Goal: Task Accomplishment & Management: Use online tool/utility

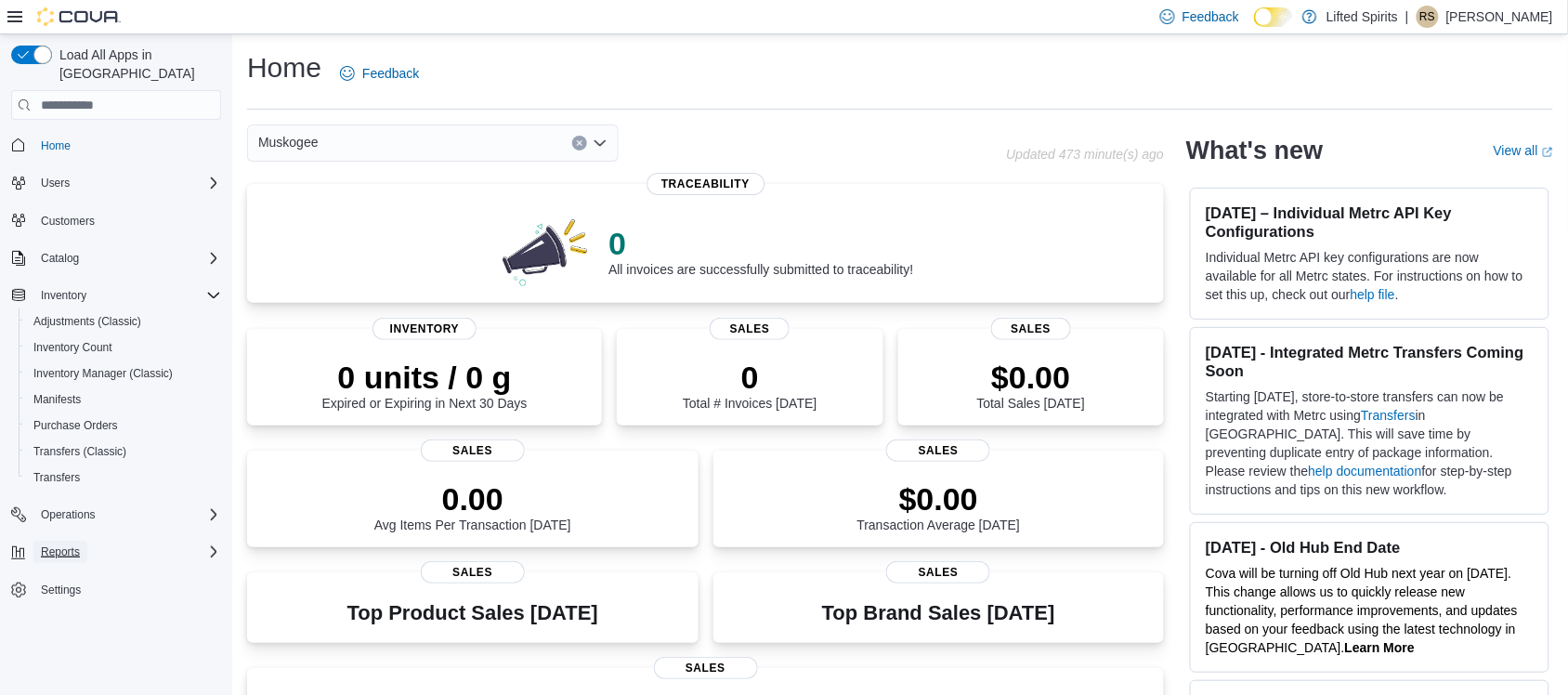
click at [71, 544] on span "Reports" at bounding box center [61, 552] width 39 height 15
click at [83, 671] on div "Reports" at bounding box center [124, 682] width 195 height 22
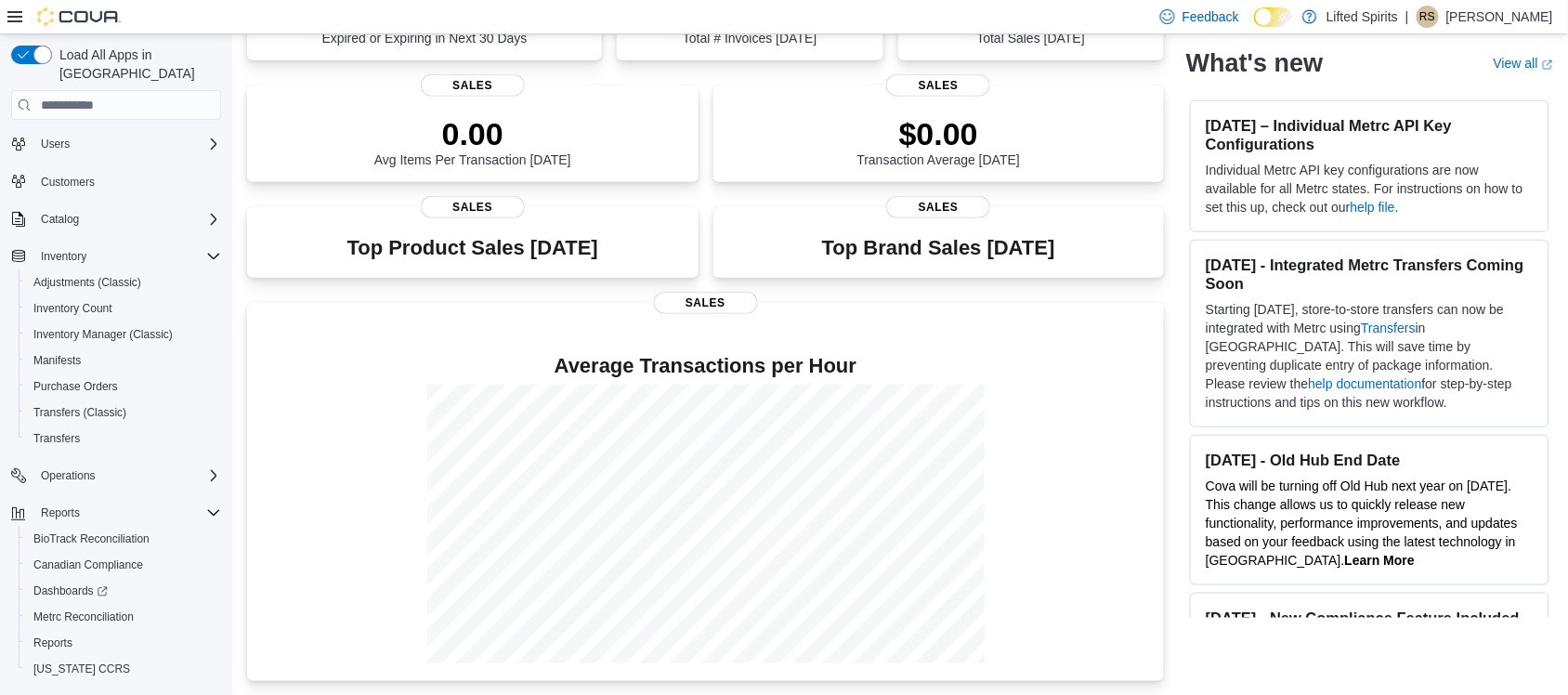
scroll to position [61, 0]
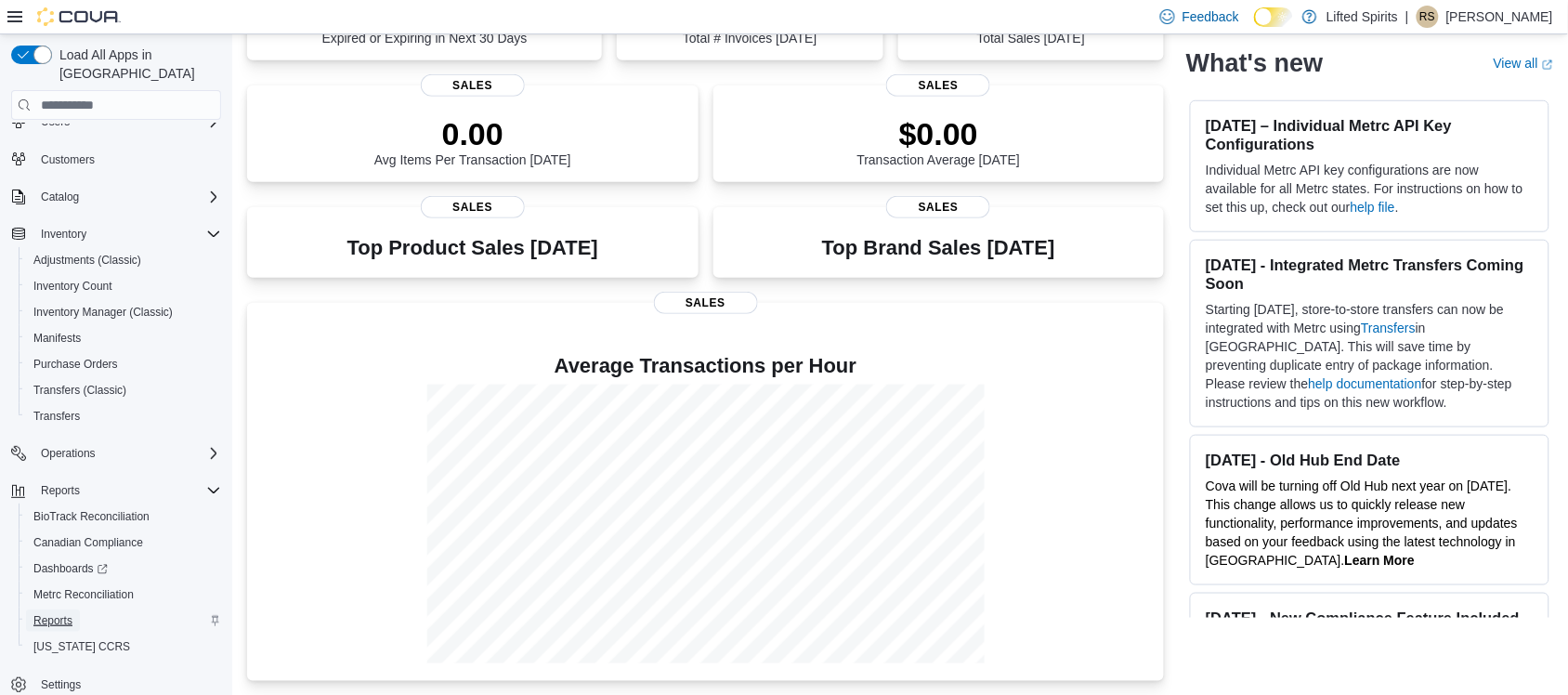
click at [44, 613] on span "Reports" at bounding box center [53, 620] width 39 height 15
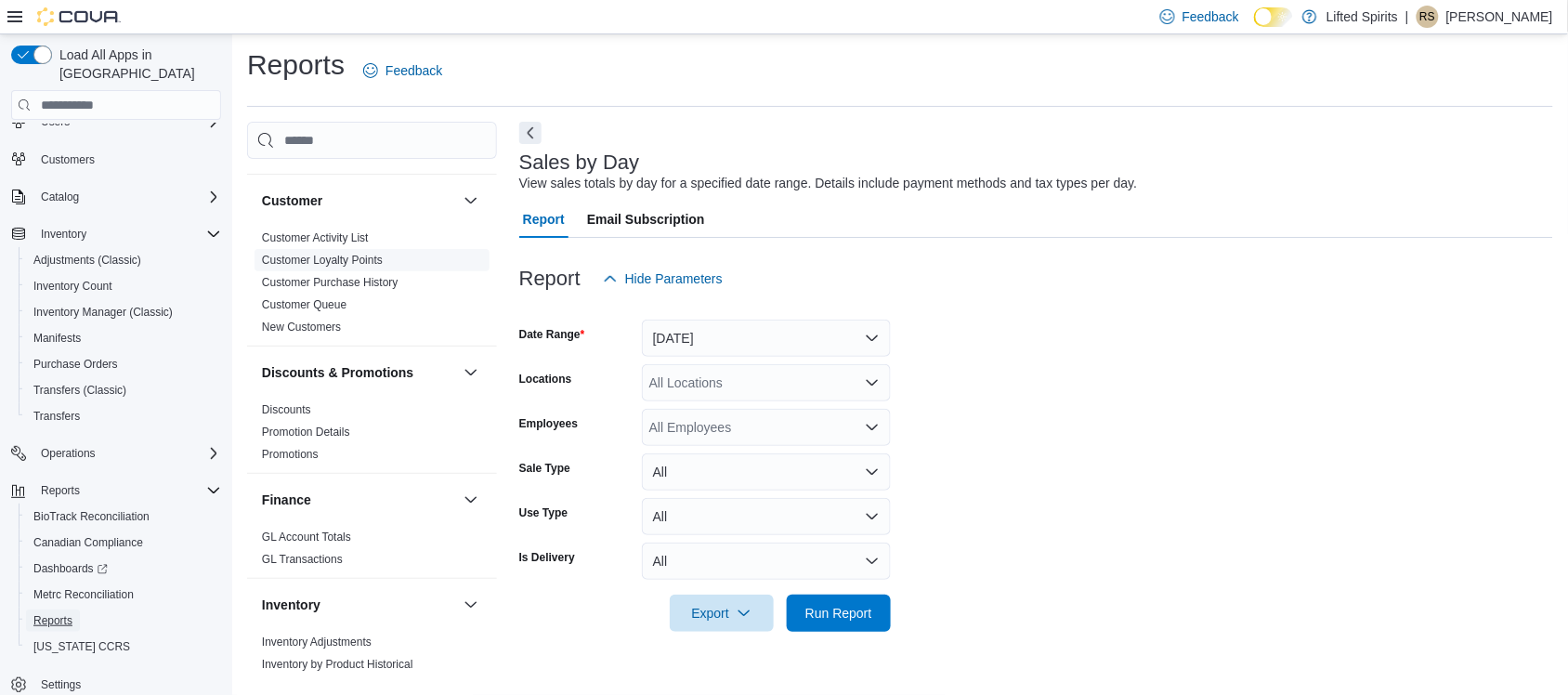
scroll to position [697, 0]
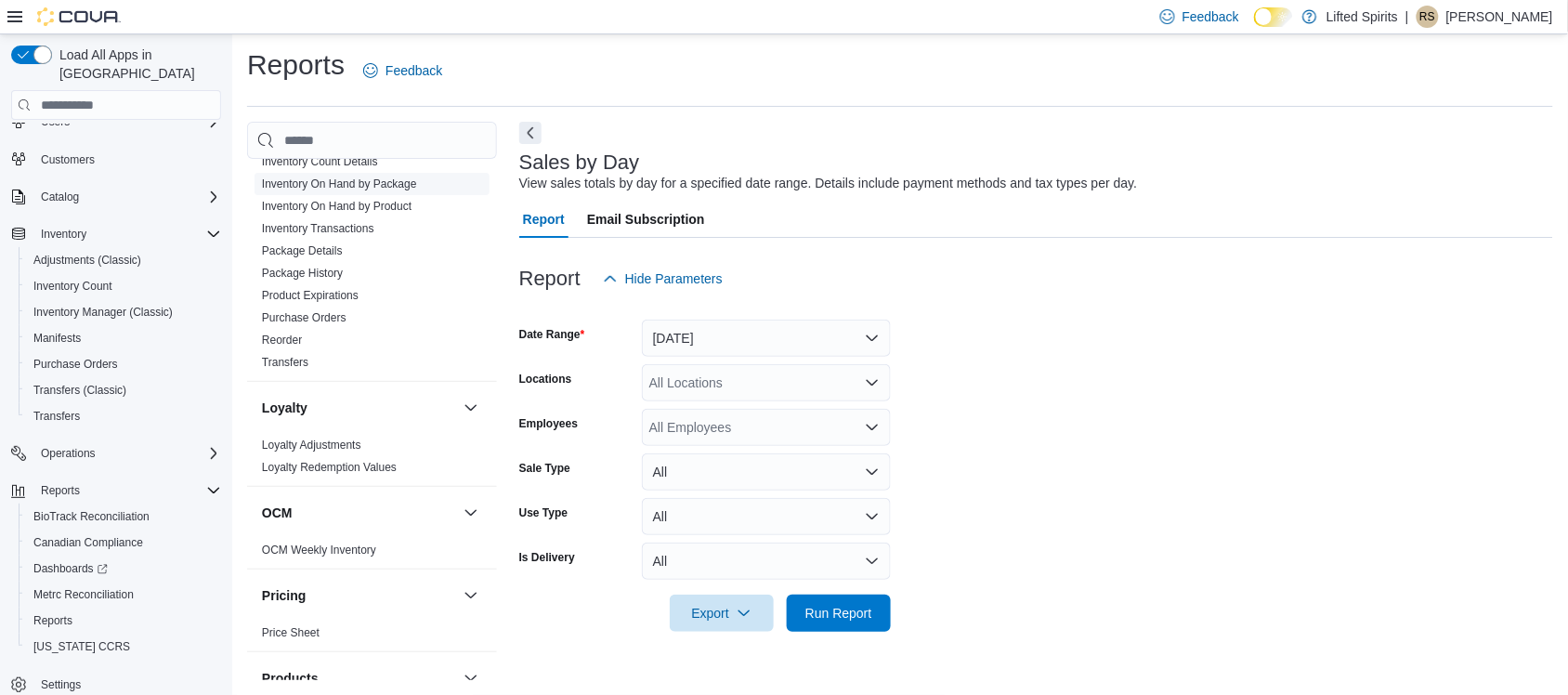
click at [336, 179] on link "Inventory On Hand by Package" at bounding box center [340, 184] width 156 height 13
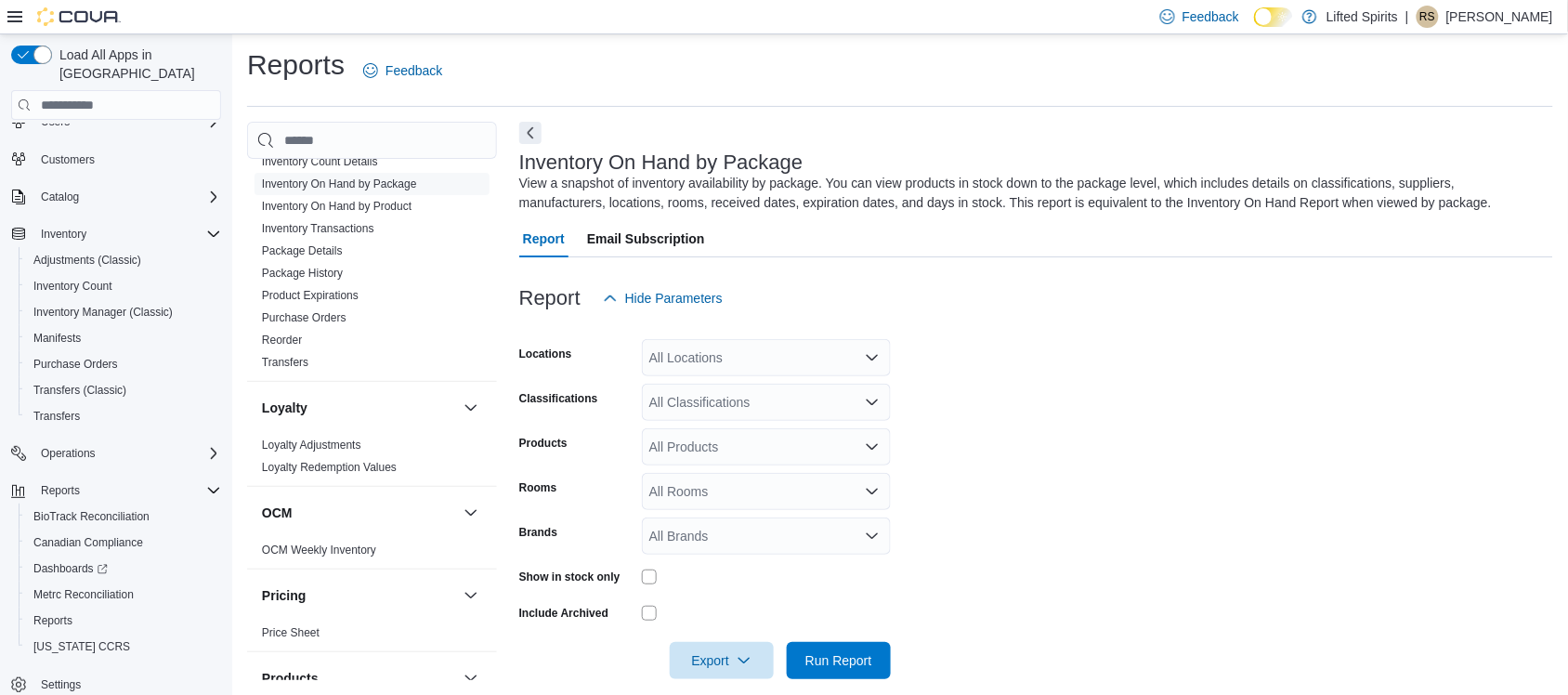
scroll to position [23, 0]
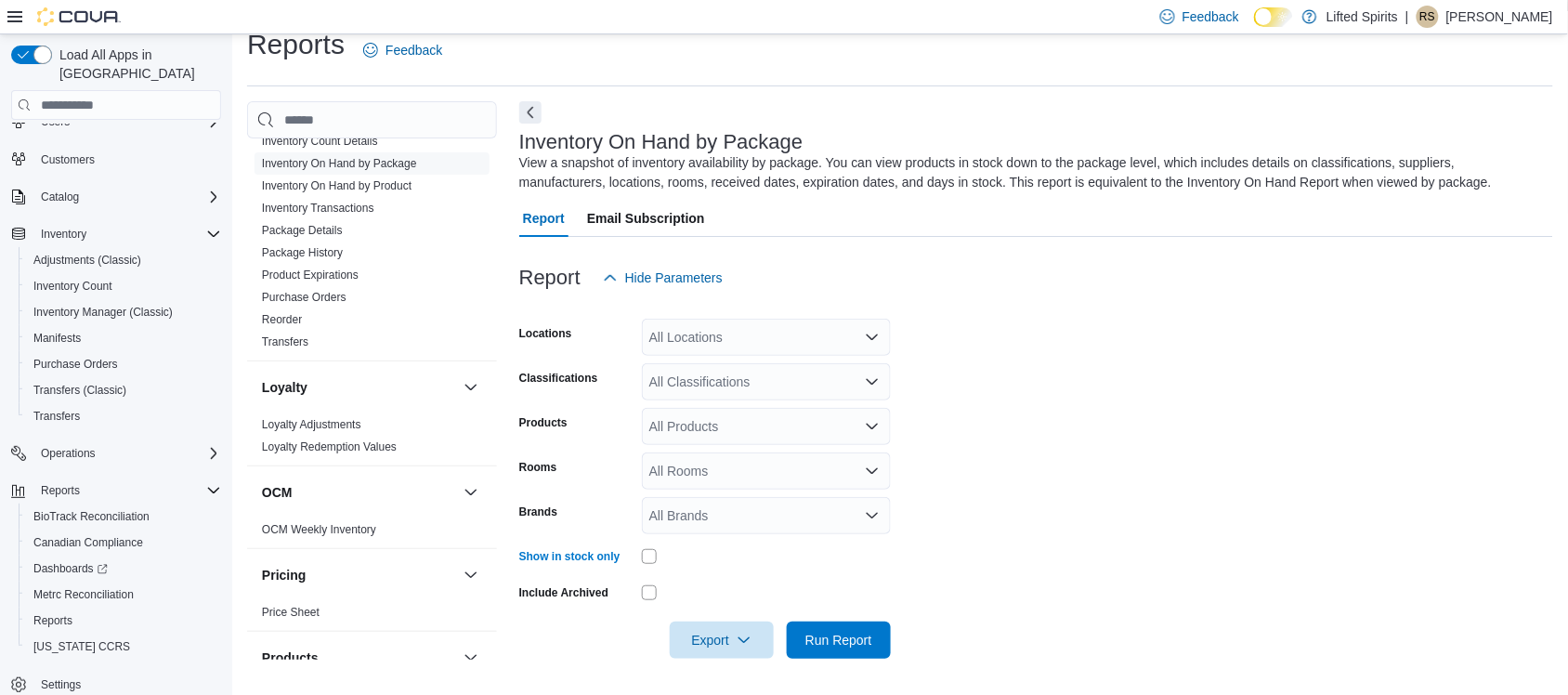
click at [755, 335] on div "All Locations" at bounding box center [767, 337] width 249 height 37
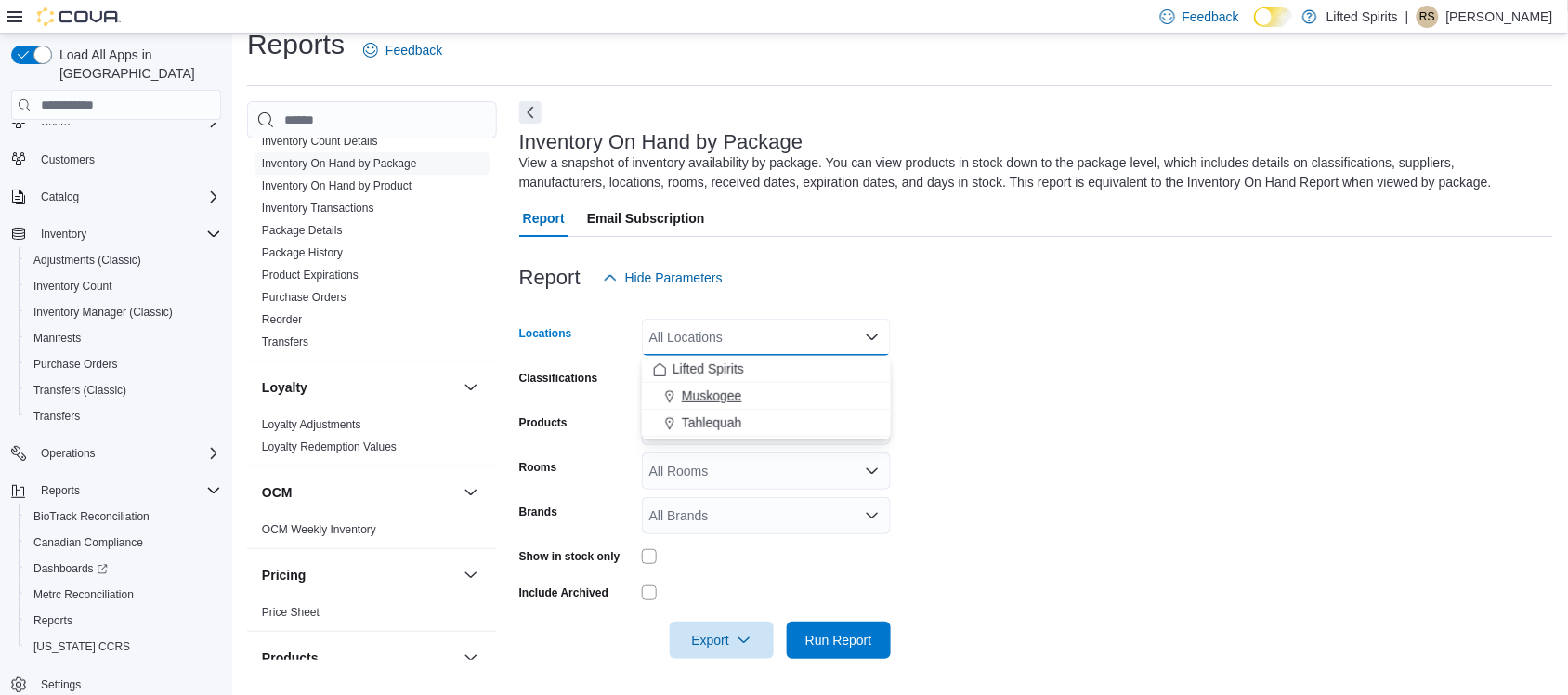
click at [736, 392] on span "Muskogee" at bounding box center [712, 395] width 60 height 19
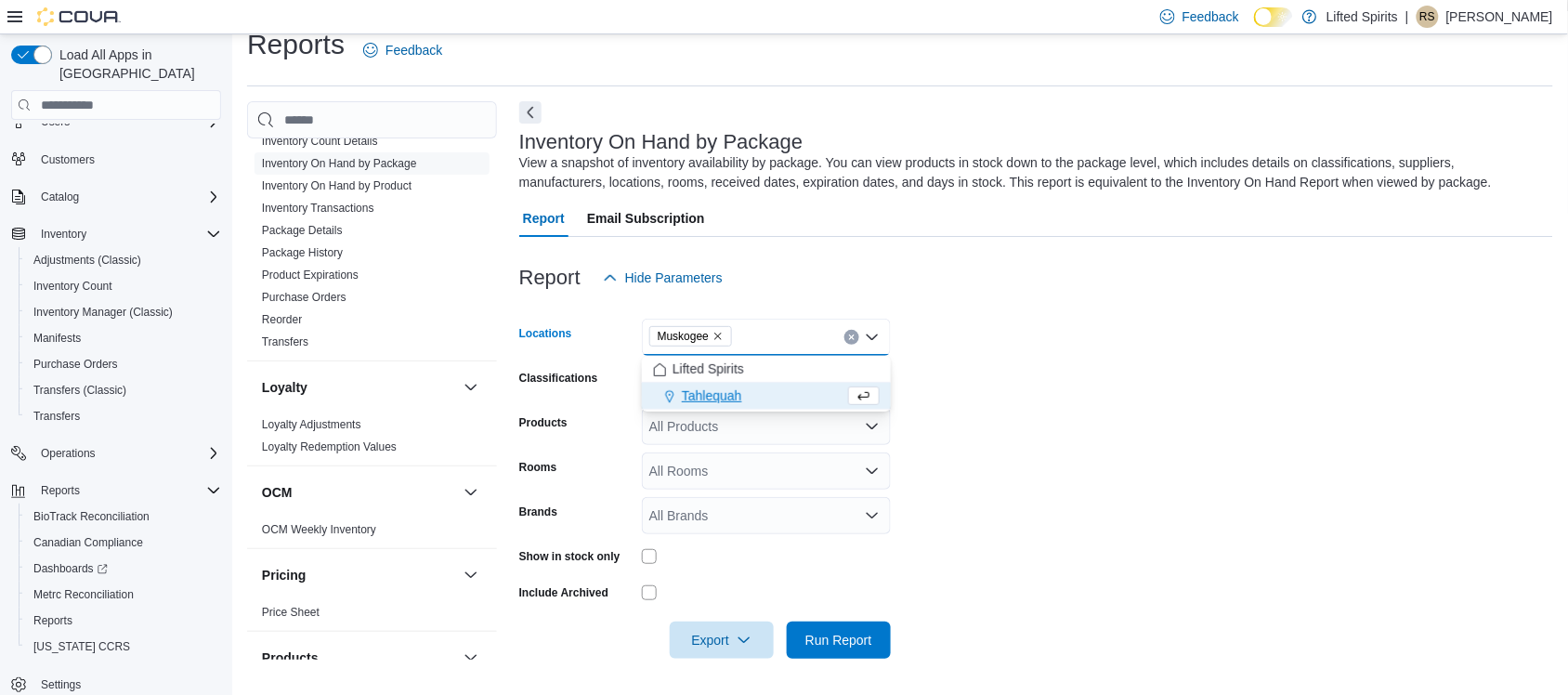
click at [1320, 322] on form "Locations [GEOGRAPHIC_DATA] Combo box. Selected. [GEOGRAPHIC_DATA]. Press Backs…" at bounding box center [1036, 477] width 1034 height 362
click at [857, 391] on div "All Classifications" at bounding box center [767, 382] width 249 height 37
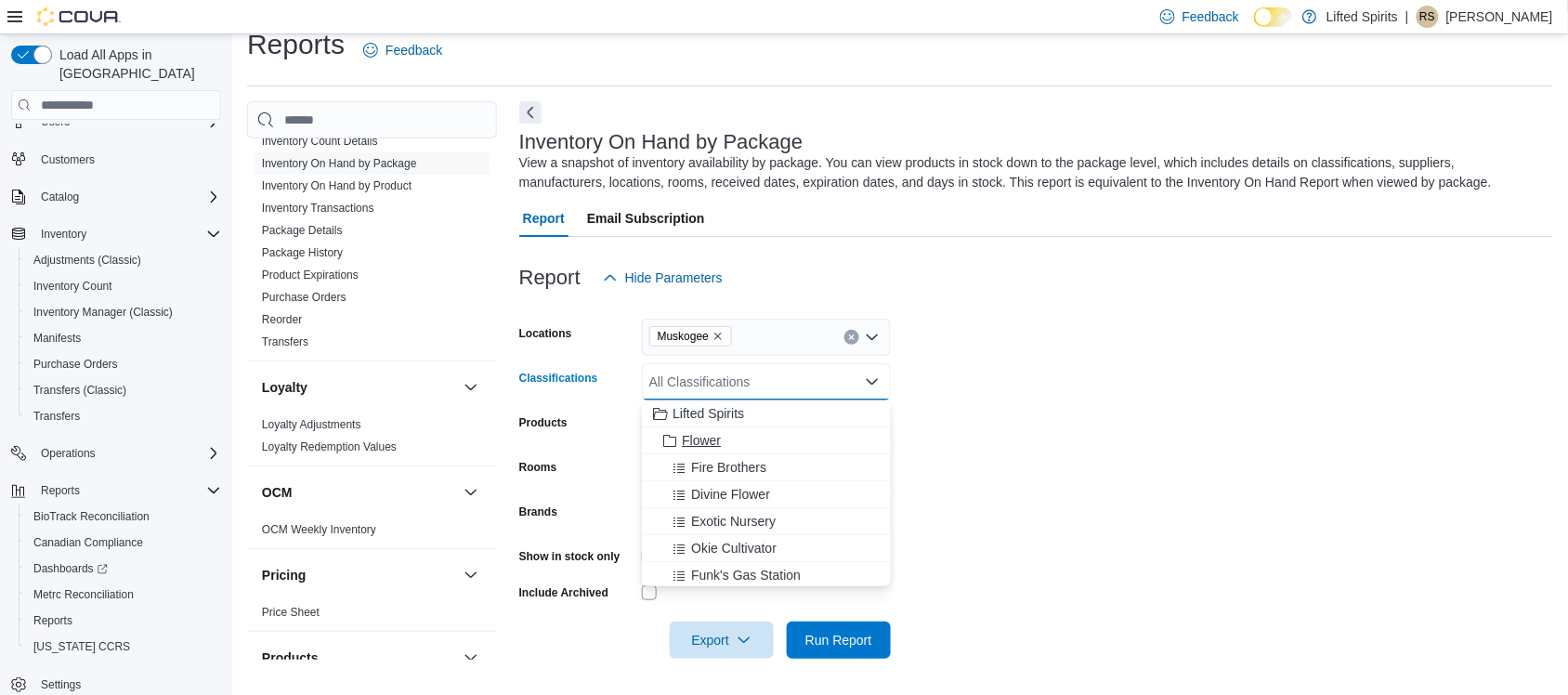
click at [682, 436] on span "Flower" at bounding box center [702, 440] width 39 height 19
click at [1257, 346] on form "Locations Muskogee Classifications Flower Combo box. Selected. Flower. Press Ba…" at bounding box center [1036, 477] width 1034 height 362
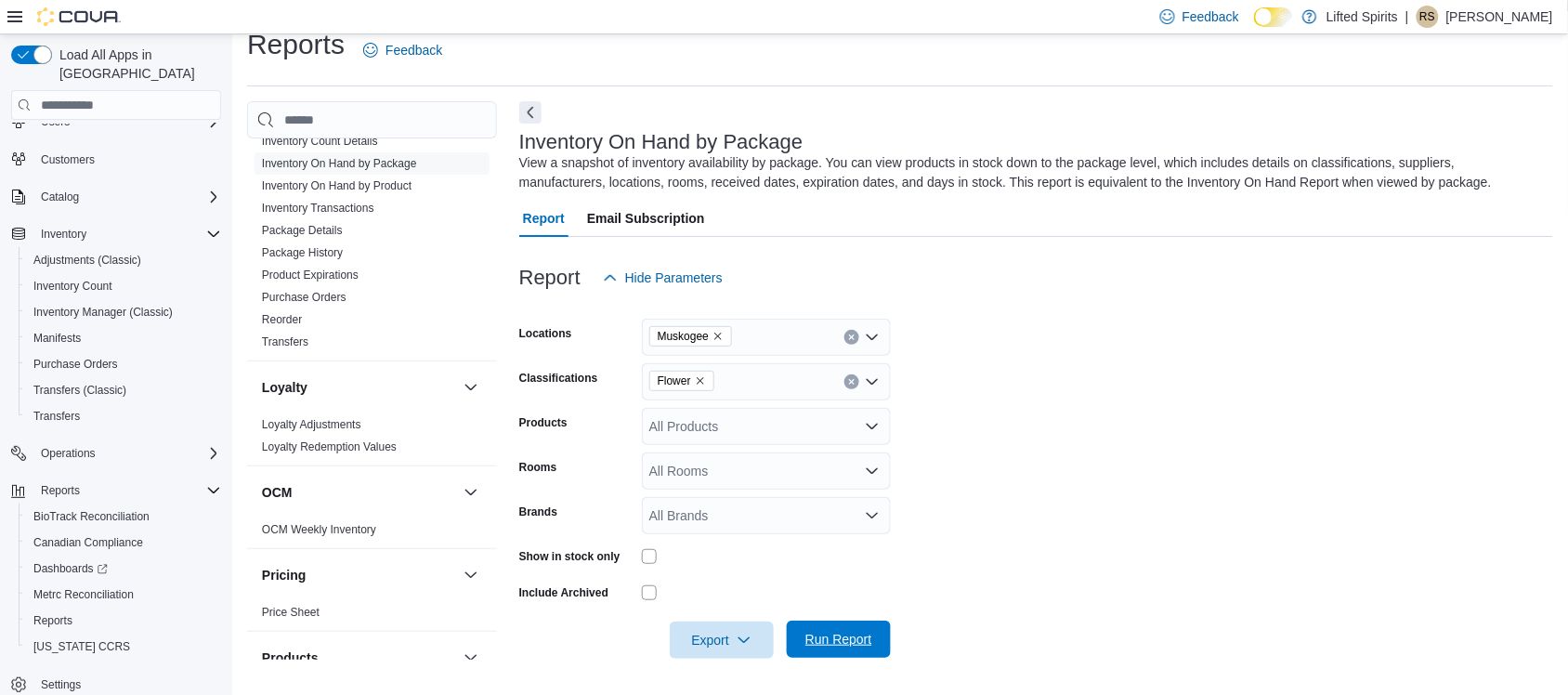
click at [828, 625] on span "Run Report" at bounding box center [839, 639] width 82 height 37
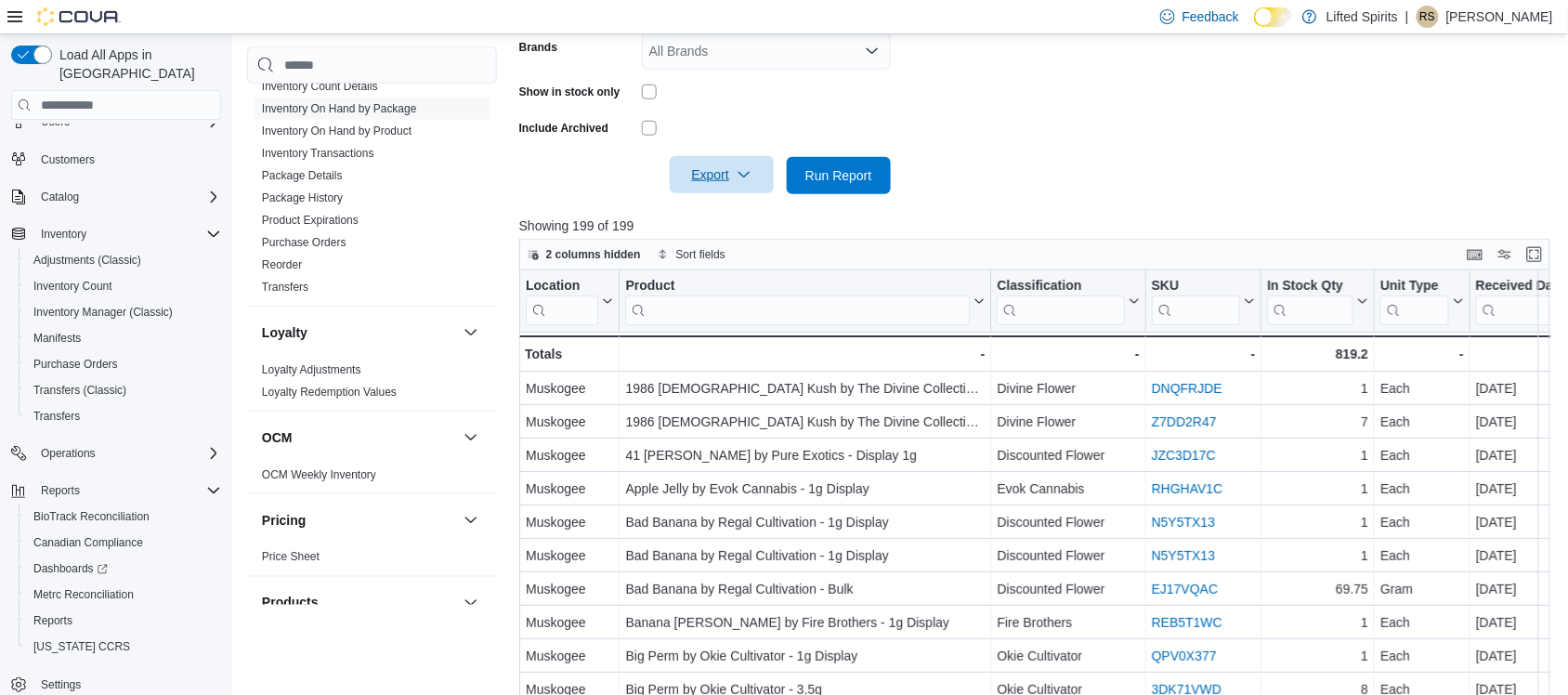
click at [740, 168] on icon "button" at bounding box center [744, 174] width 15 height 15
click at [744, 202] on button "Export to Excel" at bounding box center [724, 213] width 106 height 37
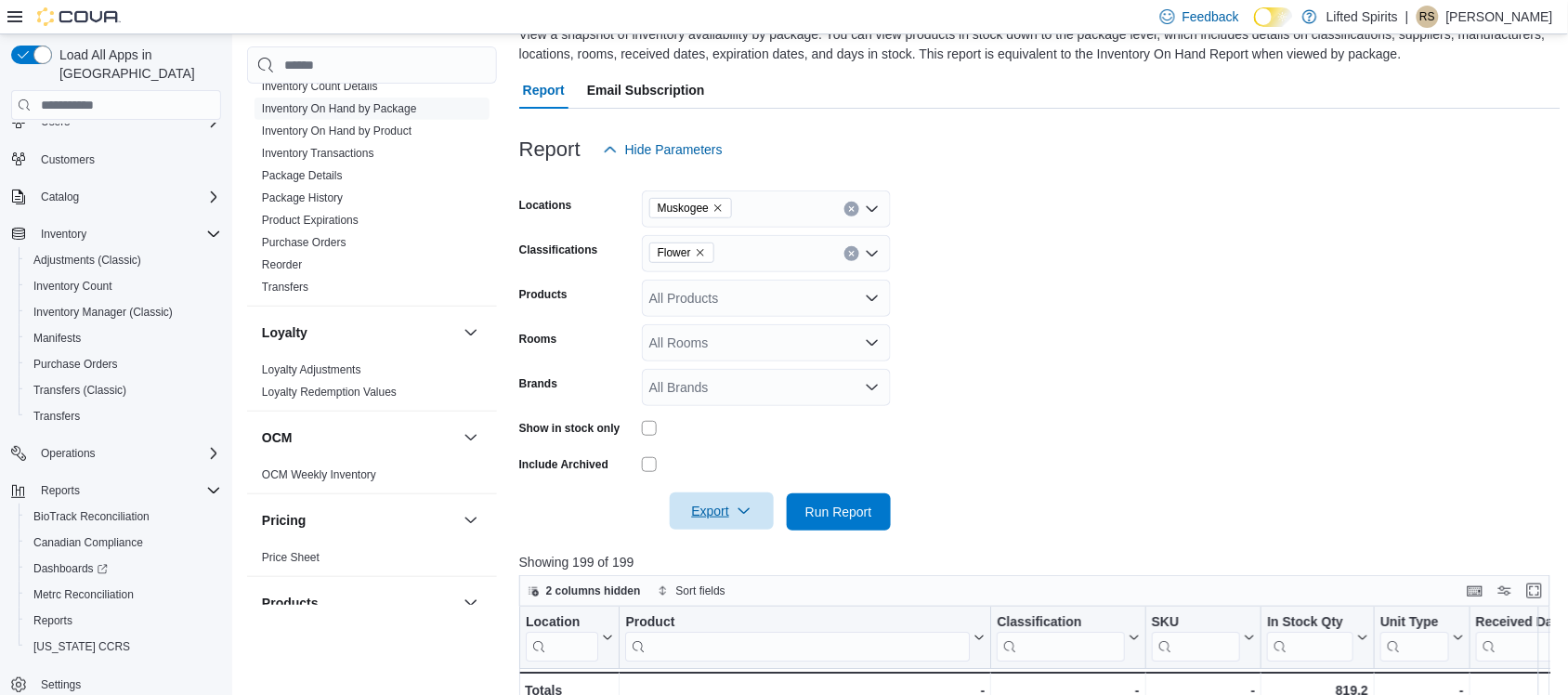
scroll to position [140, 0]
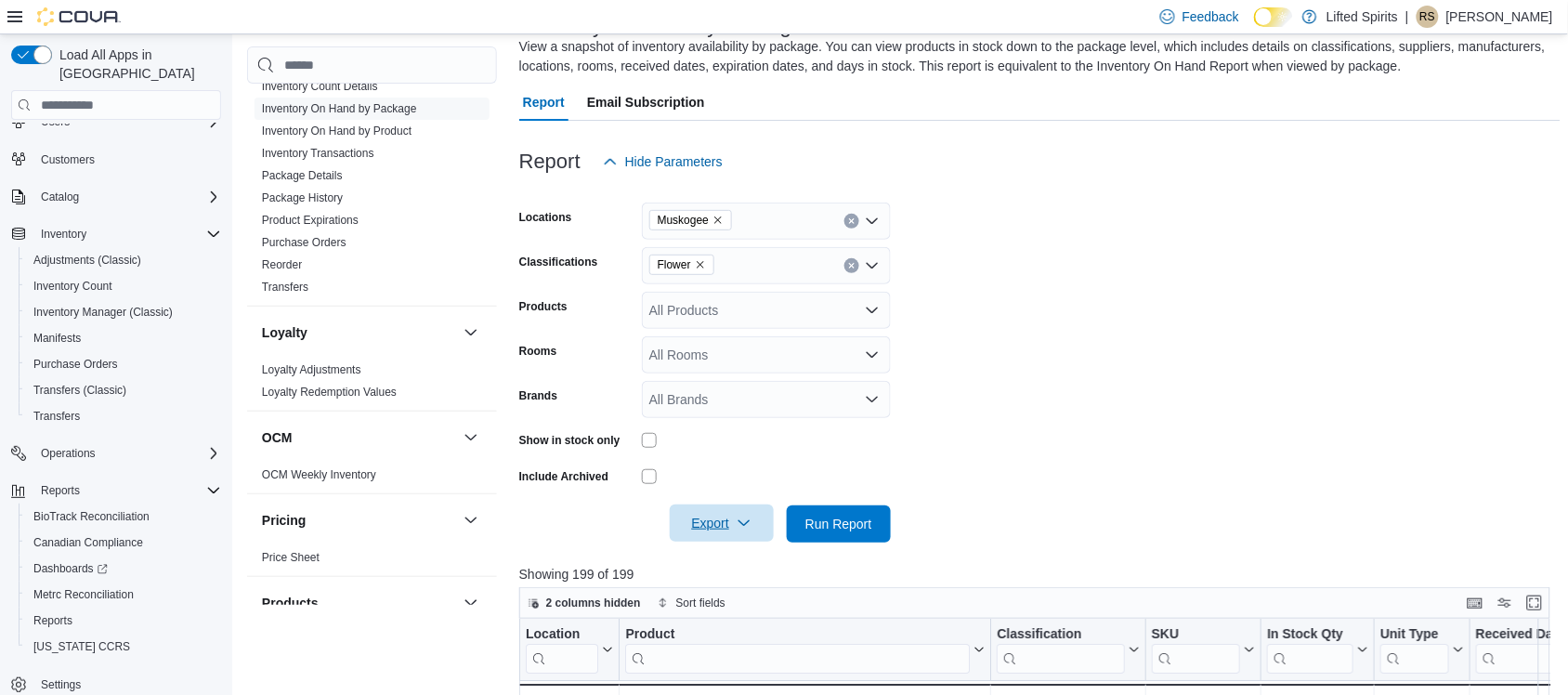
click at [815, 313] on div "All Products" at bounding box center [767, 310] width 249 height 37
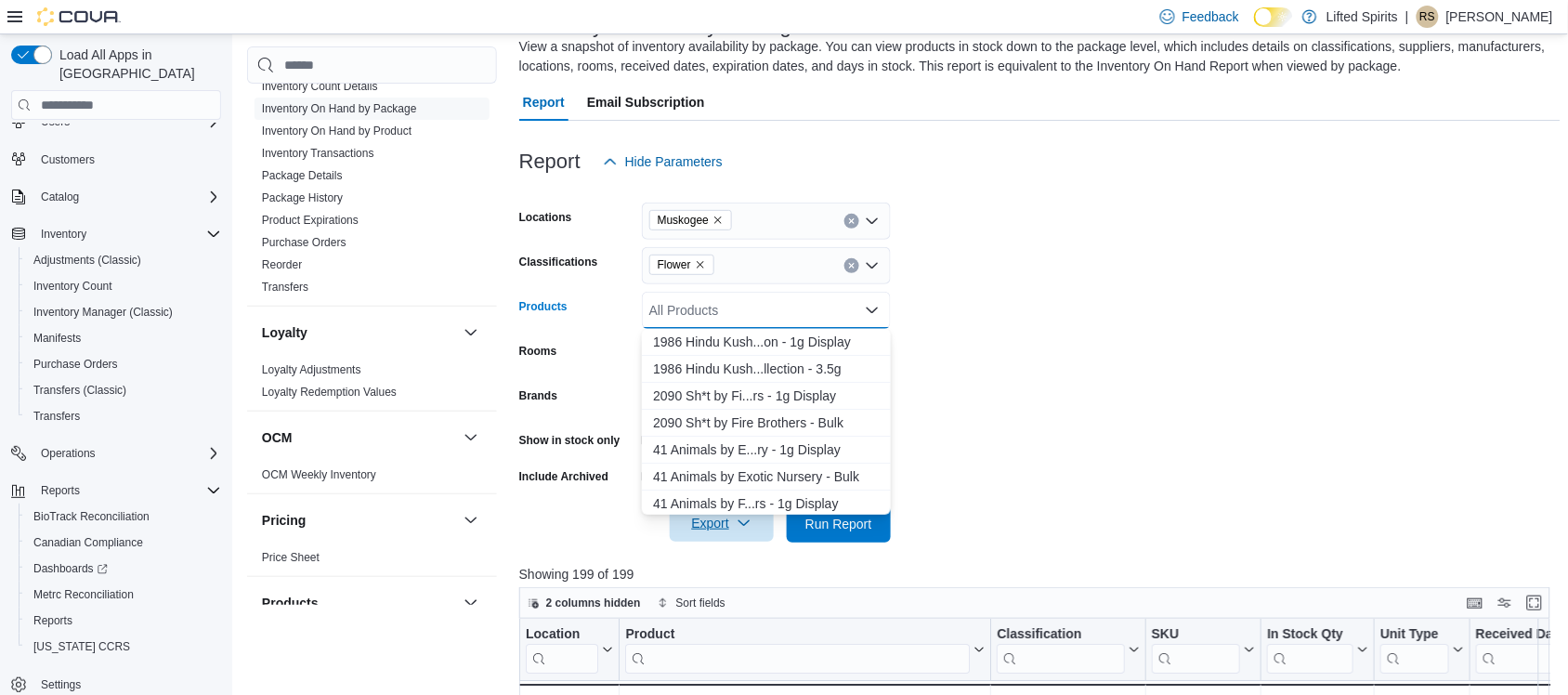
click at [815, 313] on div "All Products" at bounding box center [767, 310] width 249 height 37
click at [1201, 297] on form "Locations Muskogee Classifications Flower Products All Products Combo box. Sele…" at bounding box center [1039, 361] width 1041 height 362
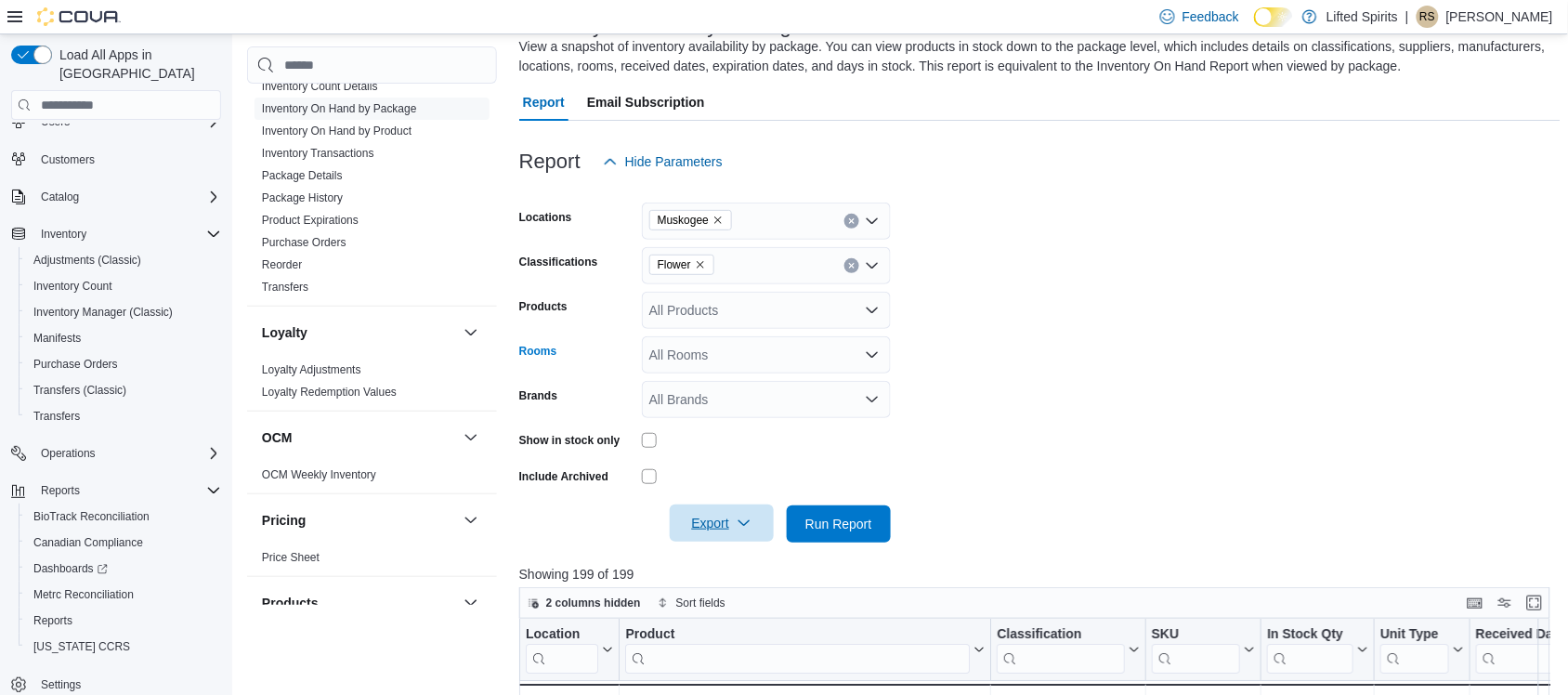
click at [875, 356] on icon "Open list of options" at bounding box center [873, 355] width 15 height 15
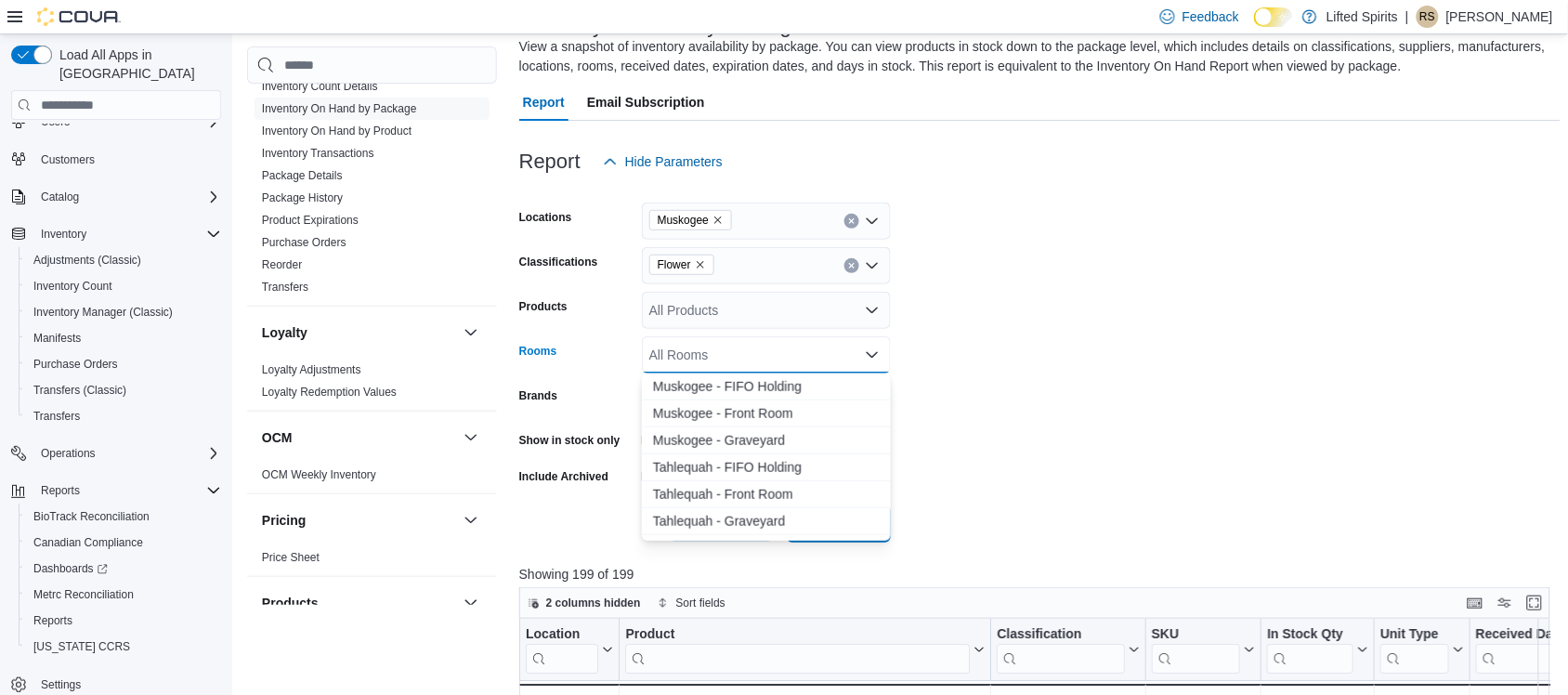
click at [875, 356] on icon "Close list of options" at bounding box center [873, 355] width 15 height 15
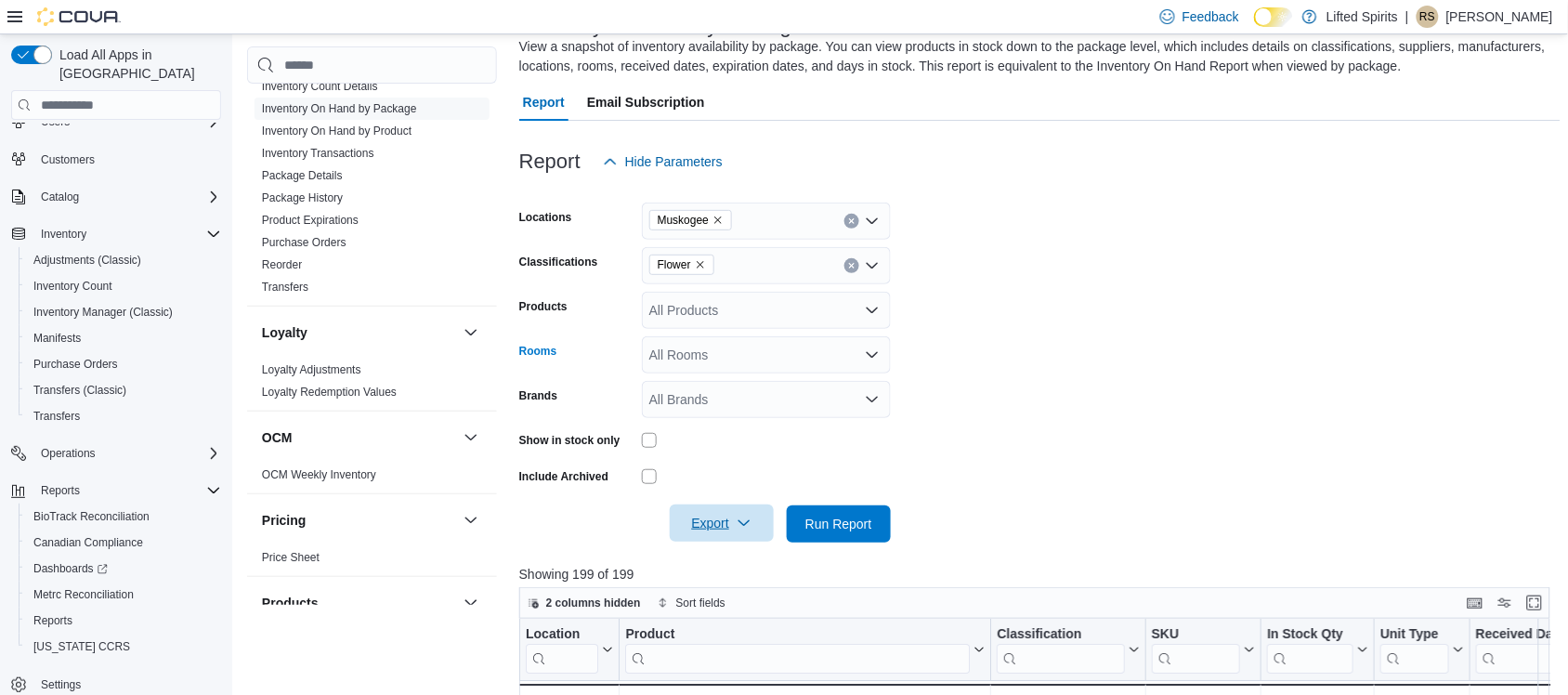
click at [875, 356] on icon "Open list of options" at bounding box center [873, 355] width 15 height 15
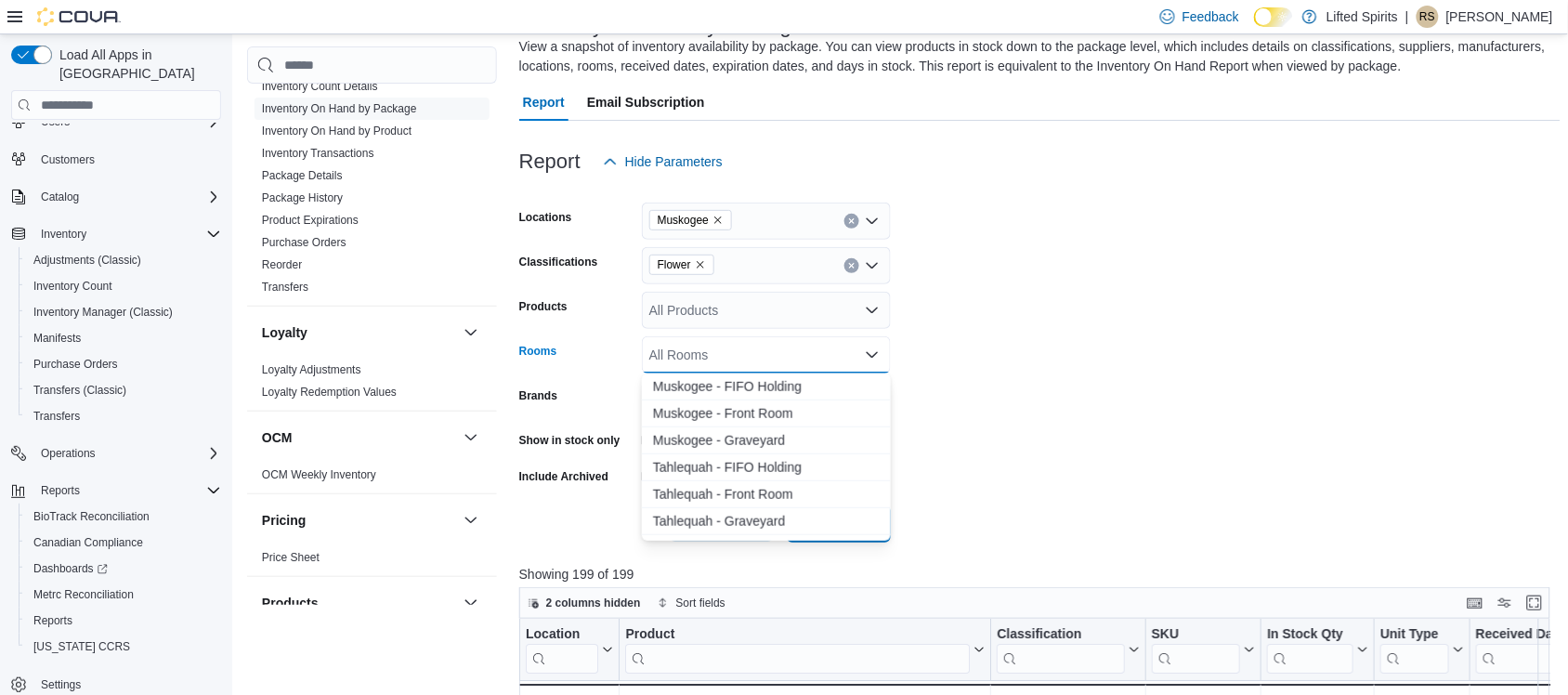
click at [875, 356] on icon "Close list of options" at bounding box center [873, 355] width 15 height 15
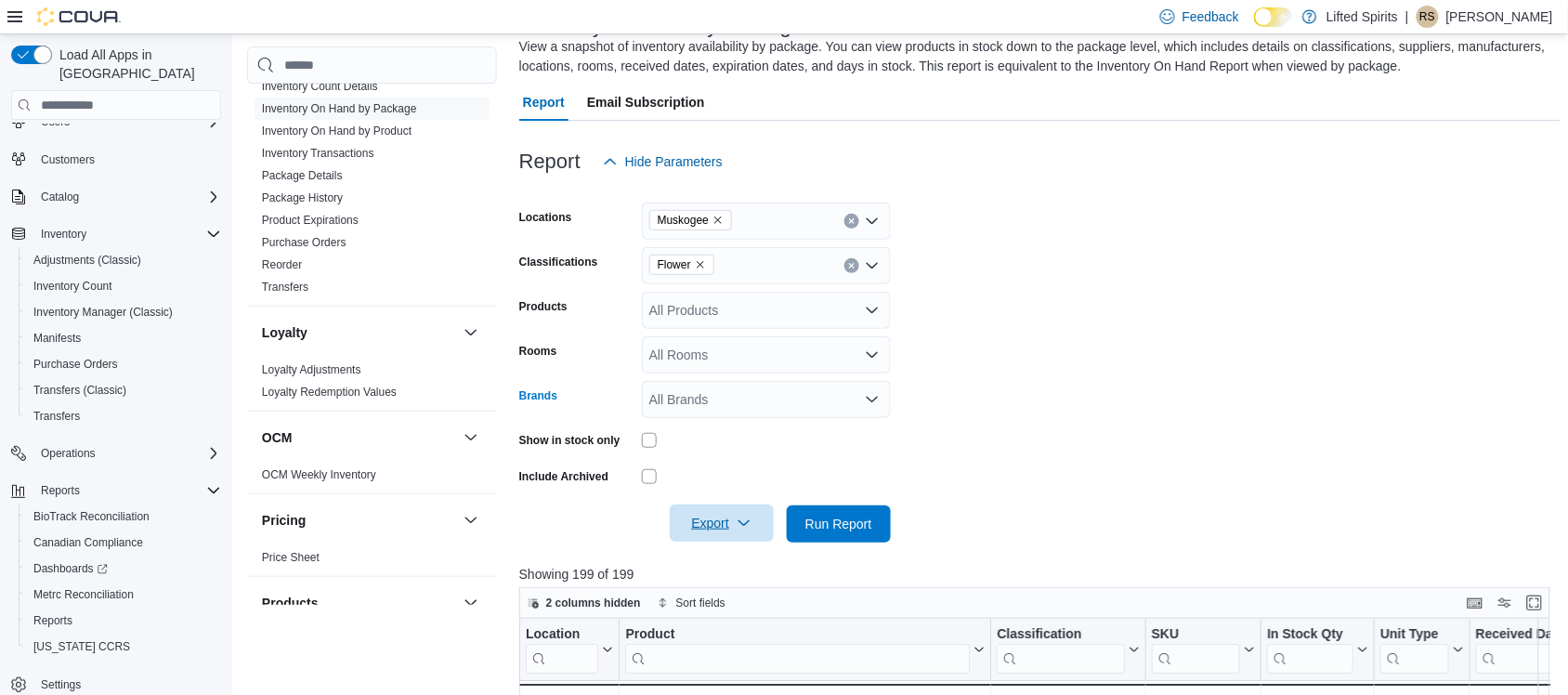
click at [876, 400] on icon "Open list of options" at bounding box center [873, 399] width 15 height 15
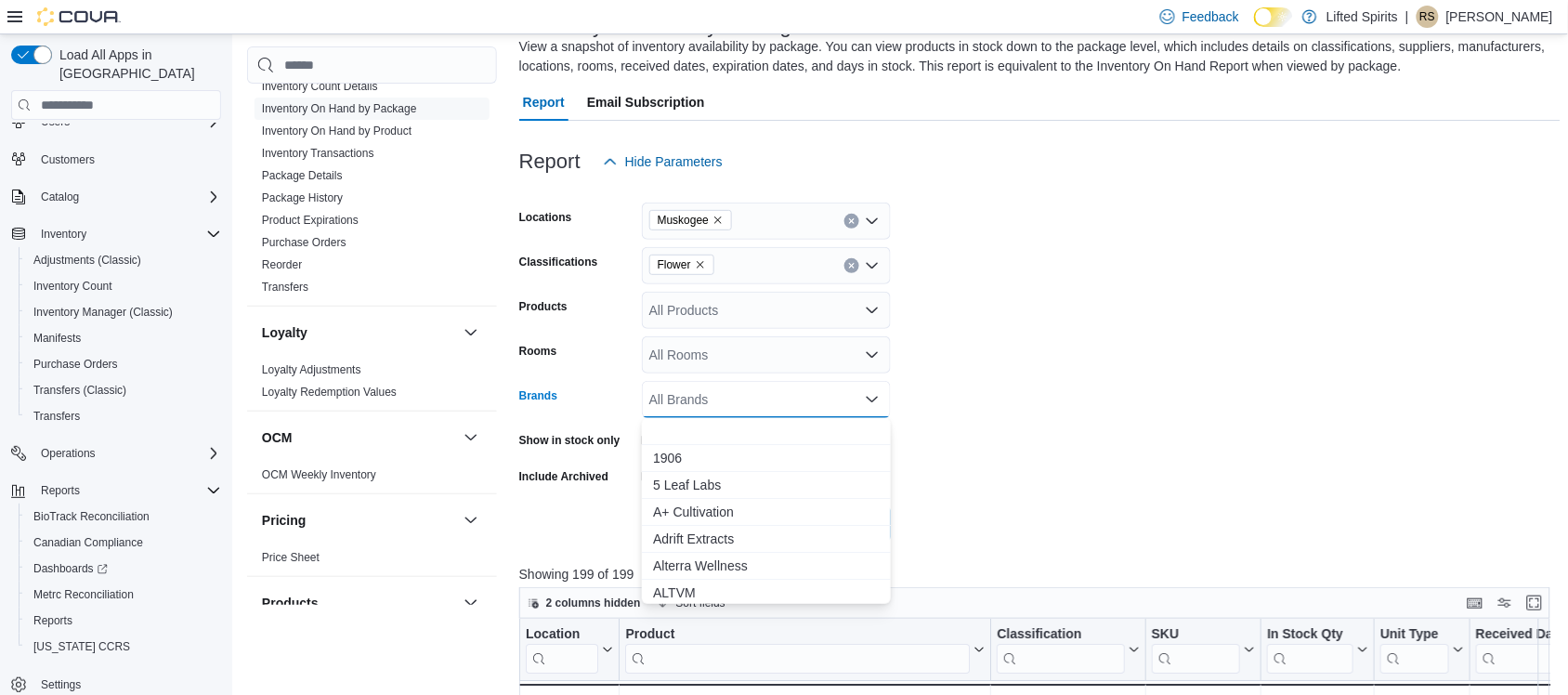
click at [876, 400] on icon "Close list of options" at bounding box center [873, 399] width 15 height 15
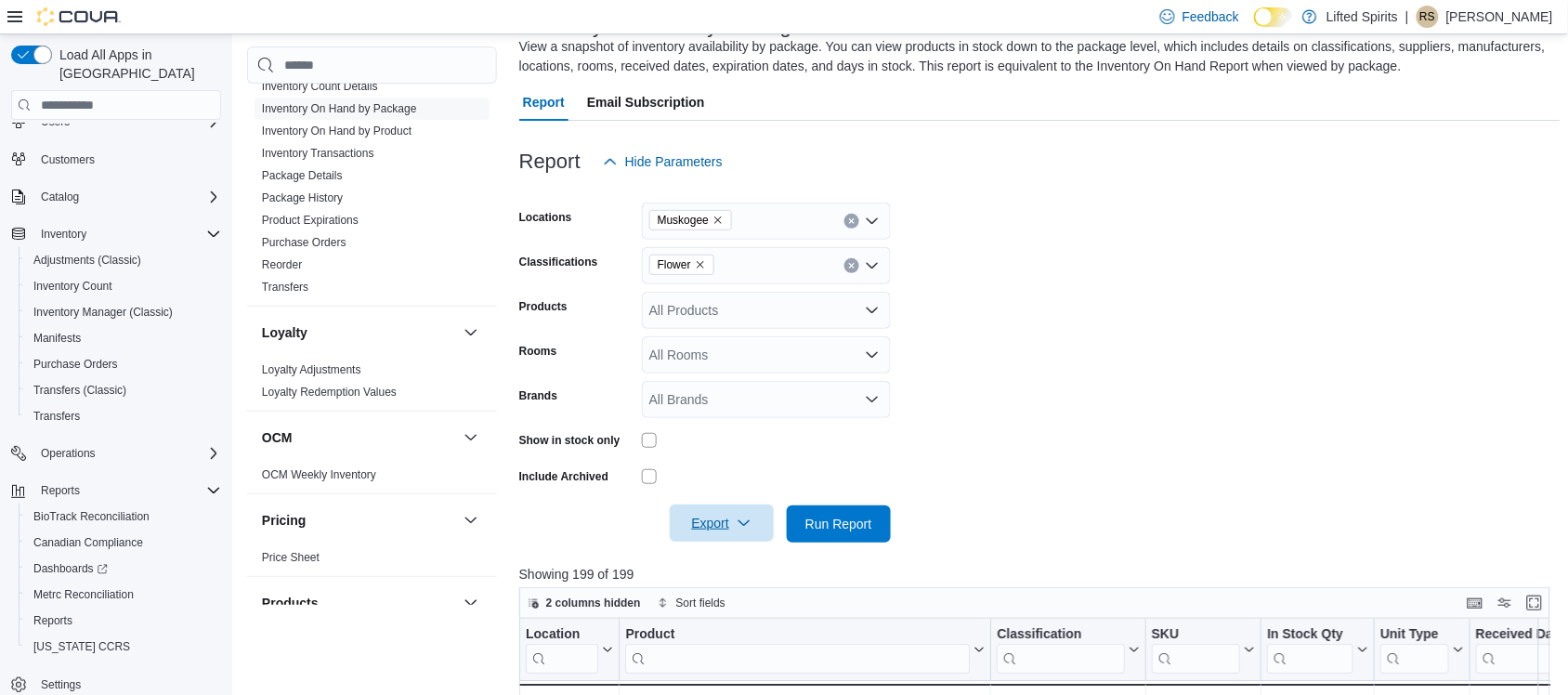
drag, startPoint x: 1285, startPoint y: 358, endPoint x: 1064, endPoint y: 405, distance: 225.9
click at [1285, 356] on form "Locations Muskogee Classifications Flower Products All Products Rooms All Rooms…" at bounding box center [1039, 361] width 1041 height 362
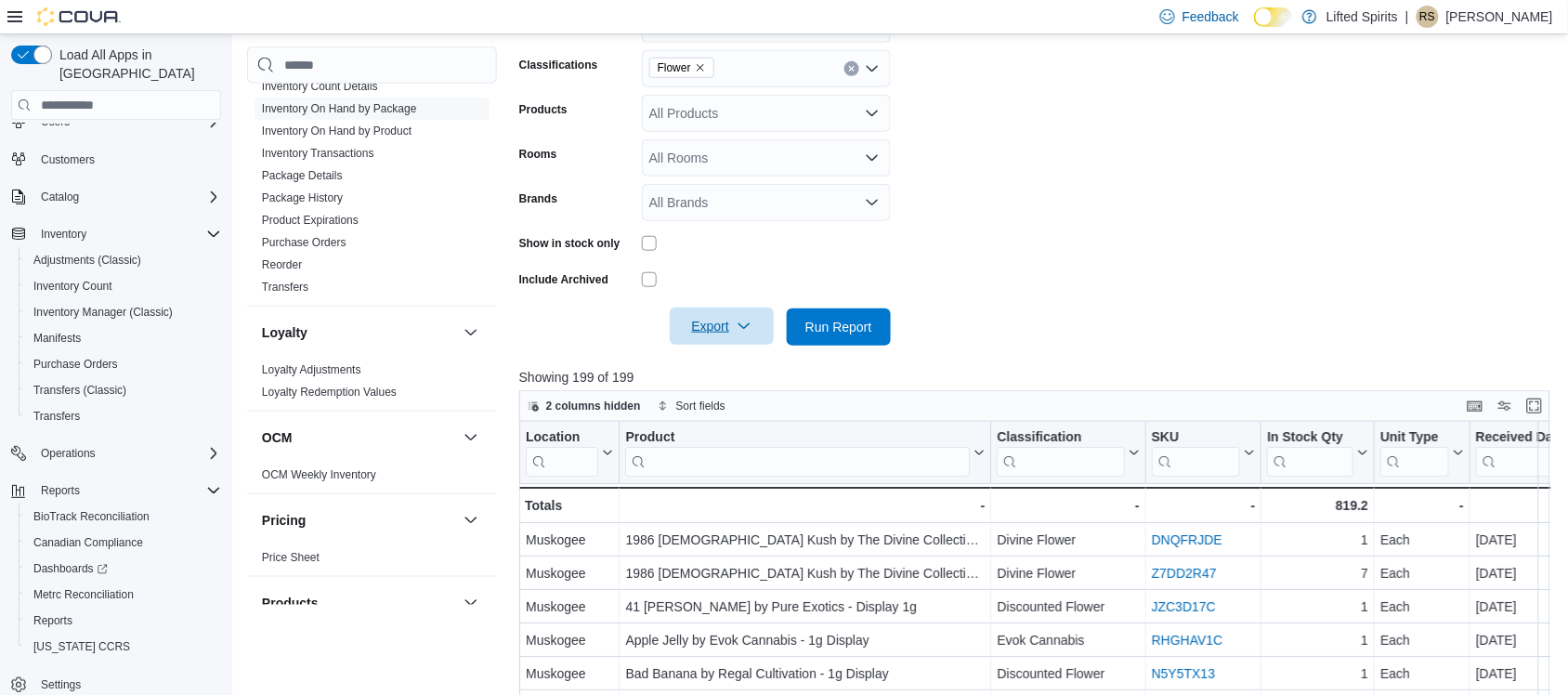
scroll to position [372, 0]
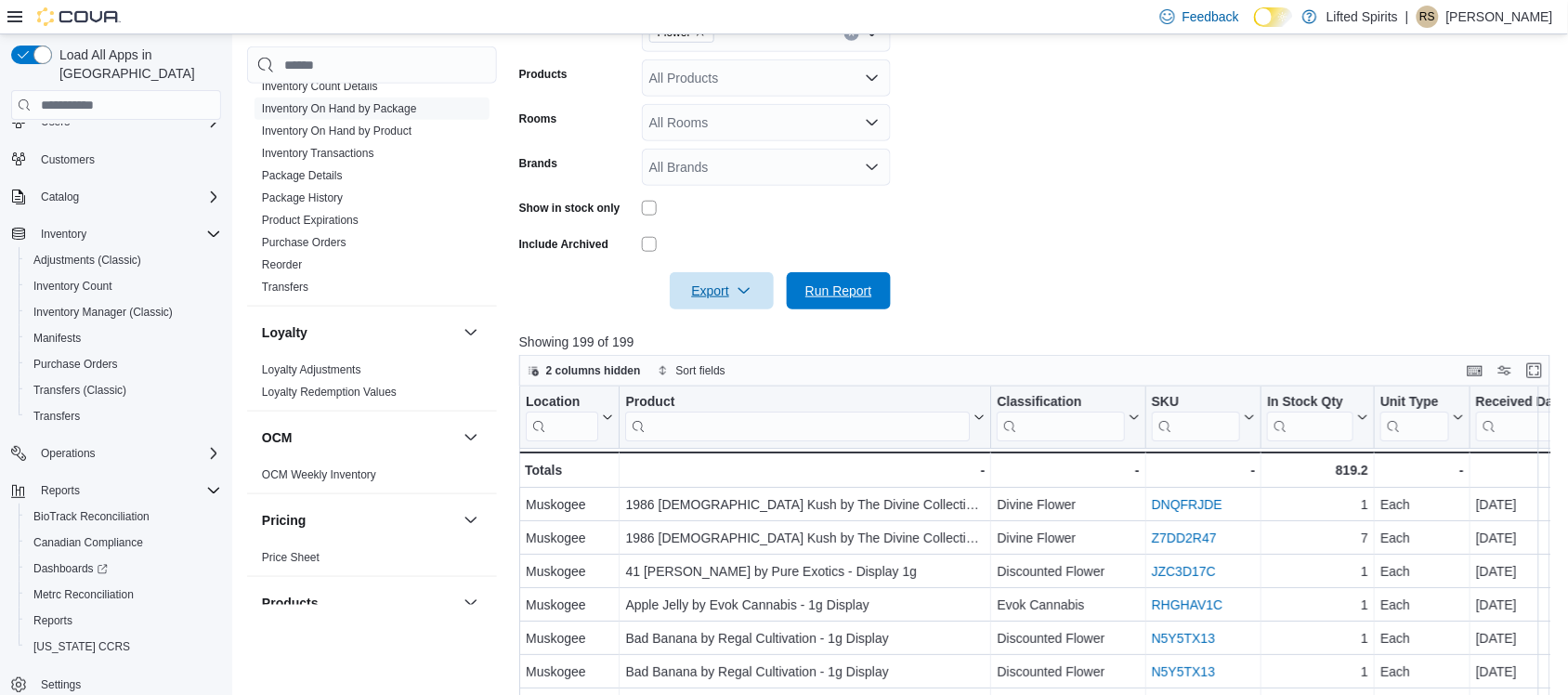
click at [852, 293] on span "Run Report" at bounding box center [839, 290] width 67 height 19
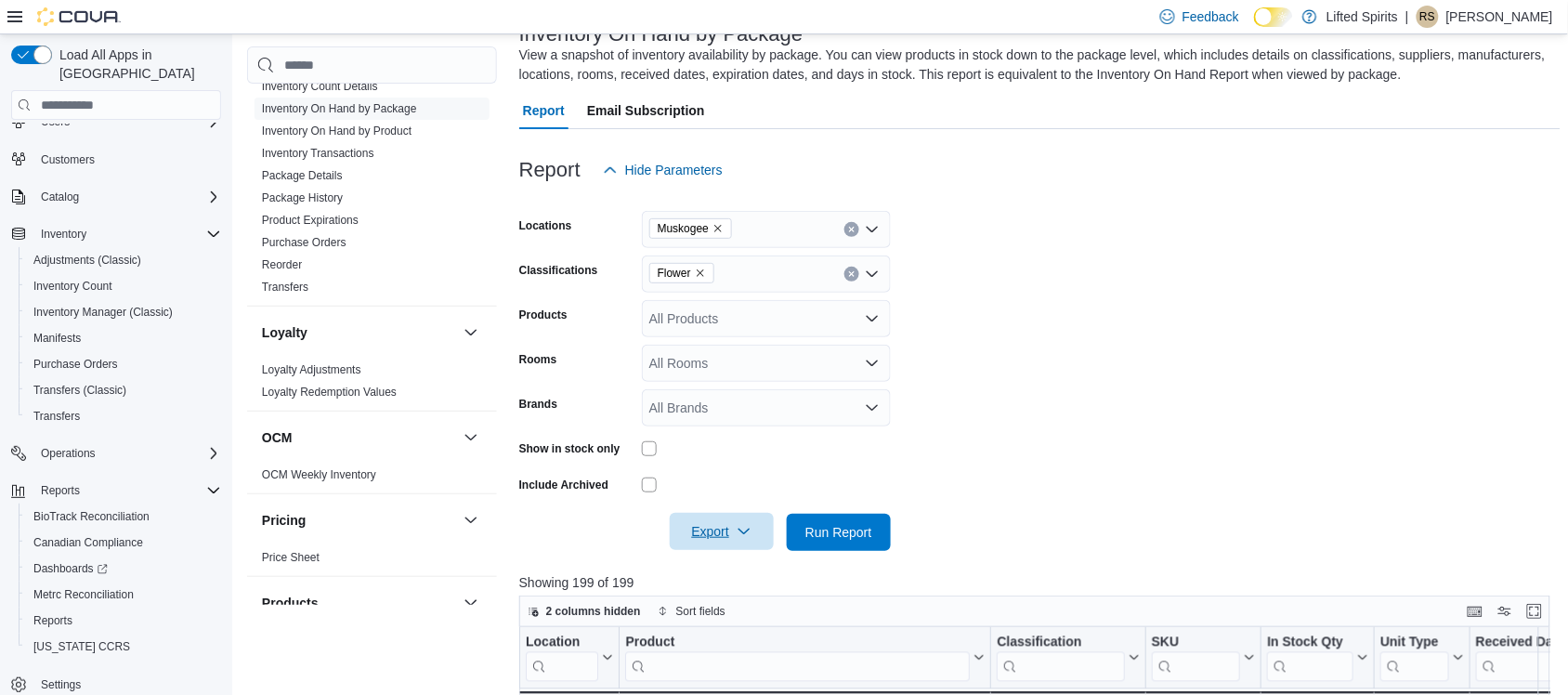
scroll to position [0, 0]
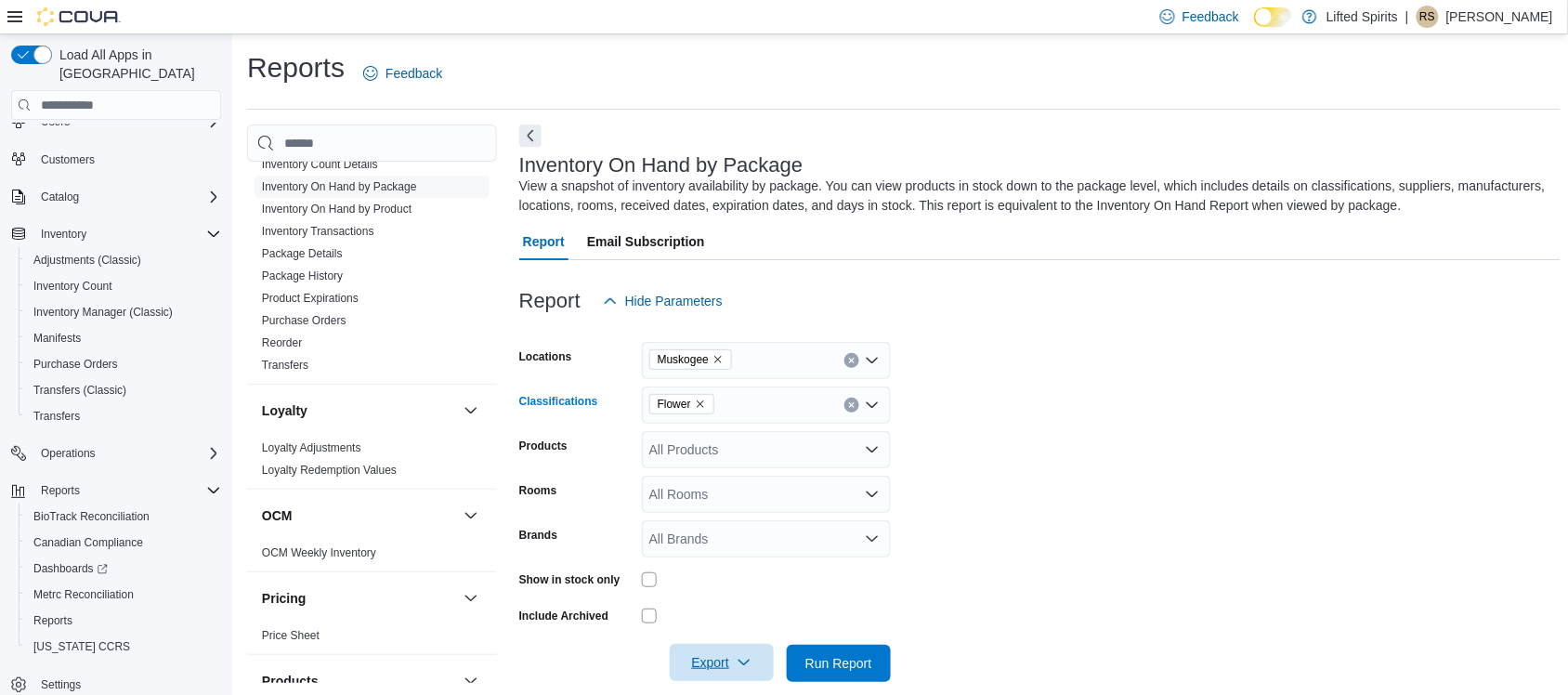
click at [777, 408] on div "Flower" at bounding box center [767, 405] width 249 height 37
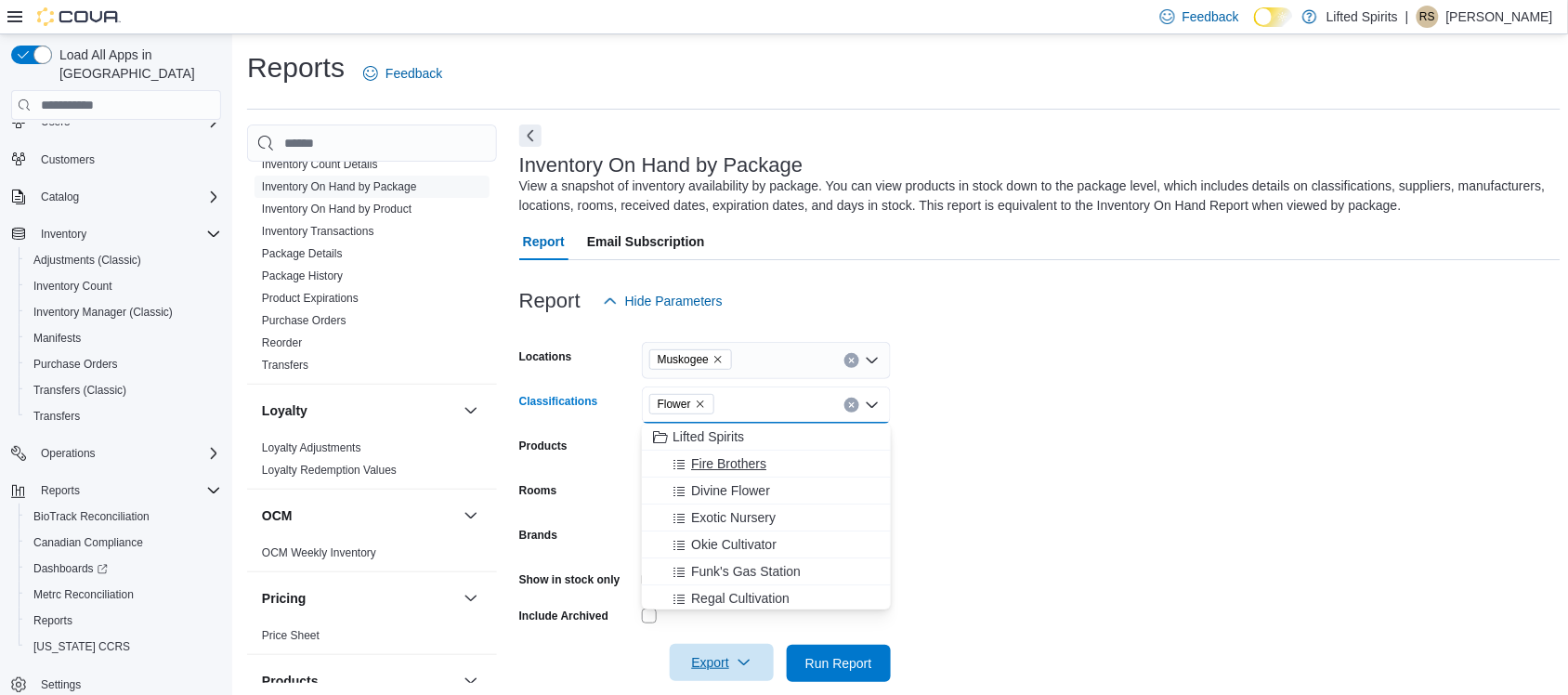
click at [781, 469] on div "Fire Brothers" at bounding box center [767, 464] width 227 height 19
click at [781, 469] on div "Divine Flower" at bounding box center [749, 464] width 191 height 19
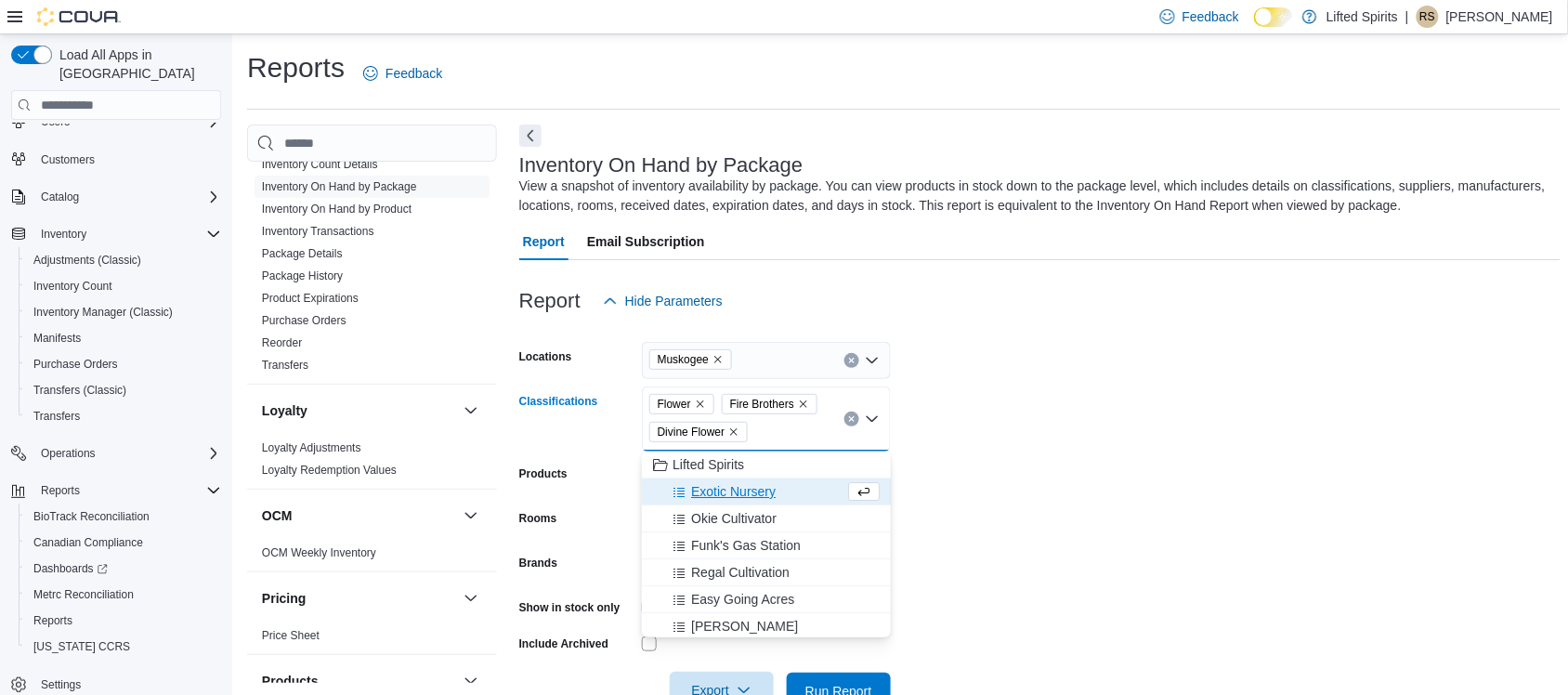
click at [786, 485] on div "Exotic Nursery" at bounding box center [749, 492] width 191 height 19
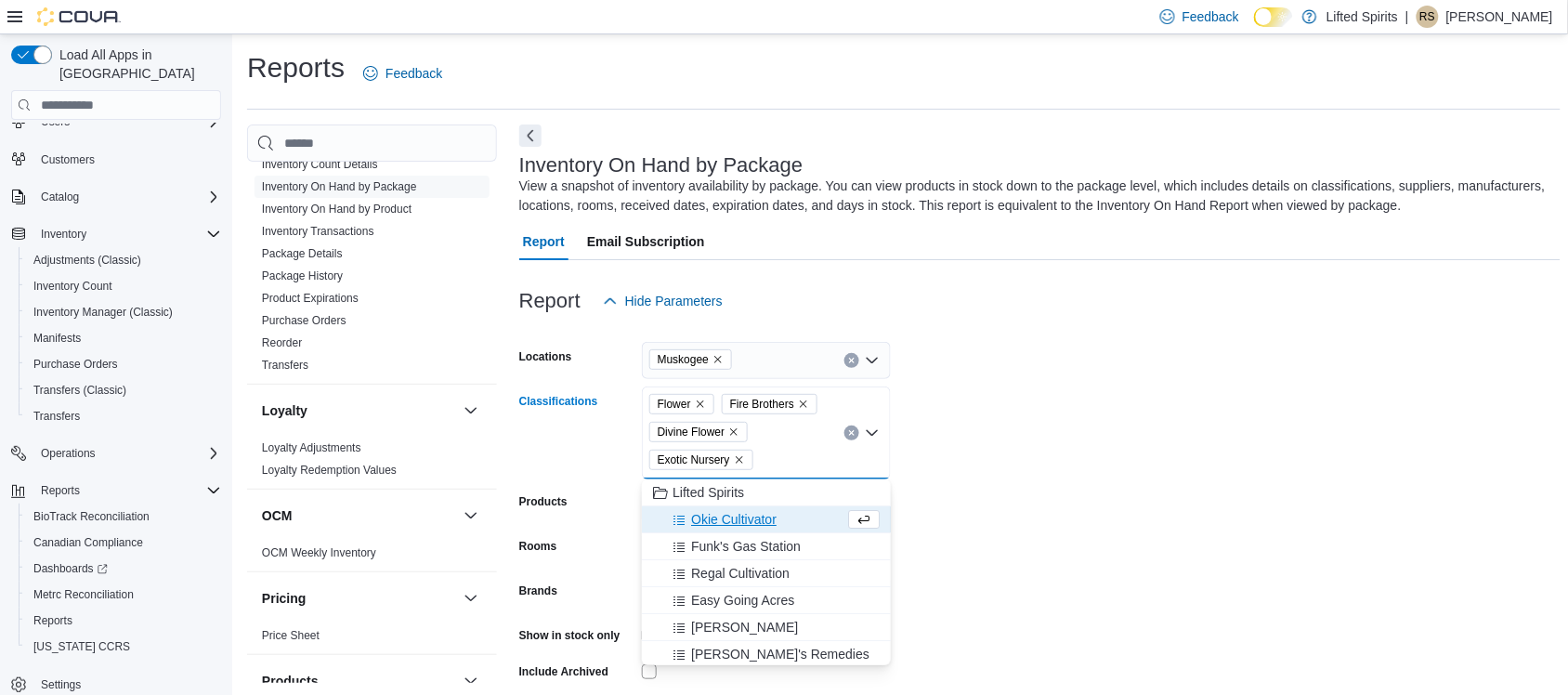
click at [783, 518] on div "Okie Cultivator" at bounding box center [749, 519] width 191 height 19
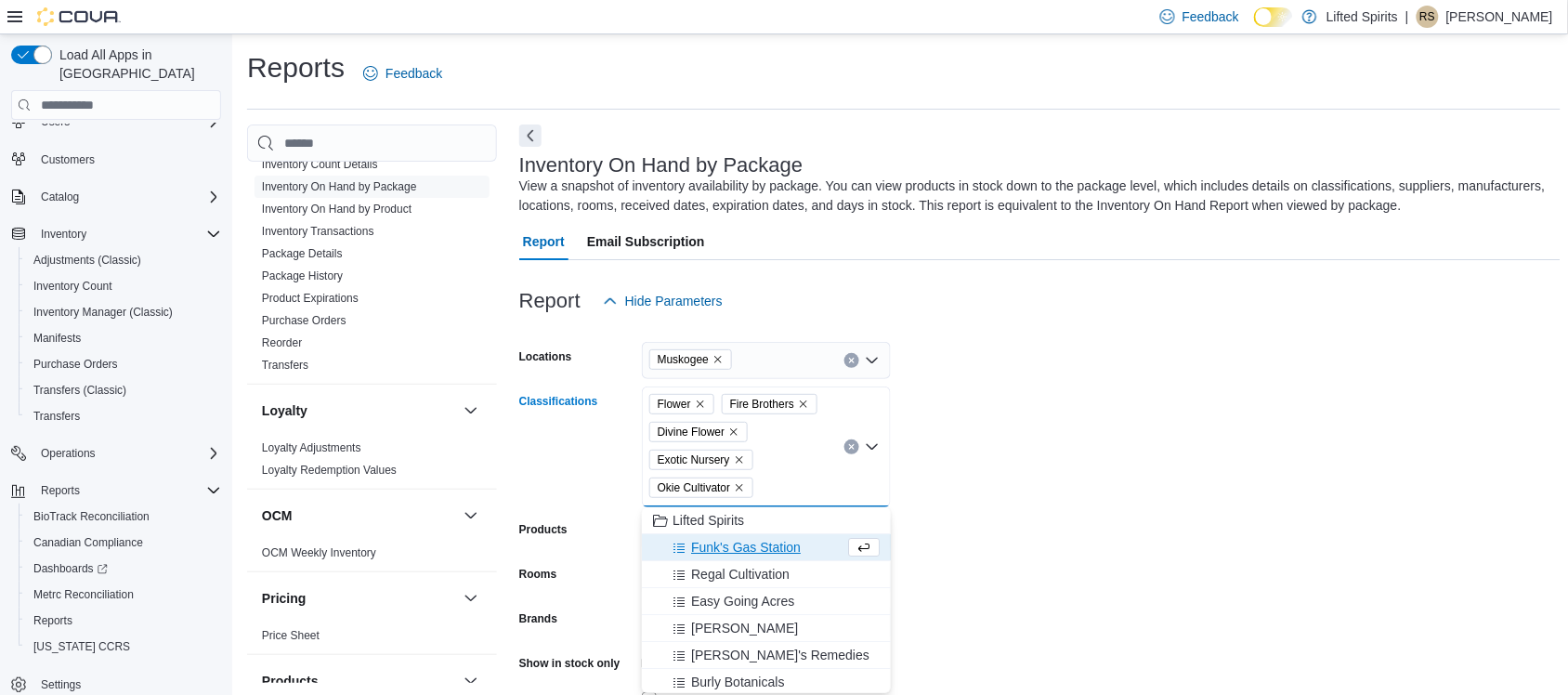
click at [782, 541] on span "Funk's Gas Station" at bounding box center [746, 547] width 110 height 19
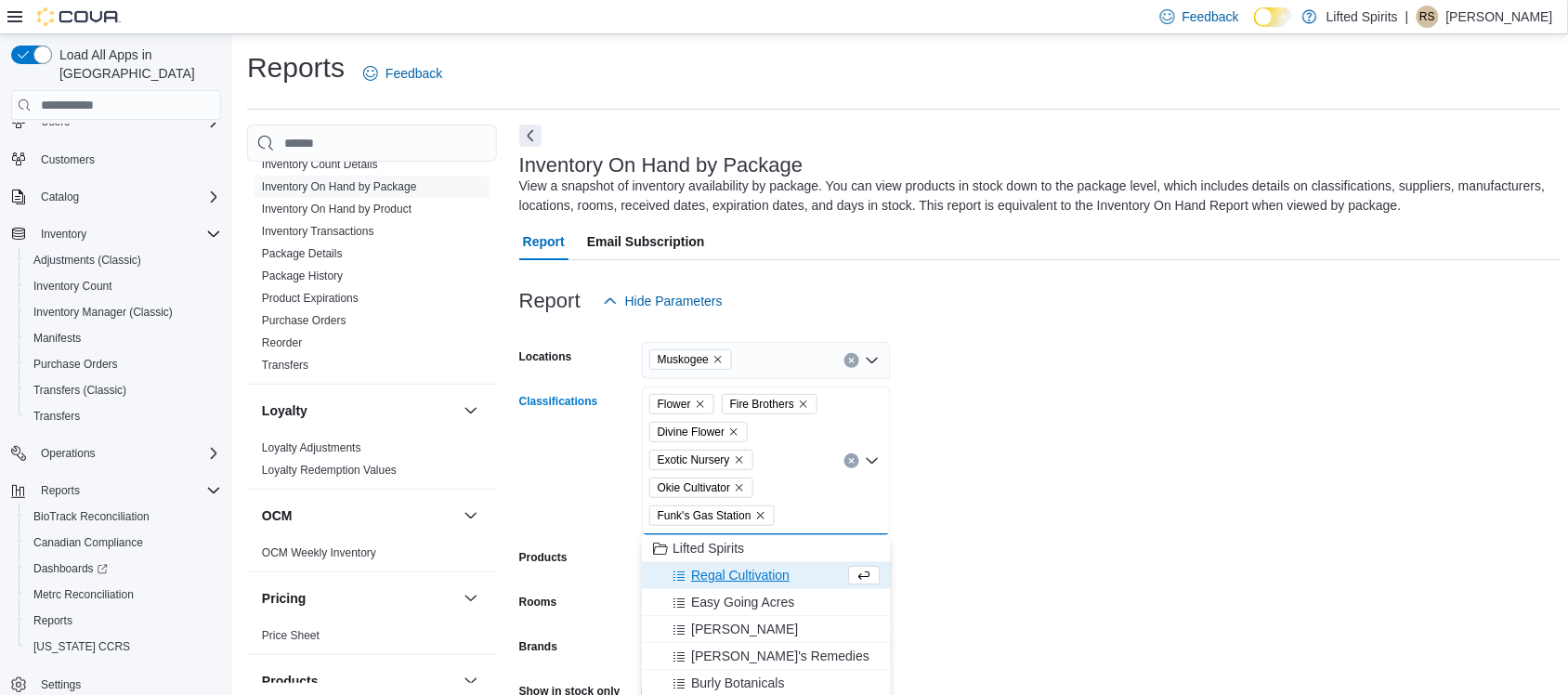
click at [785, 578] on span "Regal Cultivation" at bounding box center [740, 575] width 98 height 19
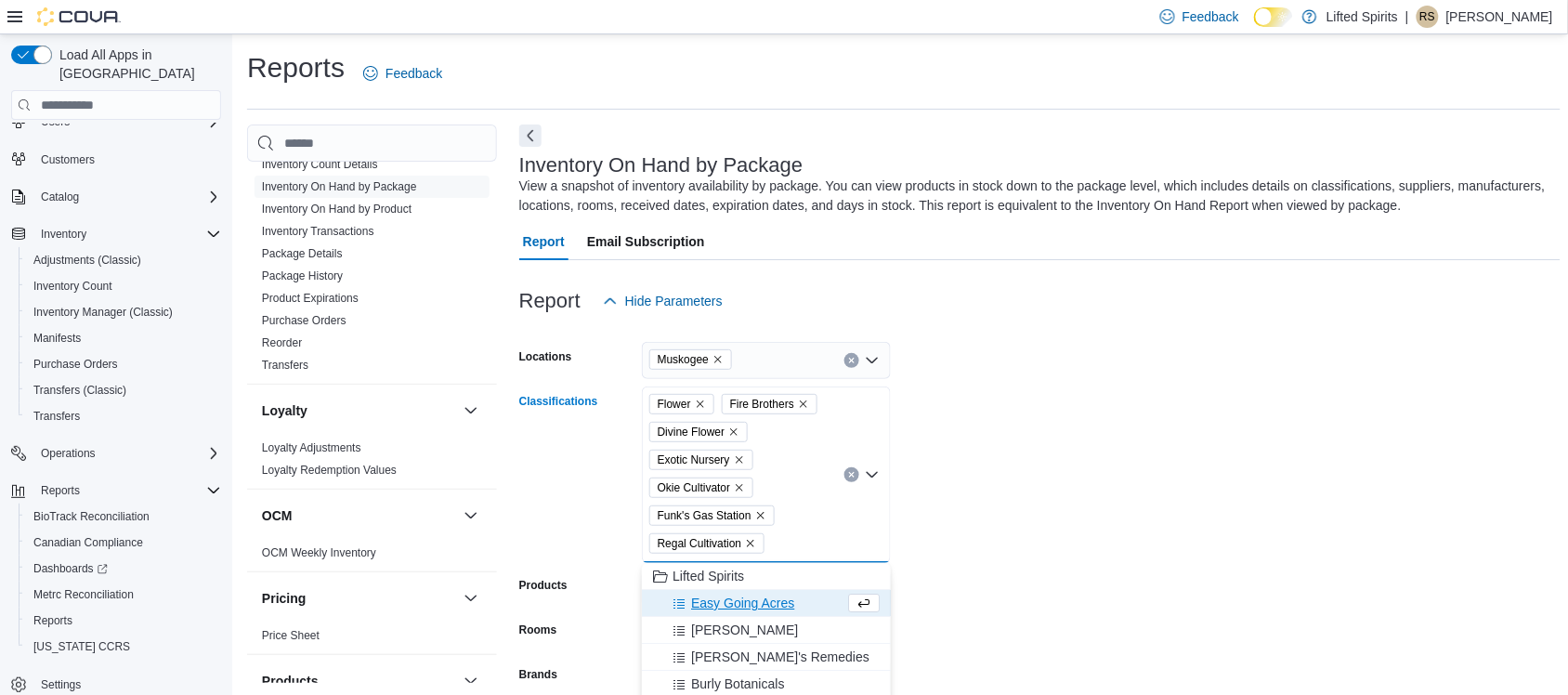
click at [783, 597] on span "Easy Going Acres" at bounding box center [743, 603] width 103 height 19
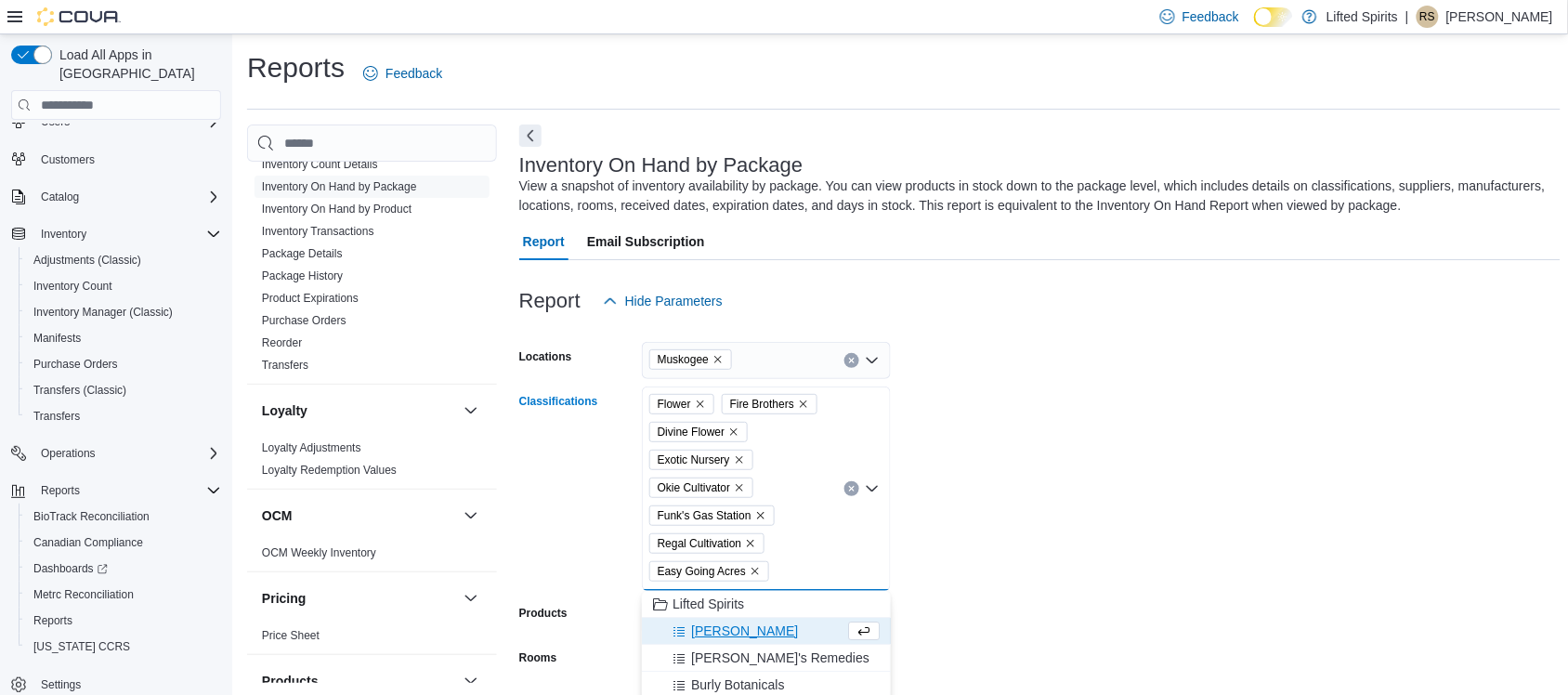
click at [782, 642] on button "[PERSON_NAME]" at bounding box center [767, 630] width 249 height 27
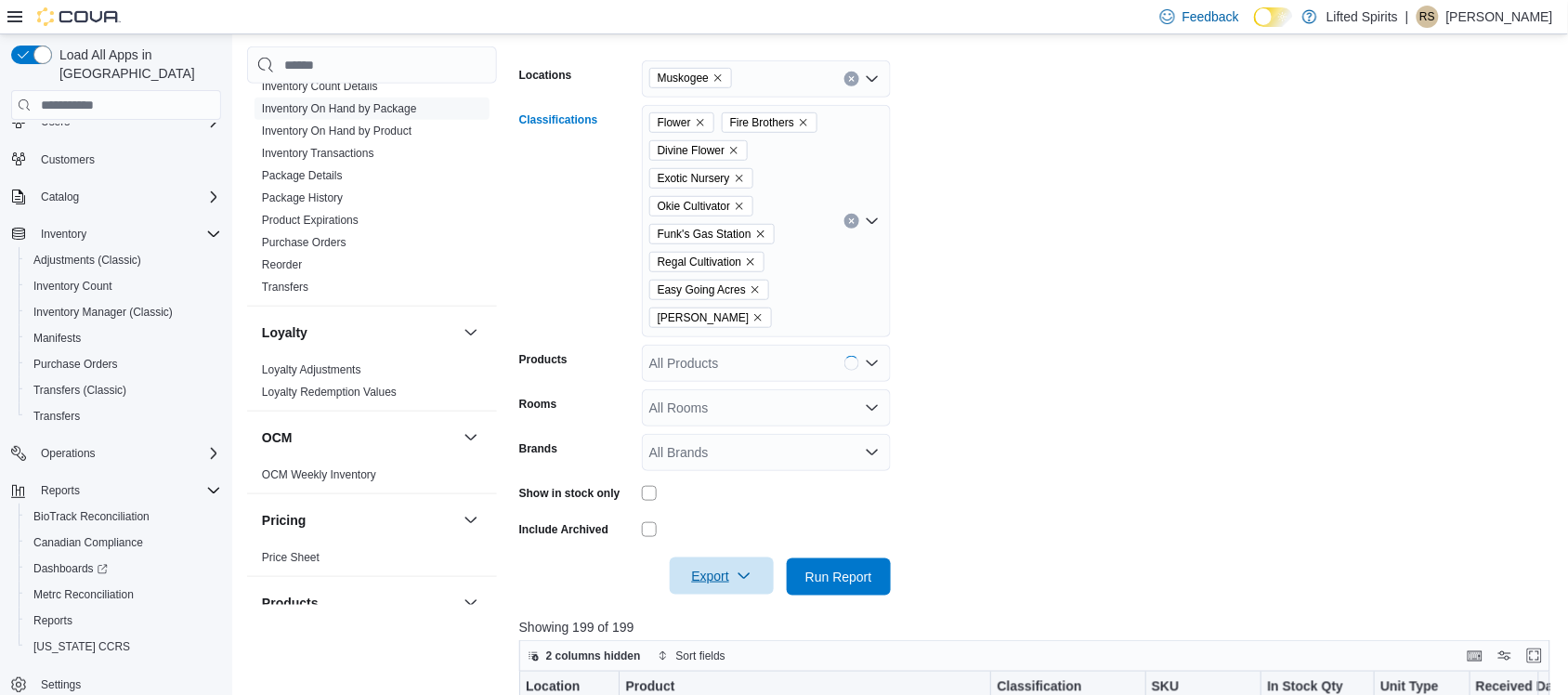
scroll to position [348, 0]
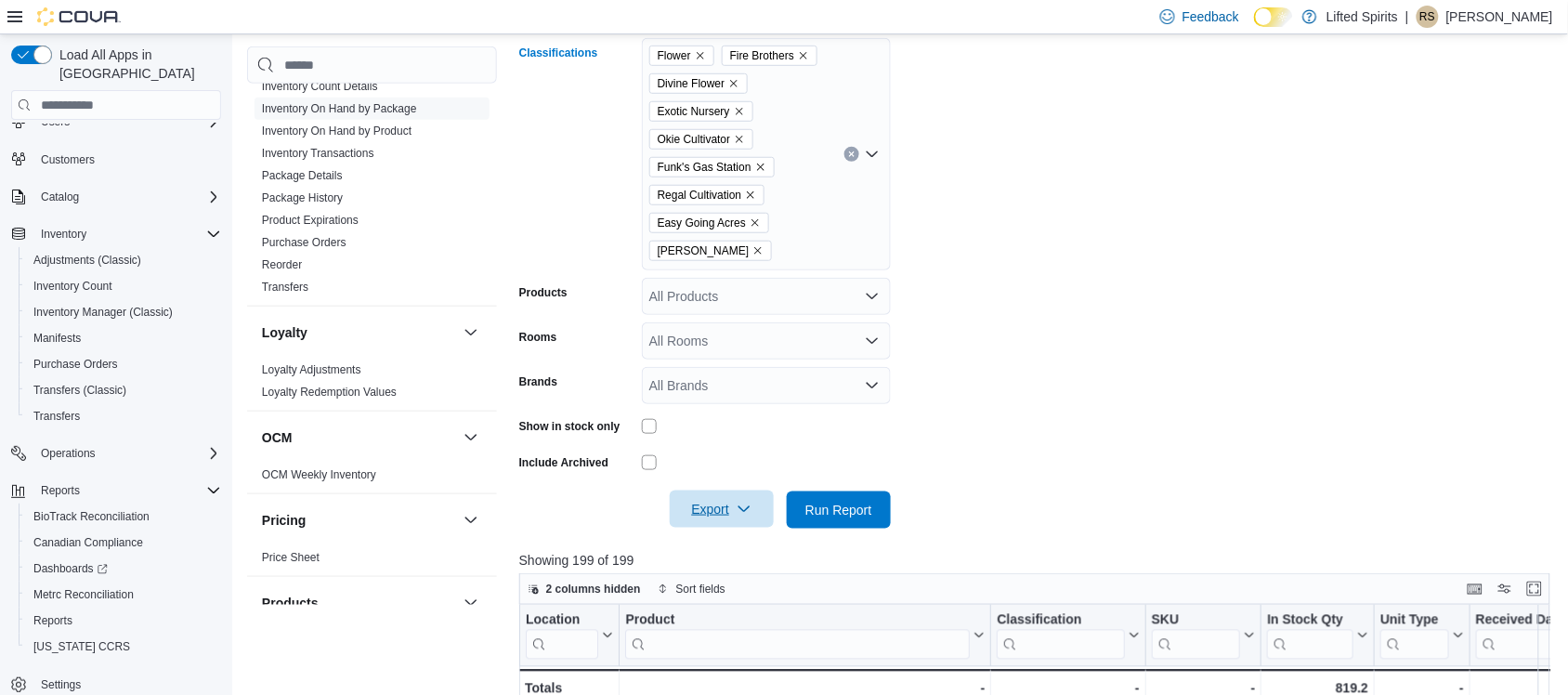
click at [781, 248] on div "Flower Fire Brothers Divine Flower Exotic Nursery Okie Cultivator Funk's Gas St…" at bounding box center [767, 155] width 249 height 232
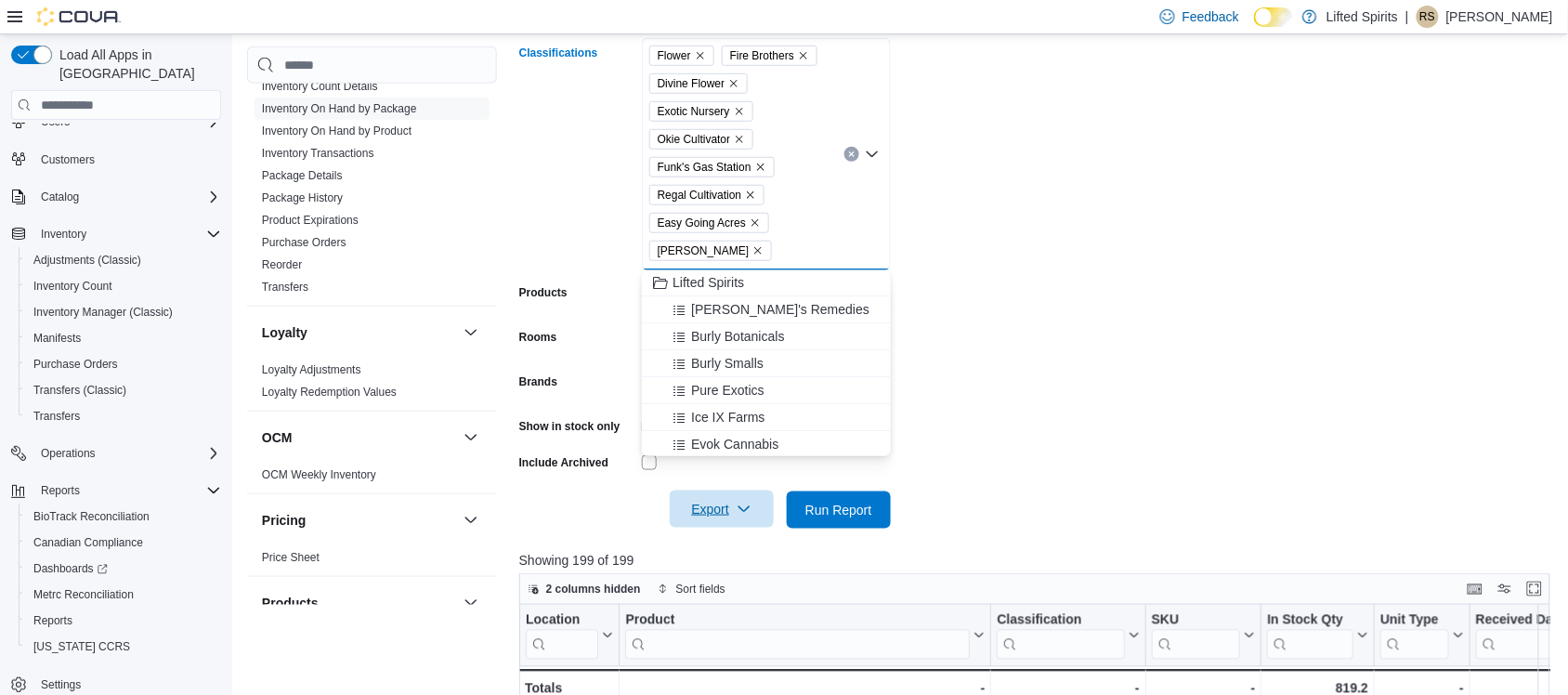
scroll to position [0, 0]
click at [773, 331] on span "Burly Botanicals" at bounding box center [738, 337] width 93 height 19
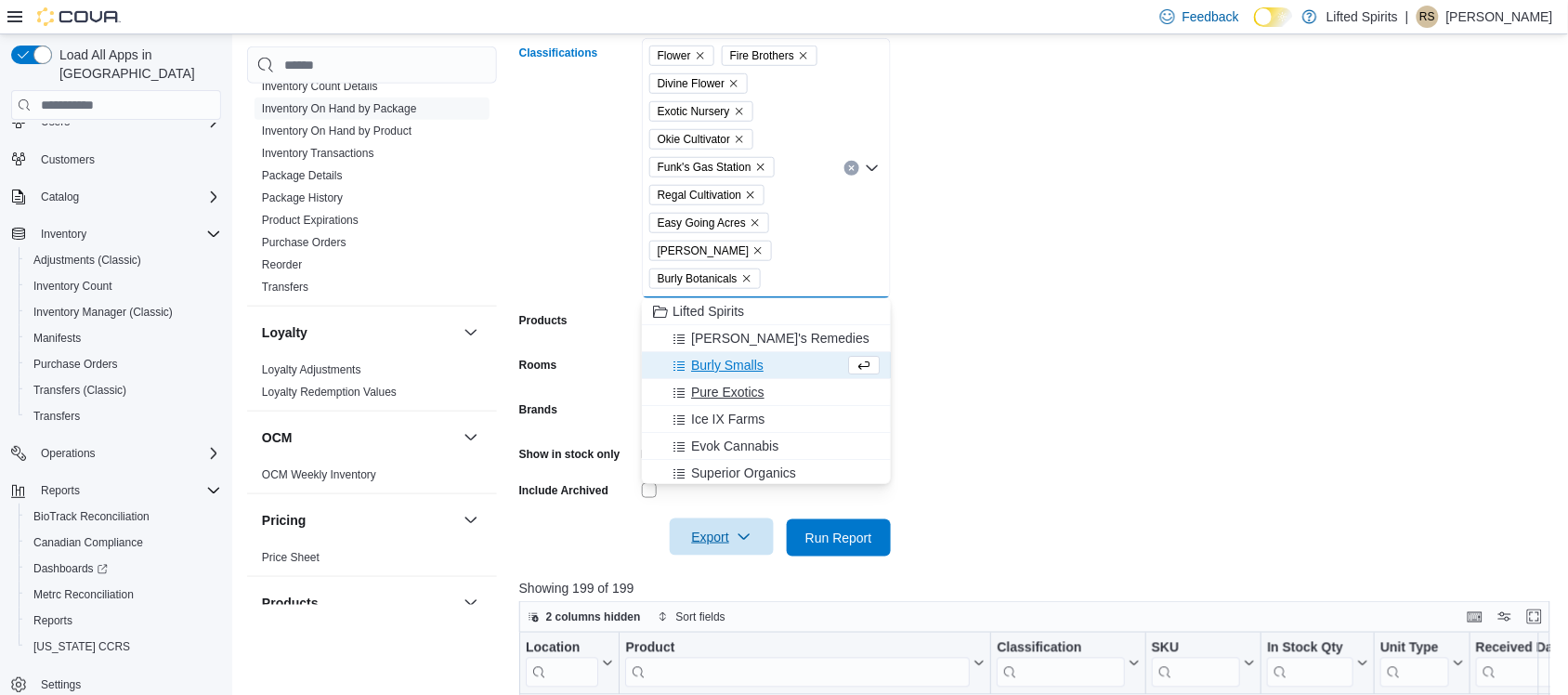
click at [768, 392] on div "Pure Exotics" at bounding box center [767, 392] width 227 height 19
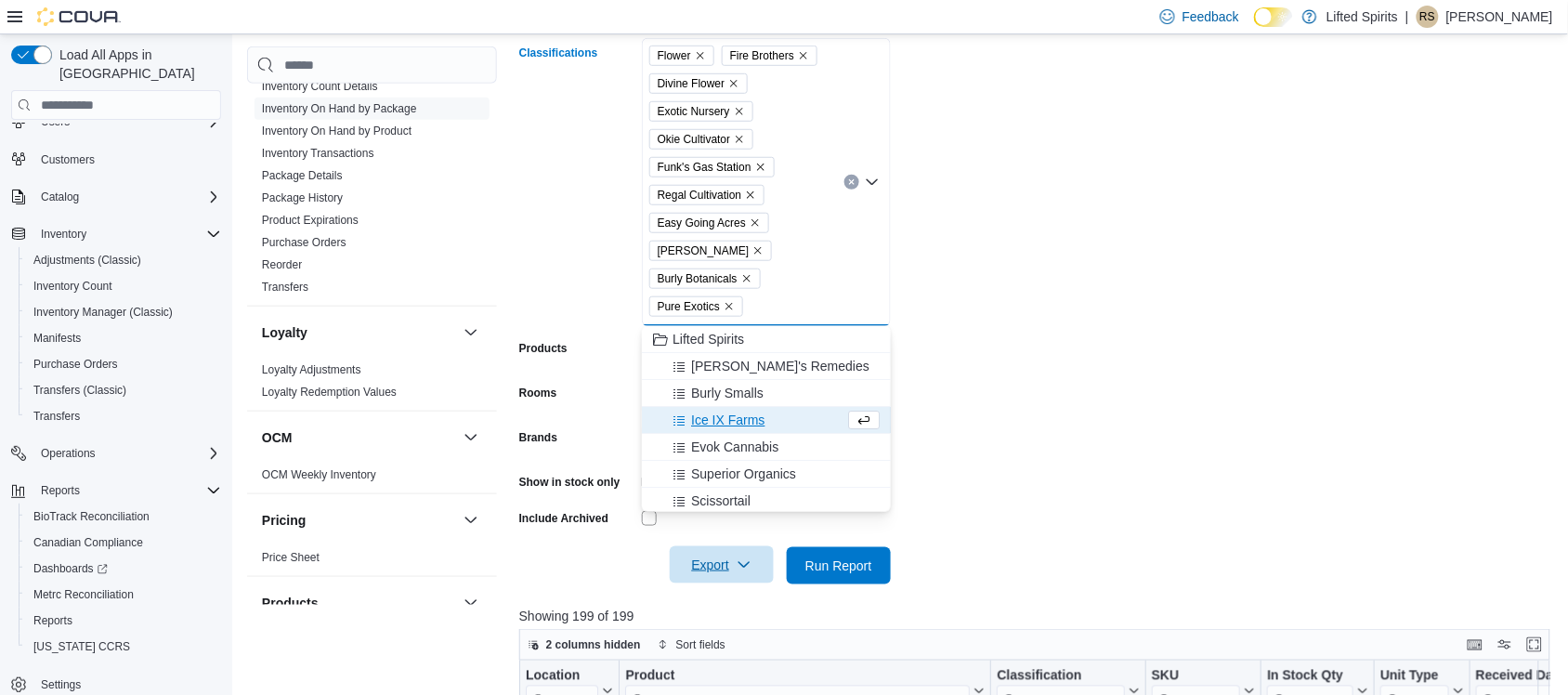
click at [762, 420] on span "Ice IX Farms" at bounding box center [728, 420] width 73 height 19
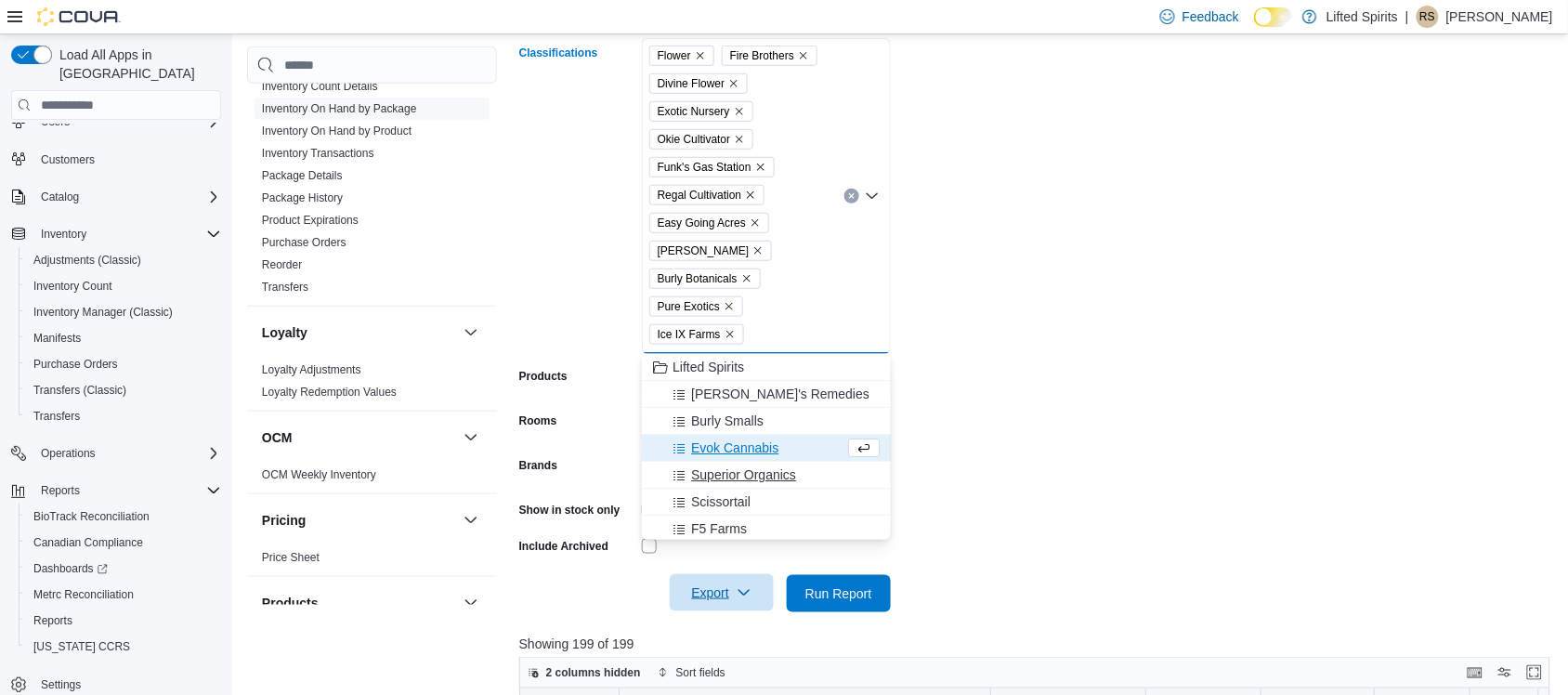
click at [755, 474] on span "Superior Organics" at bounding box center [744, 475] width 105 height 19
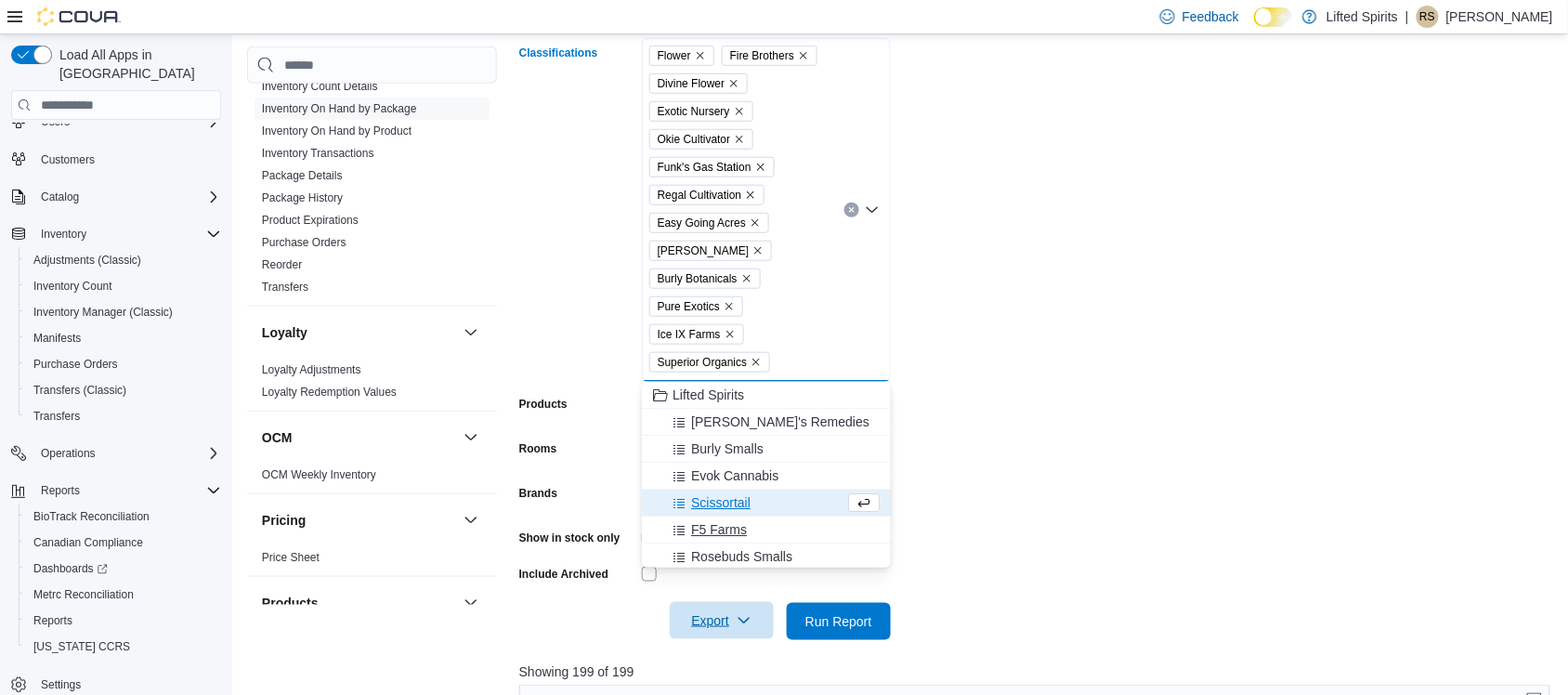
click at [745, 522] on span "F5 Farms" at bounding box center [719, 529] width 55 height 19
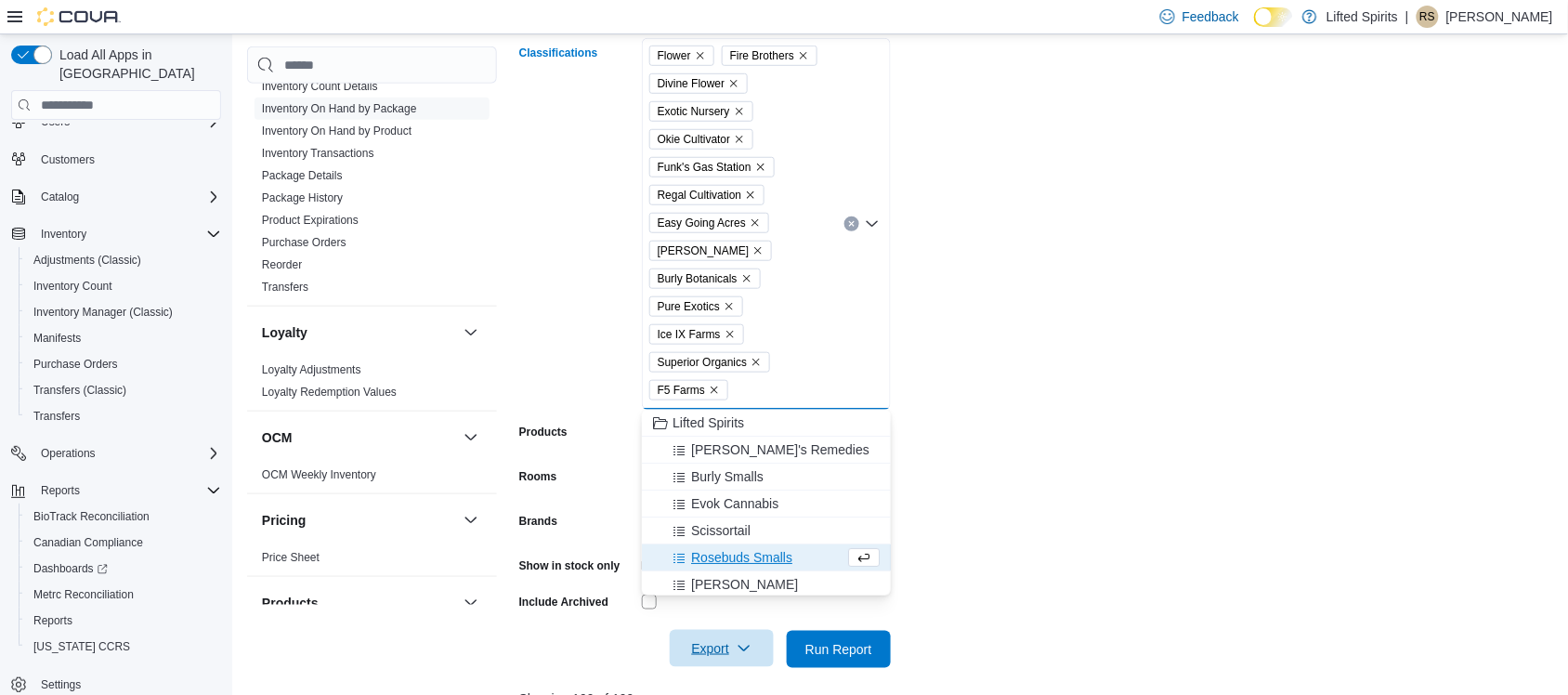
click at [745, 522] on span "Scissortail" at bounding box center [721, 530] width 59 height 19
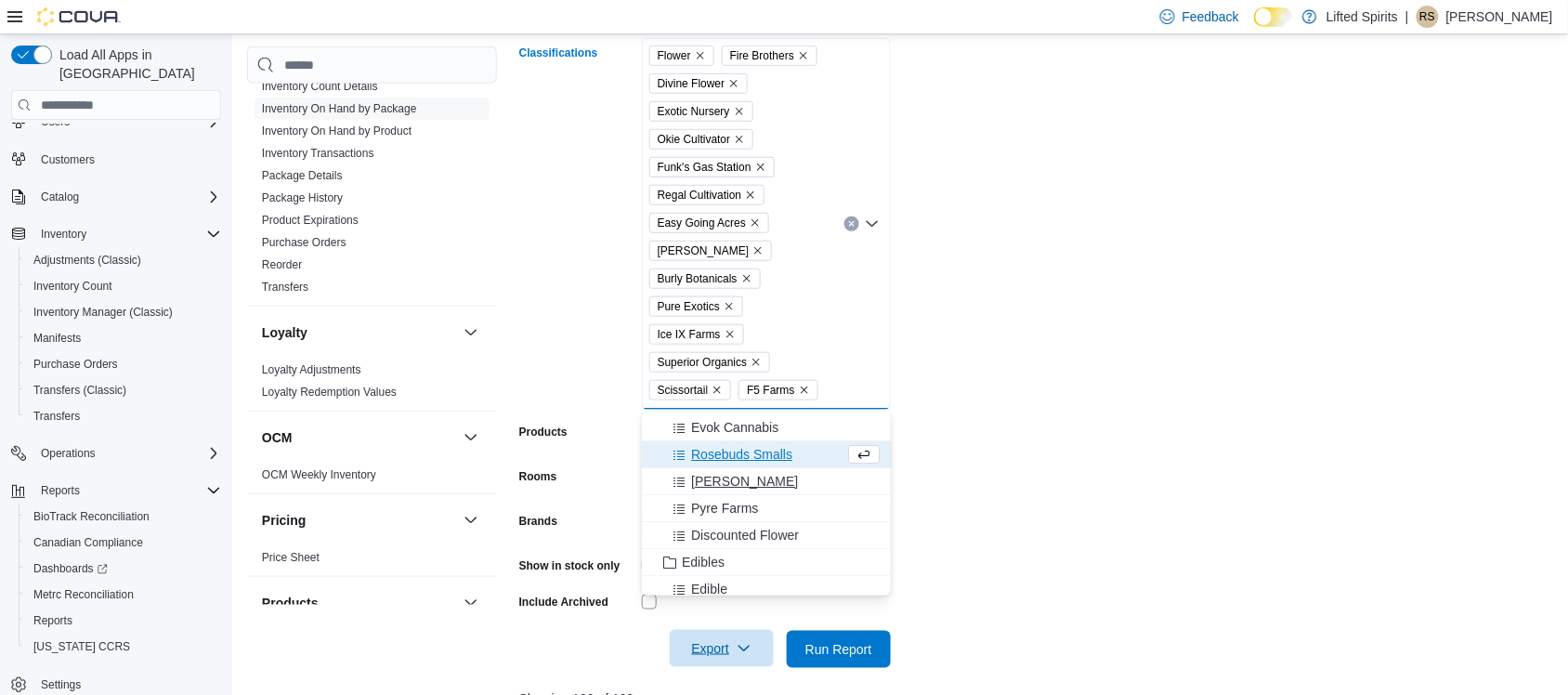
scroll to position [116, 0]
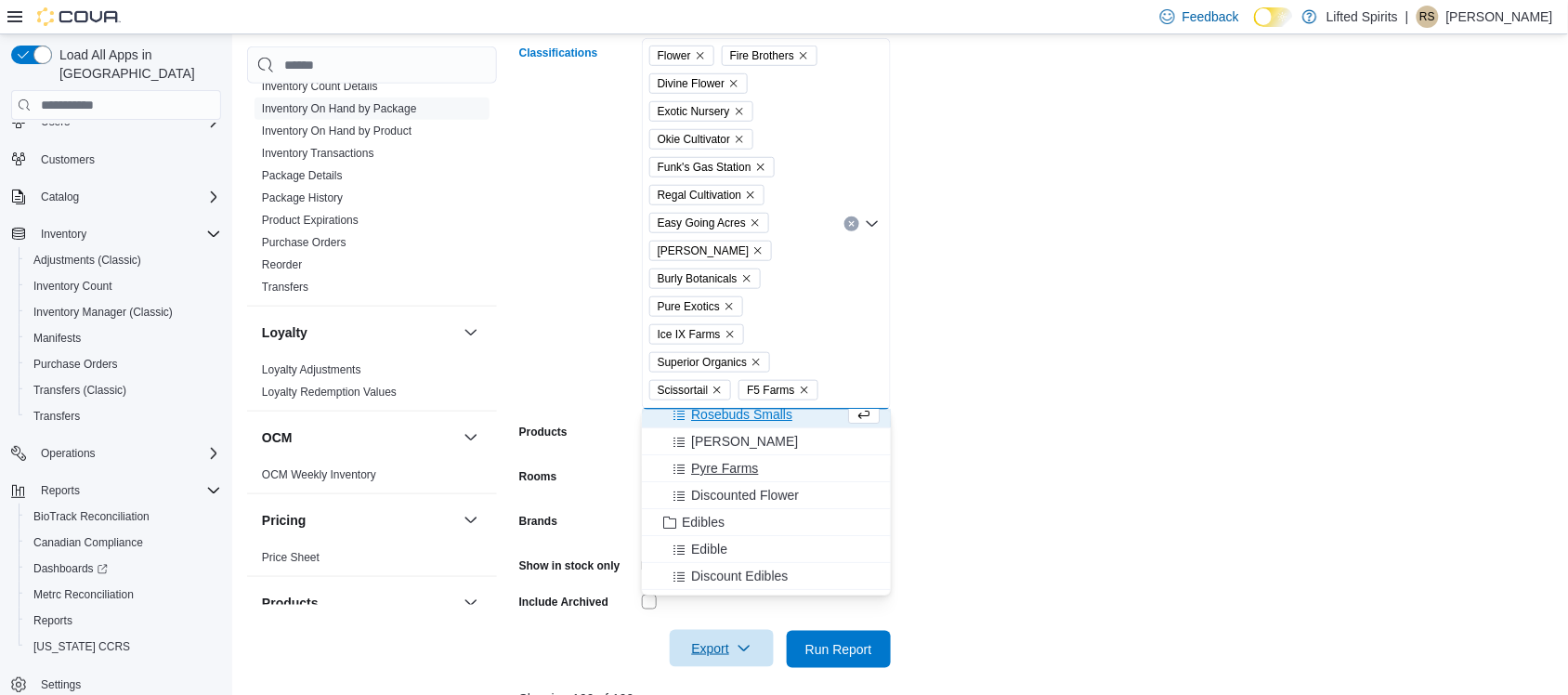
click at [740, 469] on span "Pyre Farms" at bounding box center [724, 468] width 67 height 19
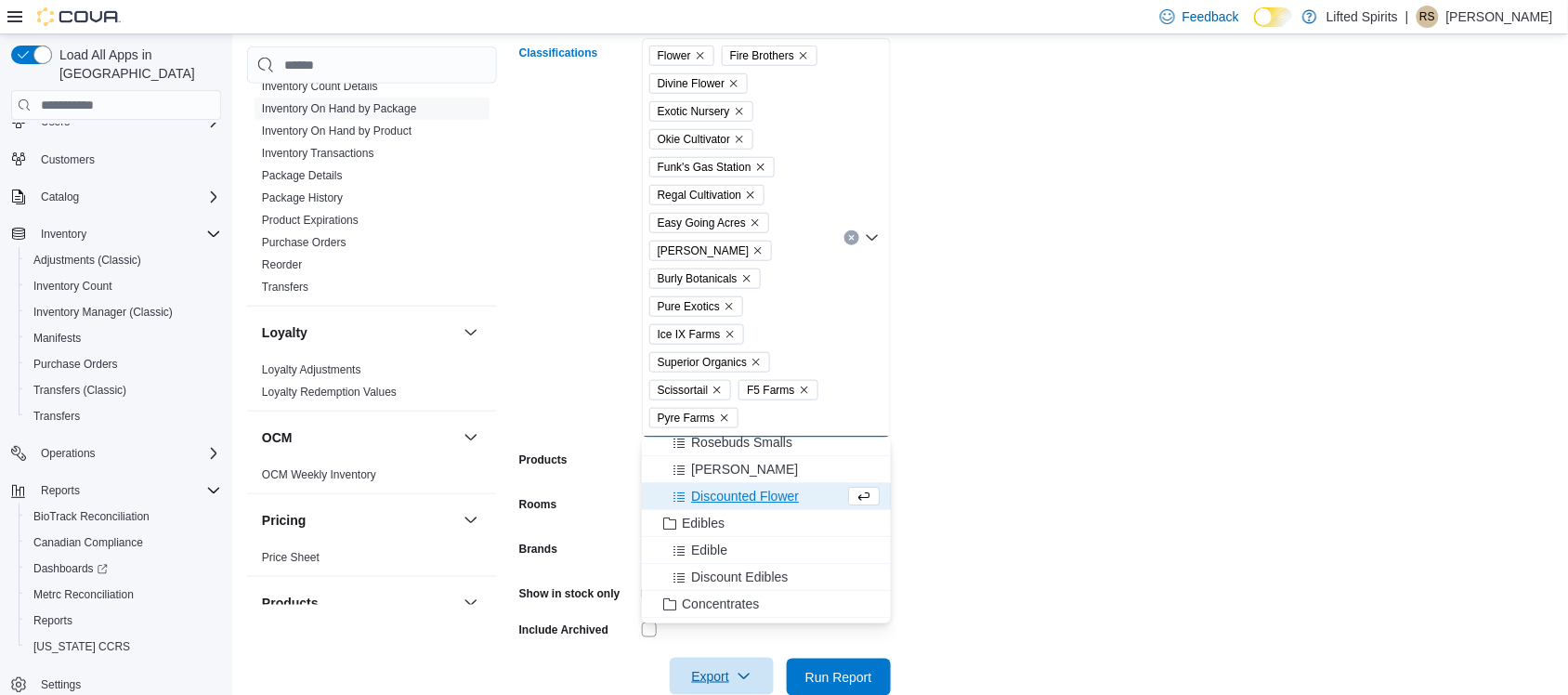
click at [757, 495] on span "Discounted Flower" at bounding box center [745, 495] width 108 height 19
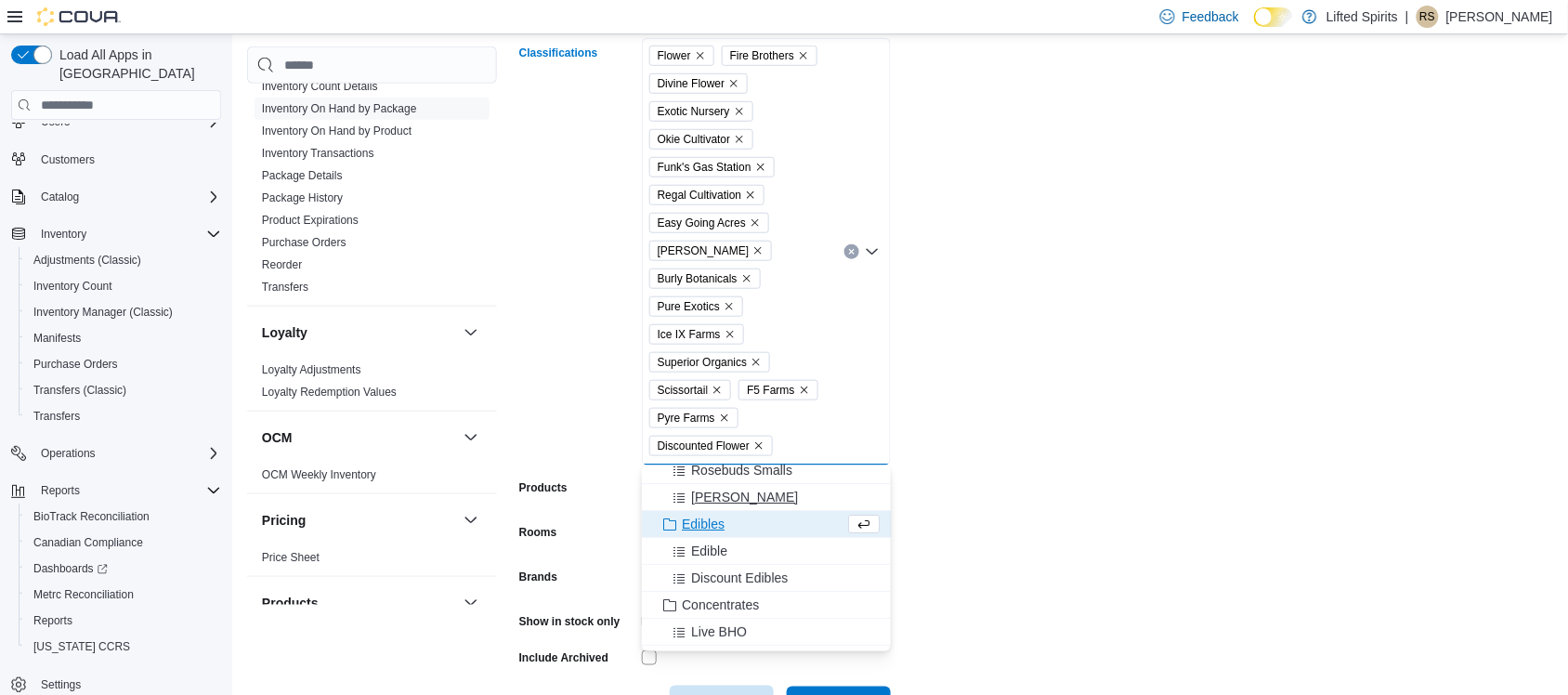
click at [743, 487] on span "[PERSON_NAME]" at bounding box center [745, 496] width 107 height 19
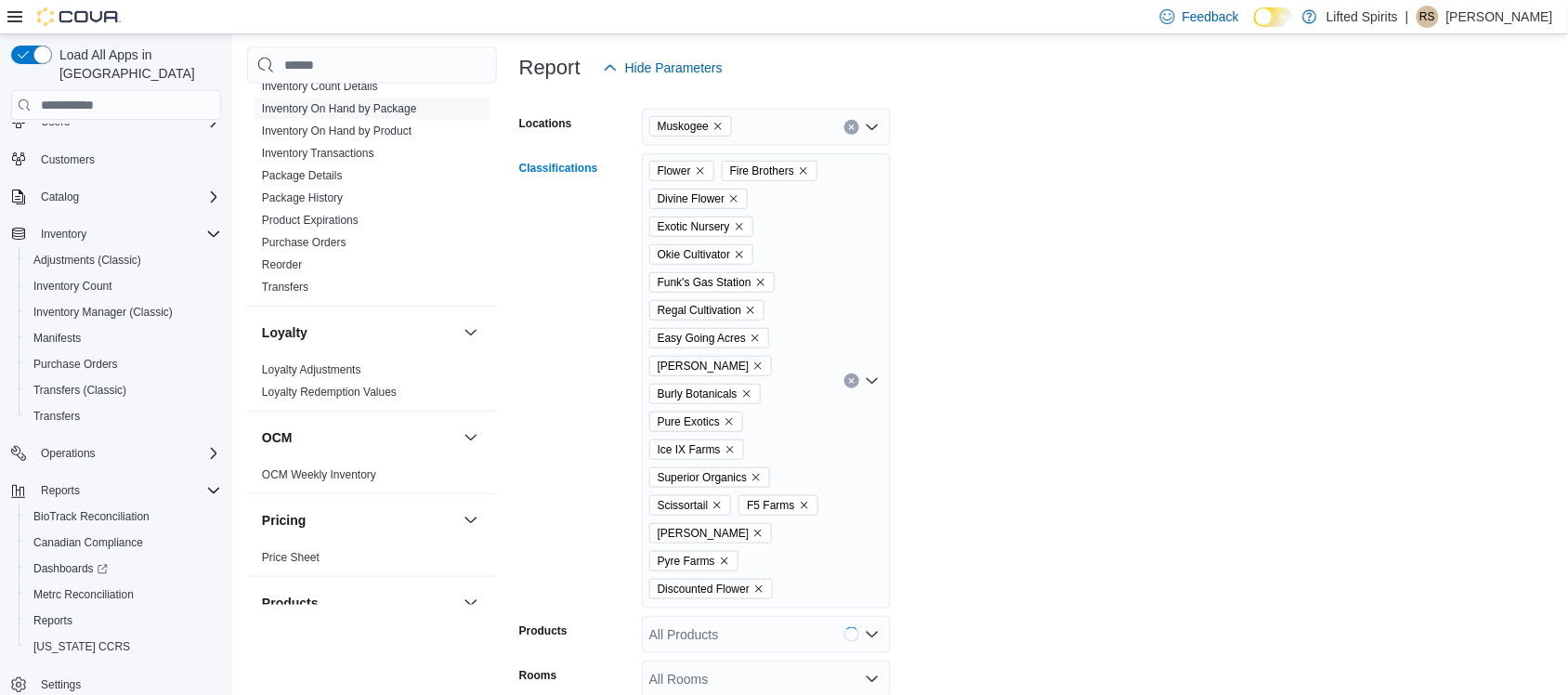
scroll to position [232, 0]
click at [1301, 314] on form "Locations Muskogee Classifications Flower Fire Brothers Divine Flower Exotic Nu…" at bounding box center [1039, 477] width 1041 height 780
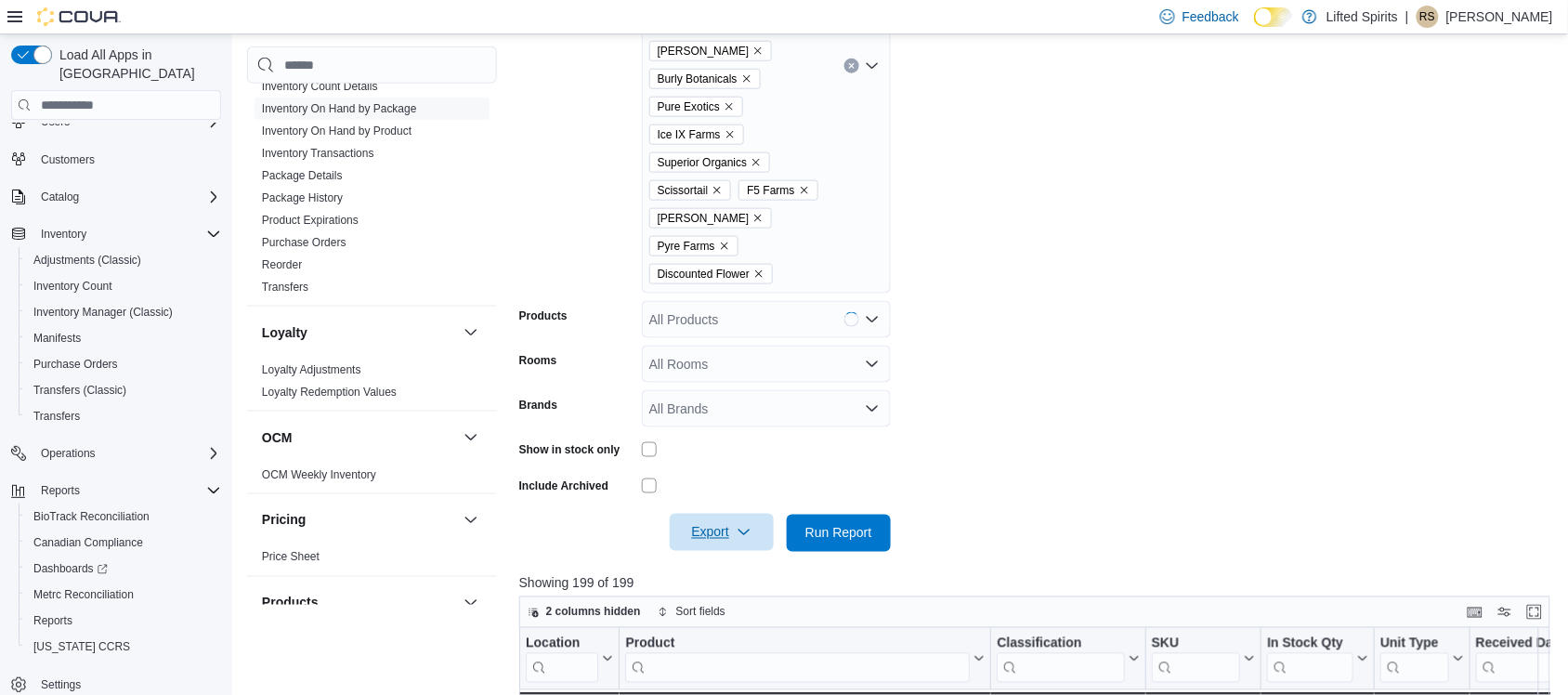
scroll to position [581, 0]
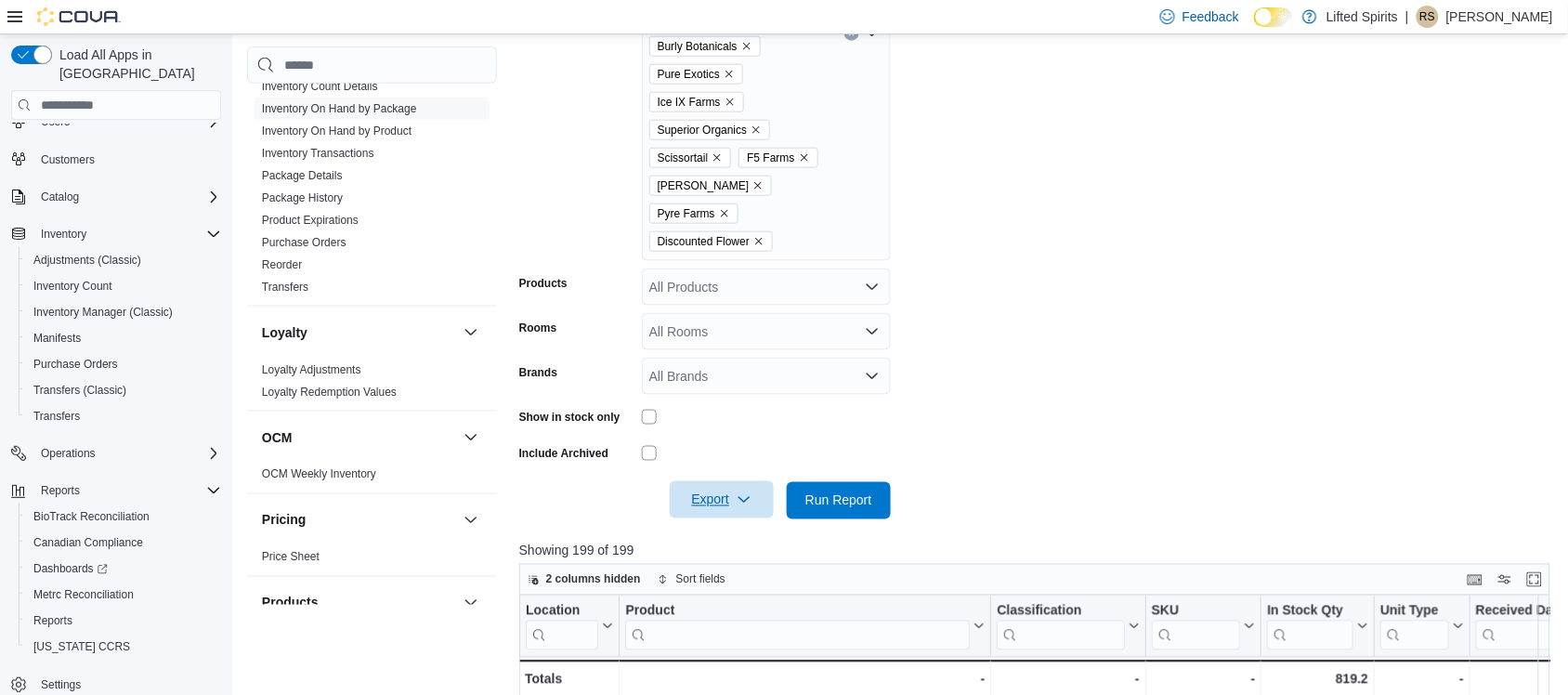
click at [787, 235] on div "Flower Fire Brothers Divine Flower Exotic Nursery Okie Cultivator Funk's Gas St…" at bounding box center [767, 34] width 249 height 455
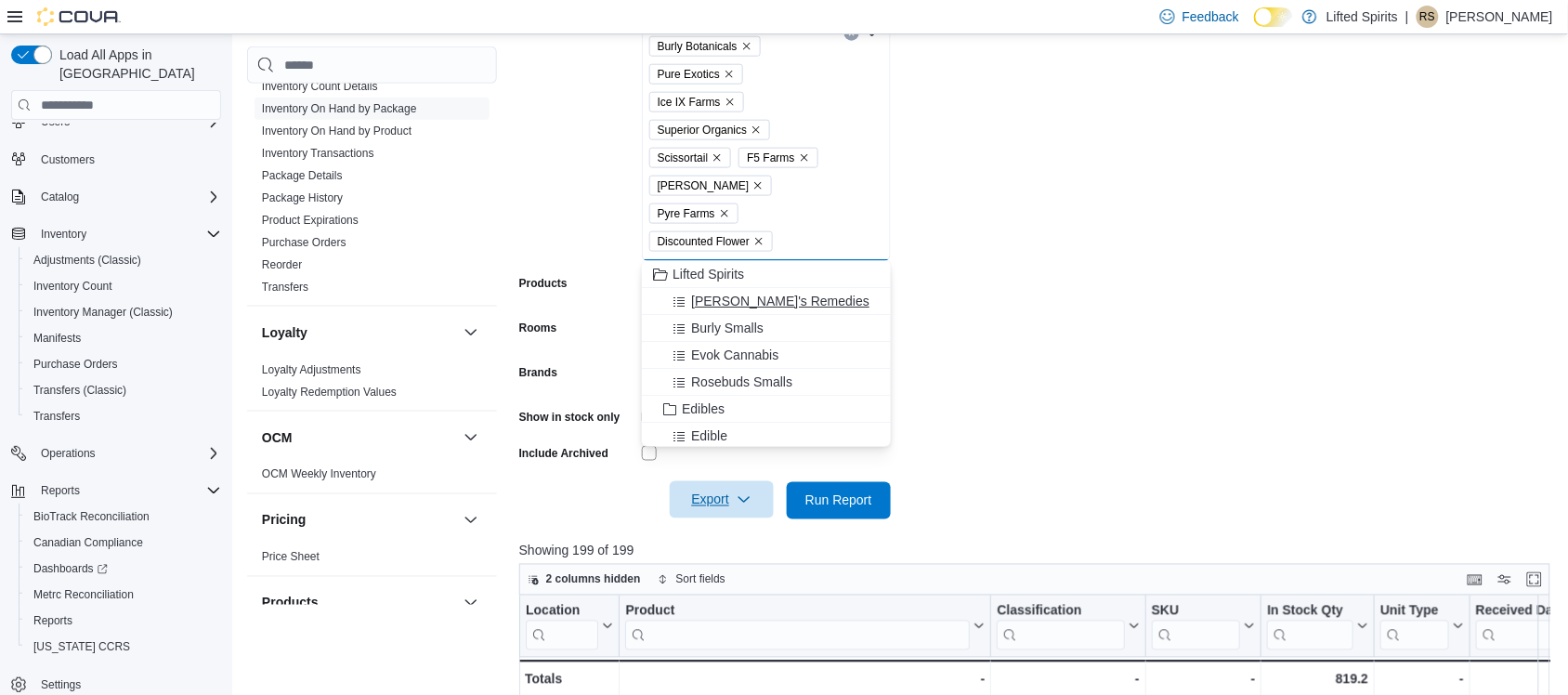
click at [779, 307] on span "[PERSON_NAME]'s Remedies" at bounding box center [781, 301] width 178 height 19
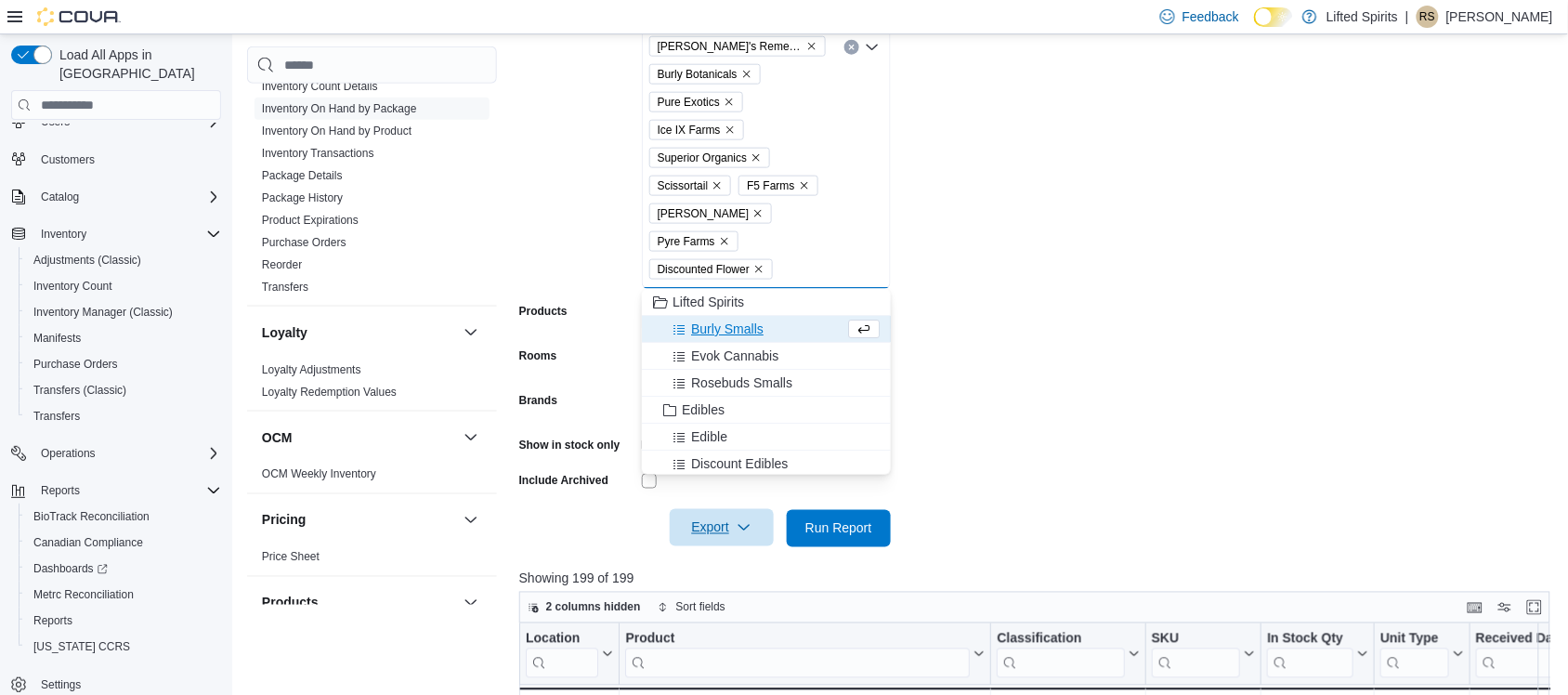
click at [779, 325] on div "Burly Smalls" at bounding box center [749, 329] width 191 height 19
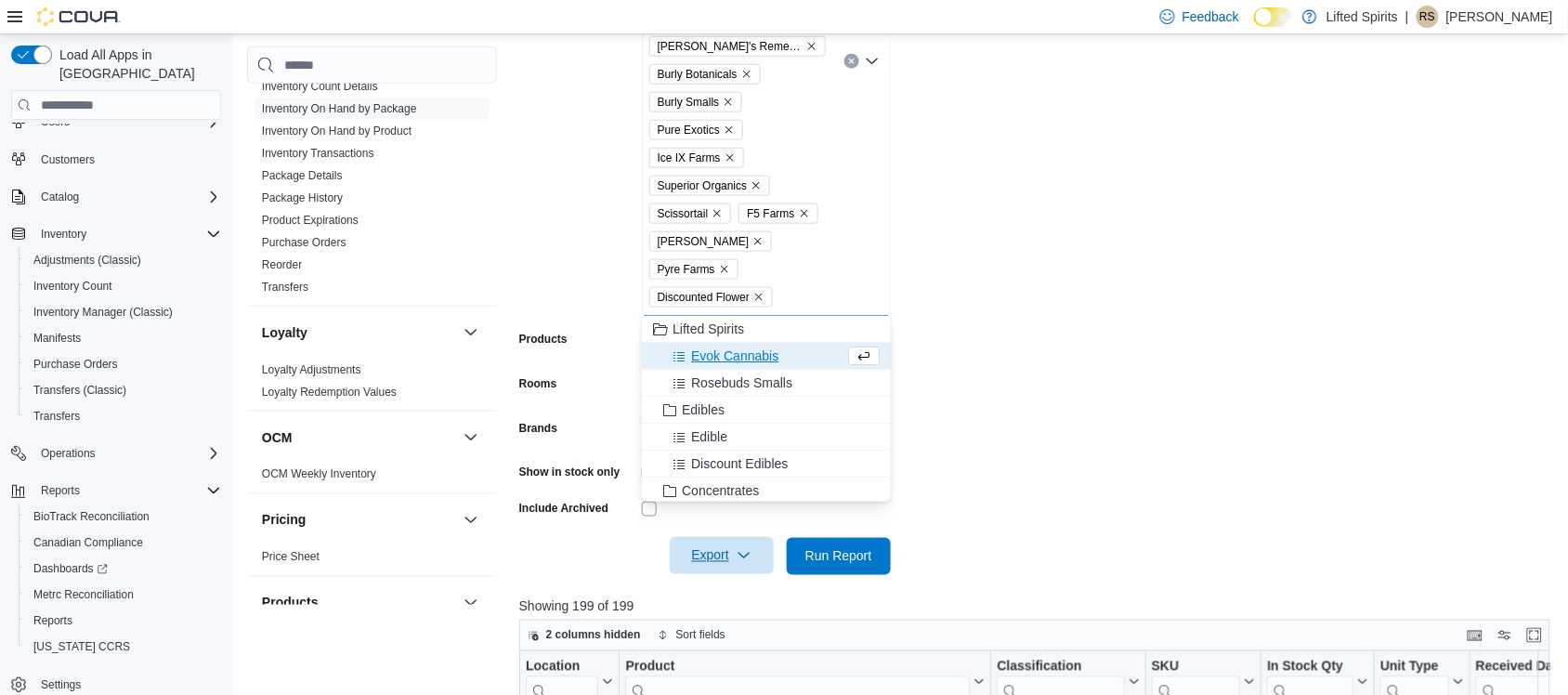
click at [784, 359] on div "Evok Cannabis" at bounding box center [749, 356] width 191 height 19
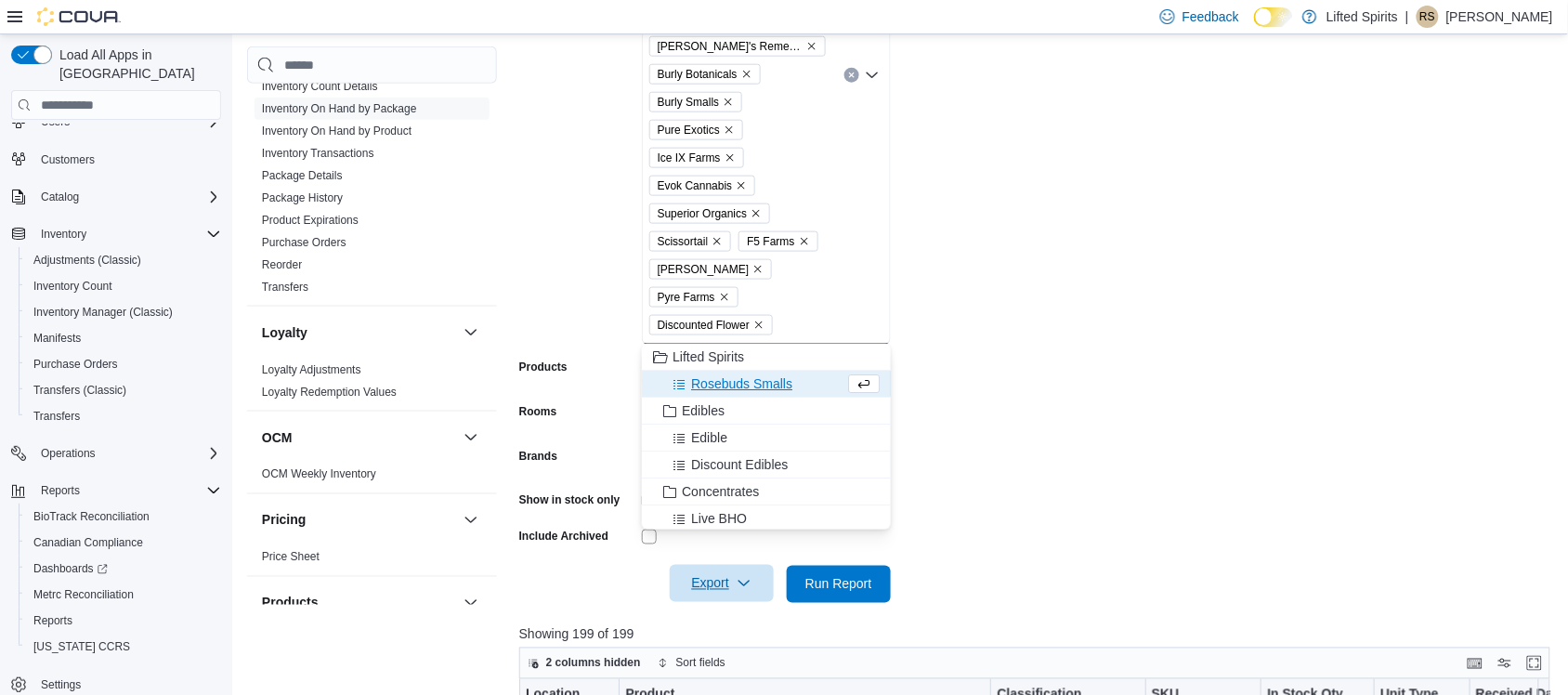
click at [790, 382] on span "Rosebuds Smalls" at bounding box center [742, 384] width 101 height 19
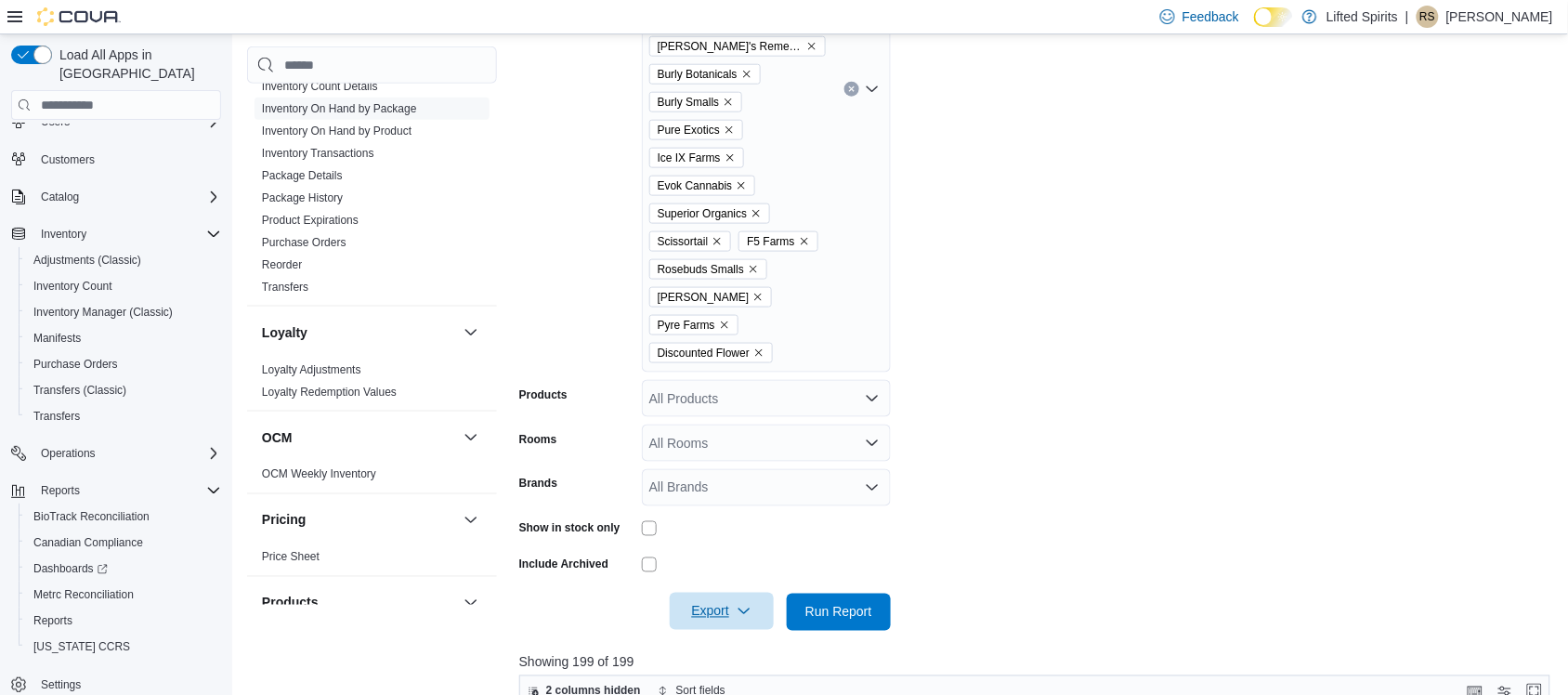
scroll to position [605, 0]
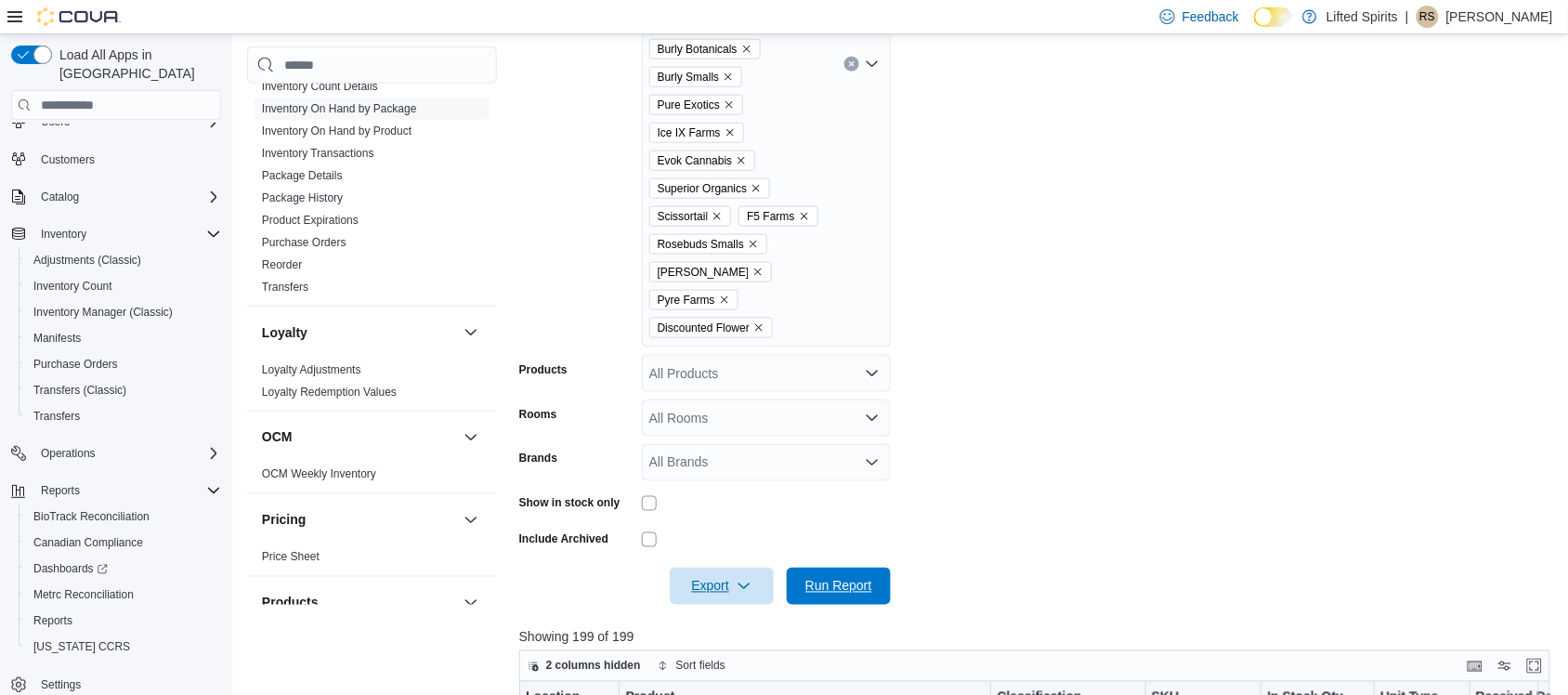
click at [853, 572] on span "Run Report" at bounding box center [839, 586] width 82 height 37
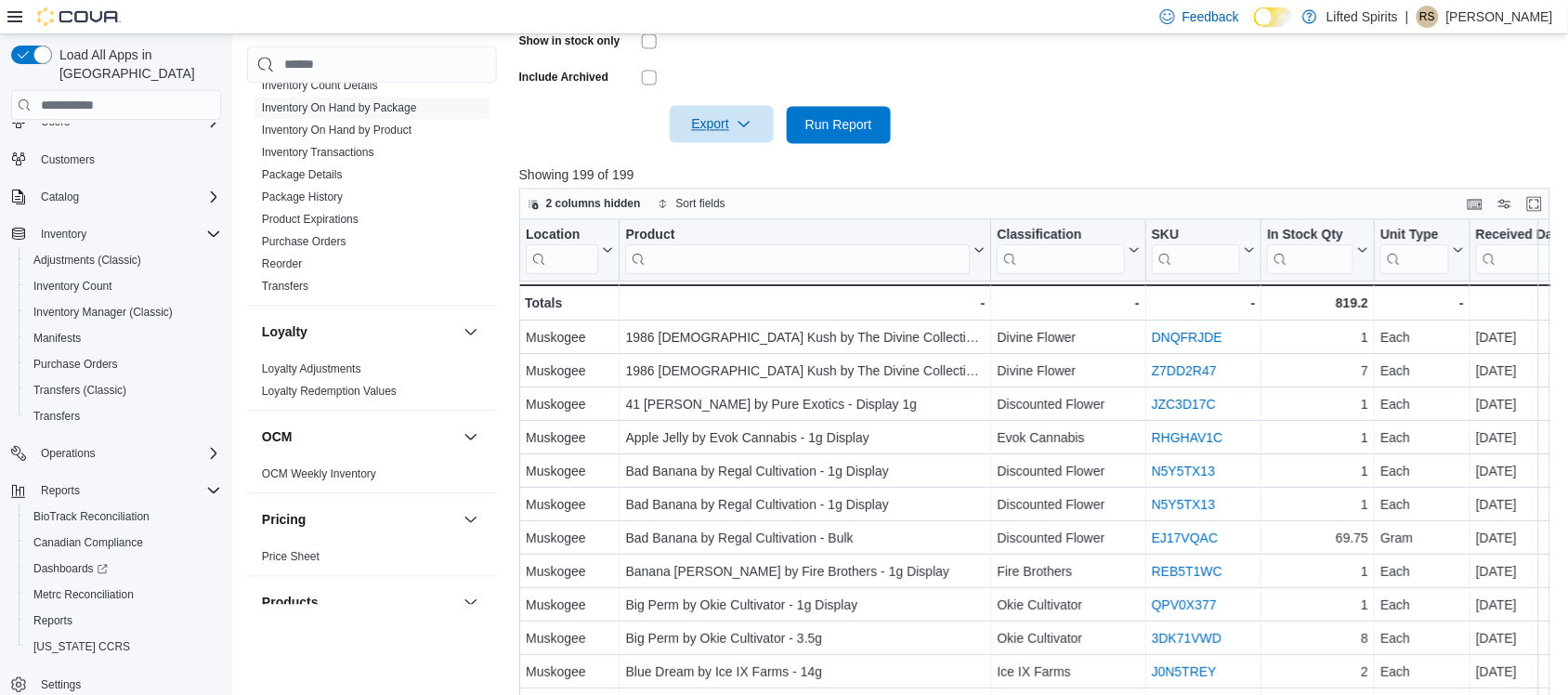
scroll to position [1070, 0]
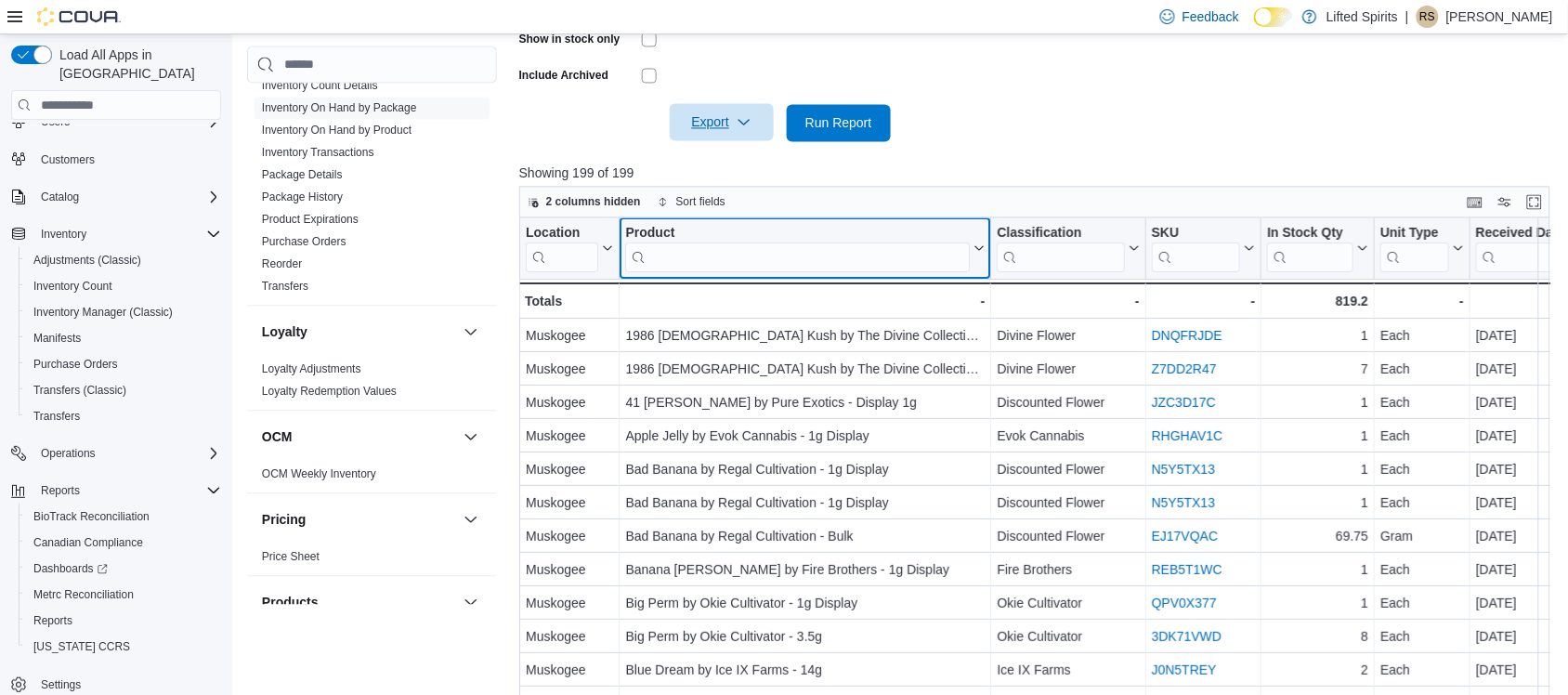
click at [978, 249] on icon at bounding box center [978, 248] width 15 height 11
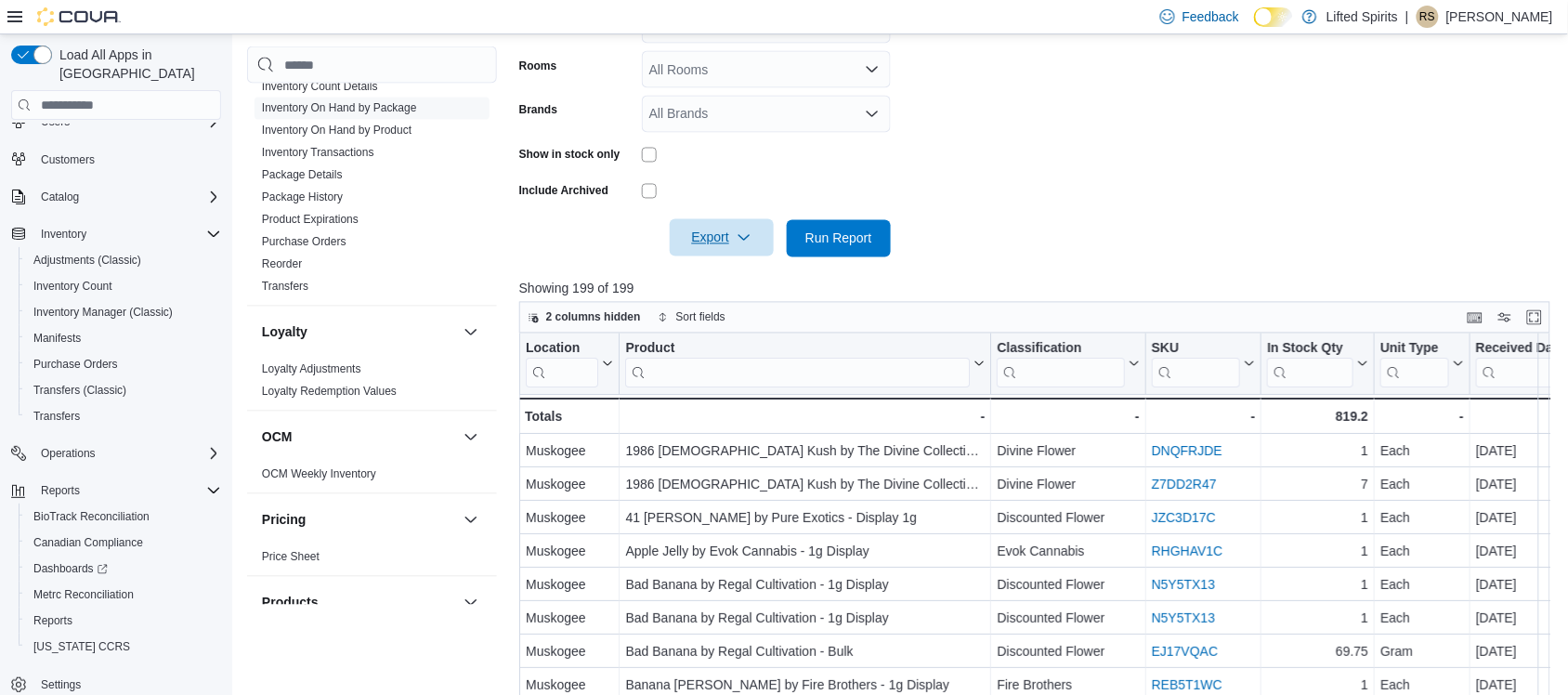
click at [749, 223] on span "Export" at bounding box center [722, 238] width 82 height 37
click at [765, 263] on button "Export to Excel" at bounding box center [724, 275] width 106 height 37
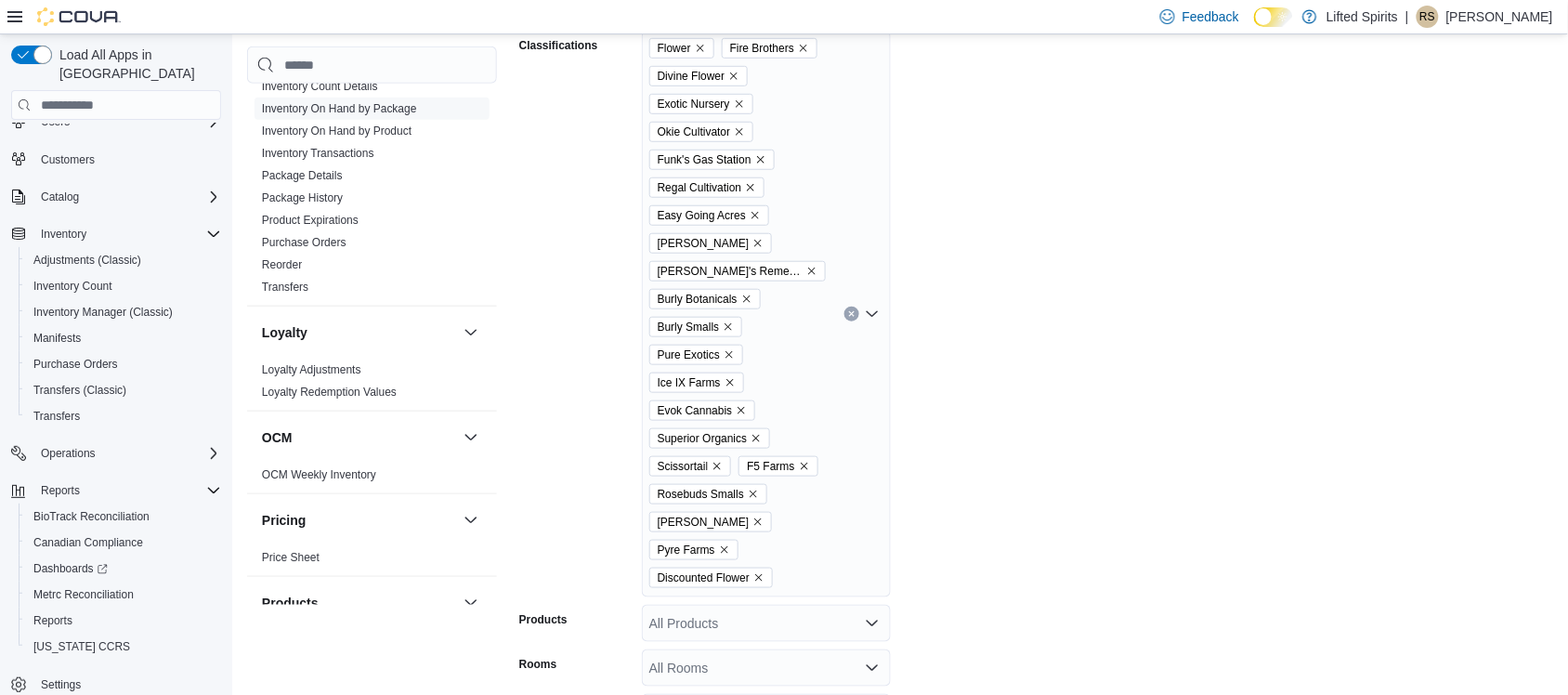
scroll to position [141, 0]
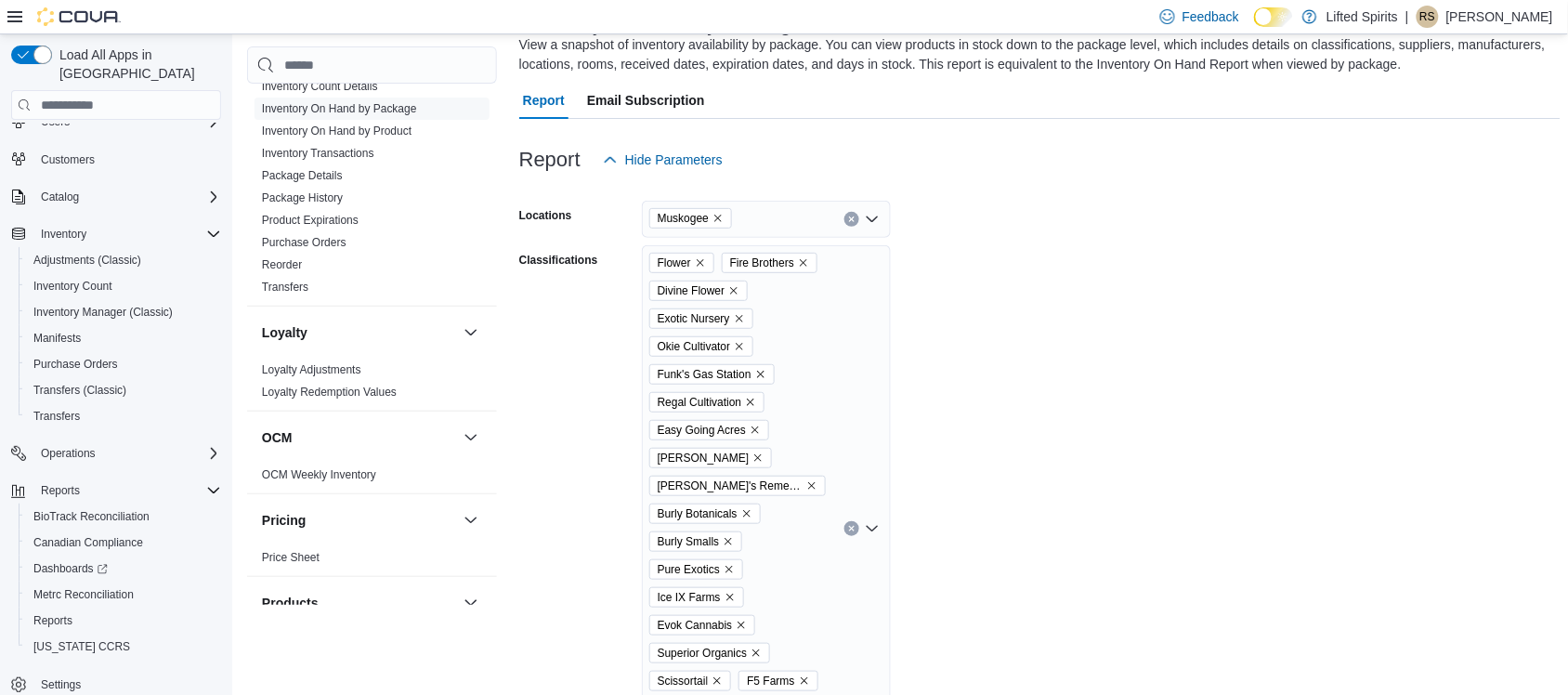
click at [847, 531] on button "Clear input" at bounding box center [852, 528] width 15 height 15
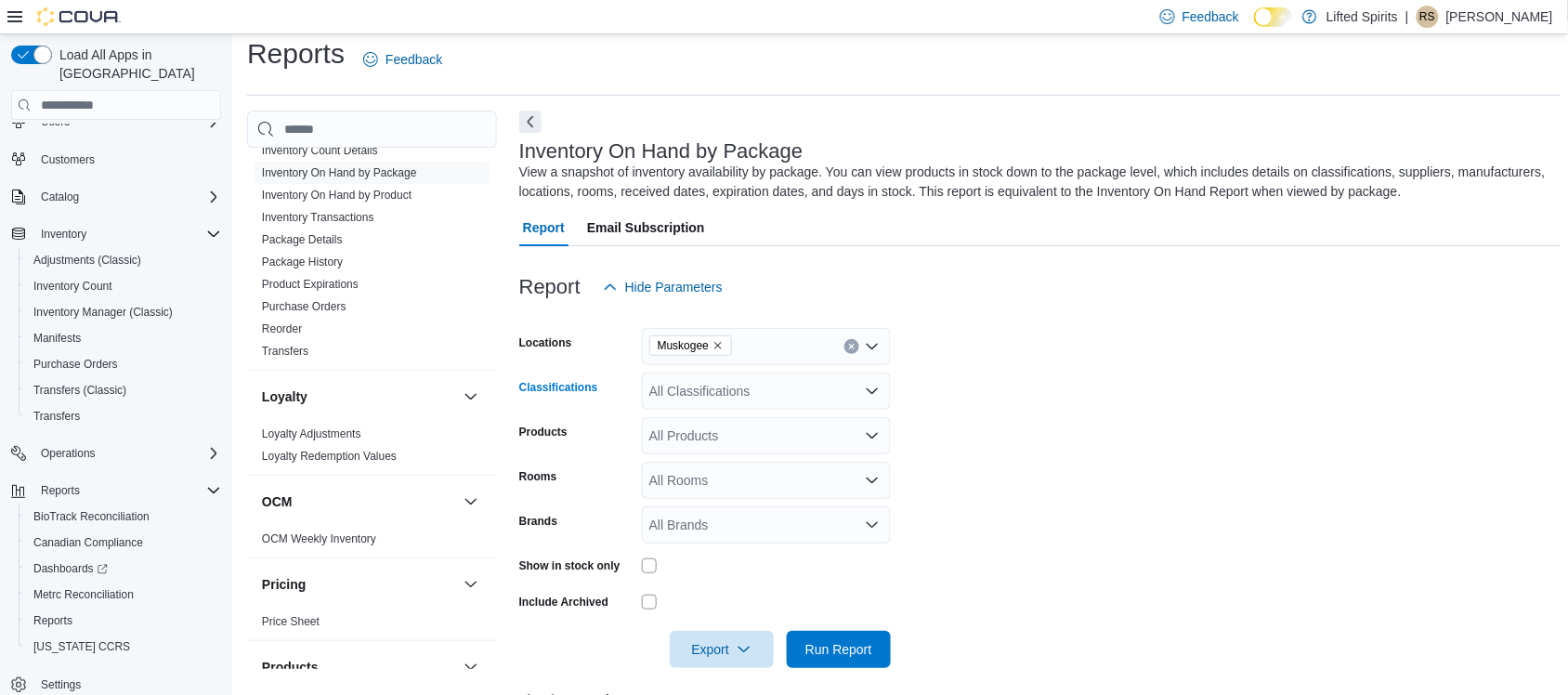
scroll to position [0, 0]
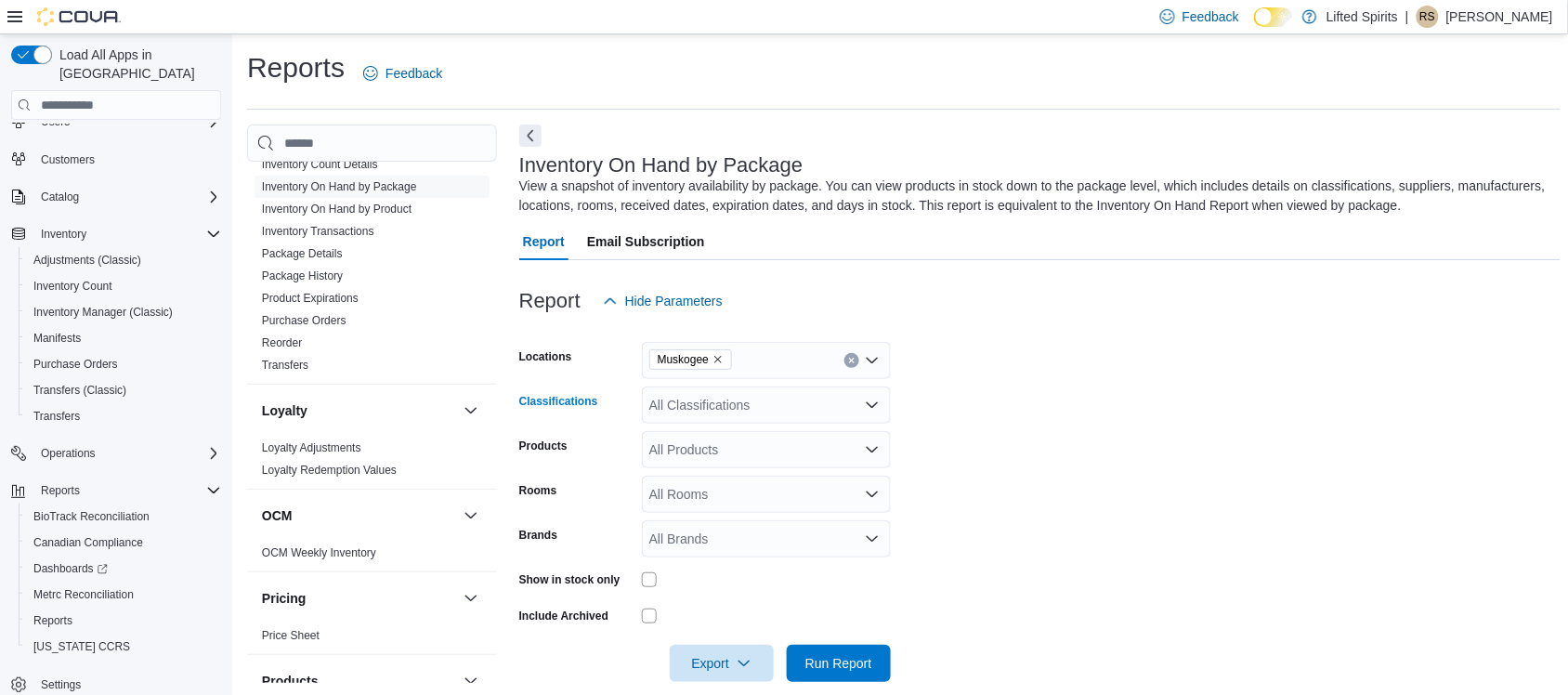
click at [763, 413] on div "All Classifications" at bounding box center [767, 405] width 249 height 37
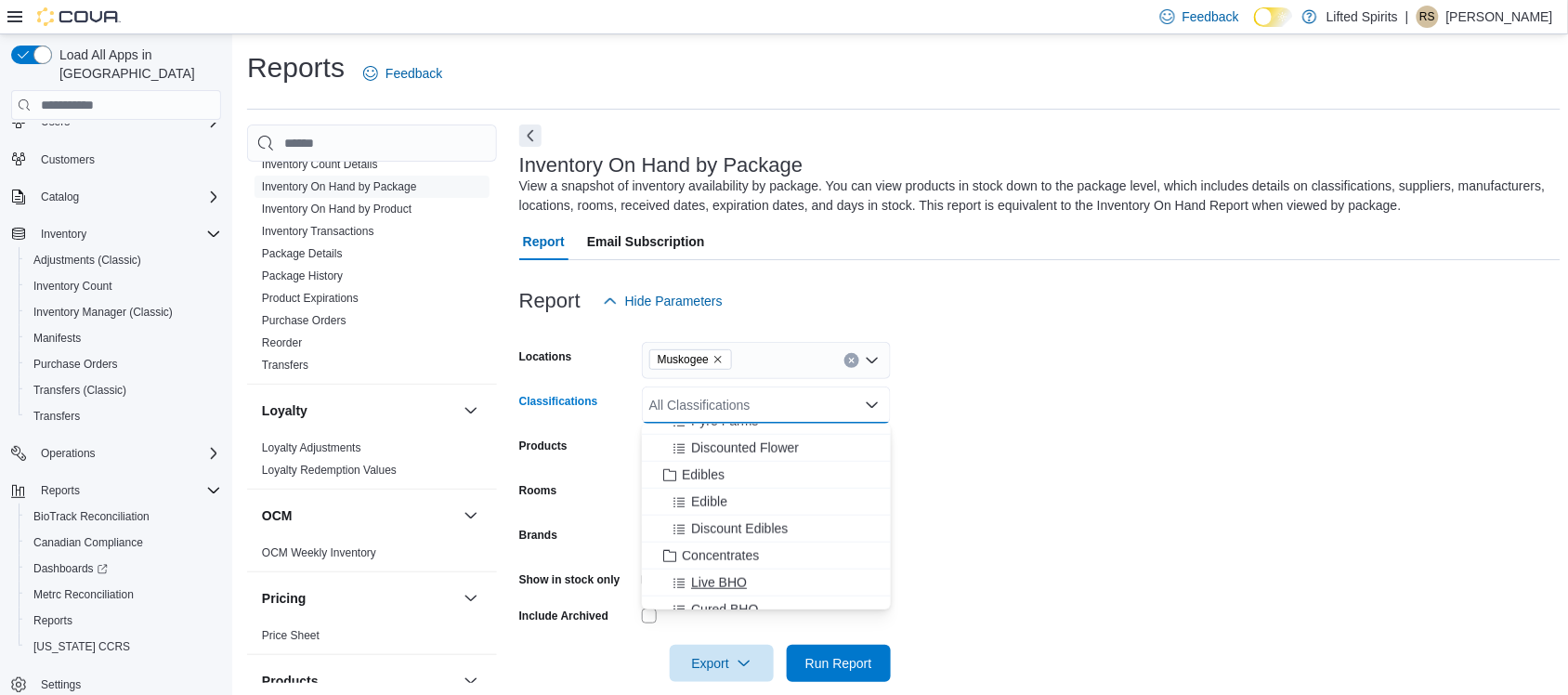
scroll to position [581, 0]
click at [741, 571] on button "Live BHO" at bounding box center [767, 584] width 249 height 27
click at [748, 577] on span "Cured BHO" at bounding box center [724, 584] width 67 height 19
click at [748, 577] on span "Discount BHO" at bounding box center [733, 584] width 82 height 19
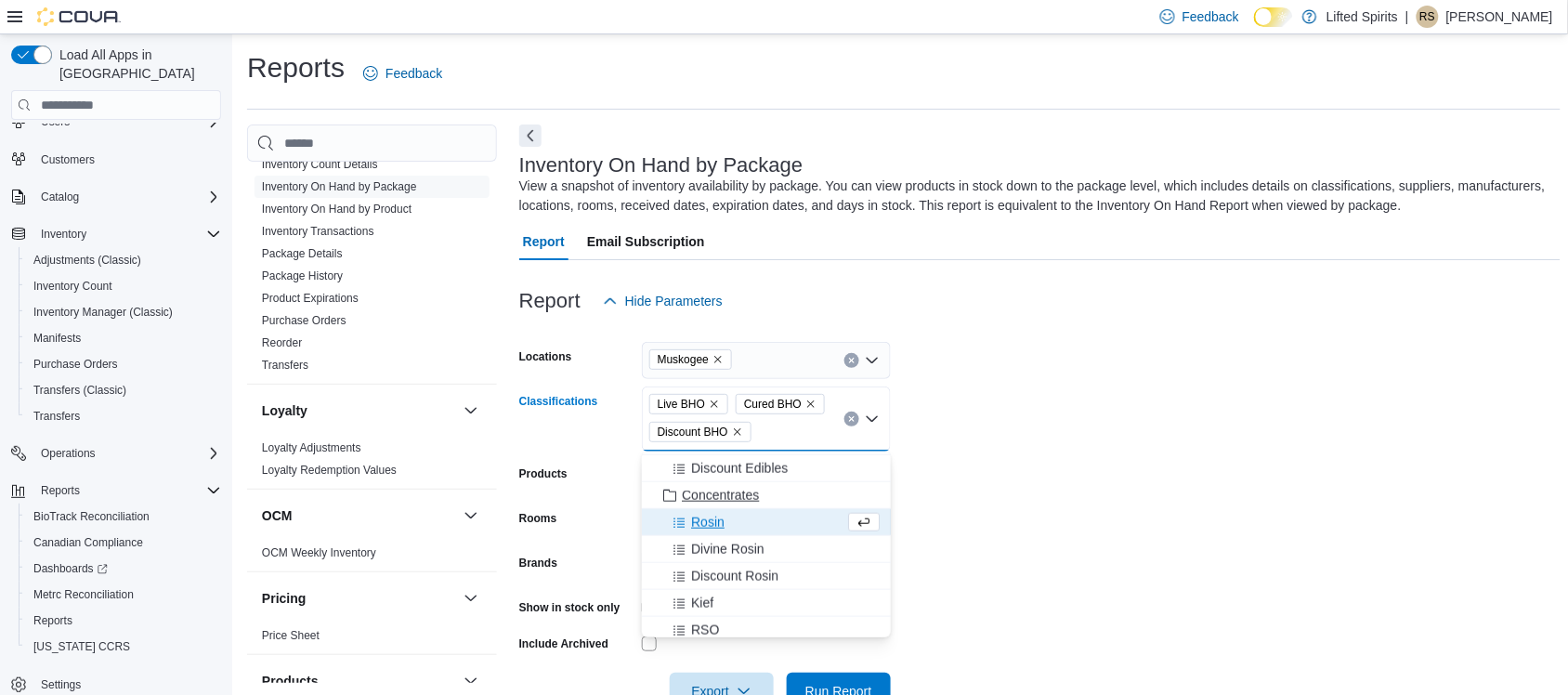
scroll to position [697, 0]
click at [749, 497] on div "Rosin" at bounding box center [749, 495] width 191 height 19
click at [760, 496] on span "Divine Rosin" at bounding box center [728, 495] width 73 height 19
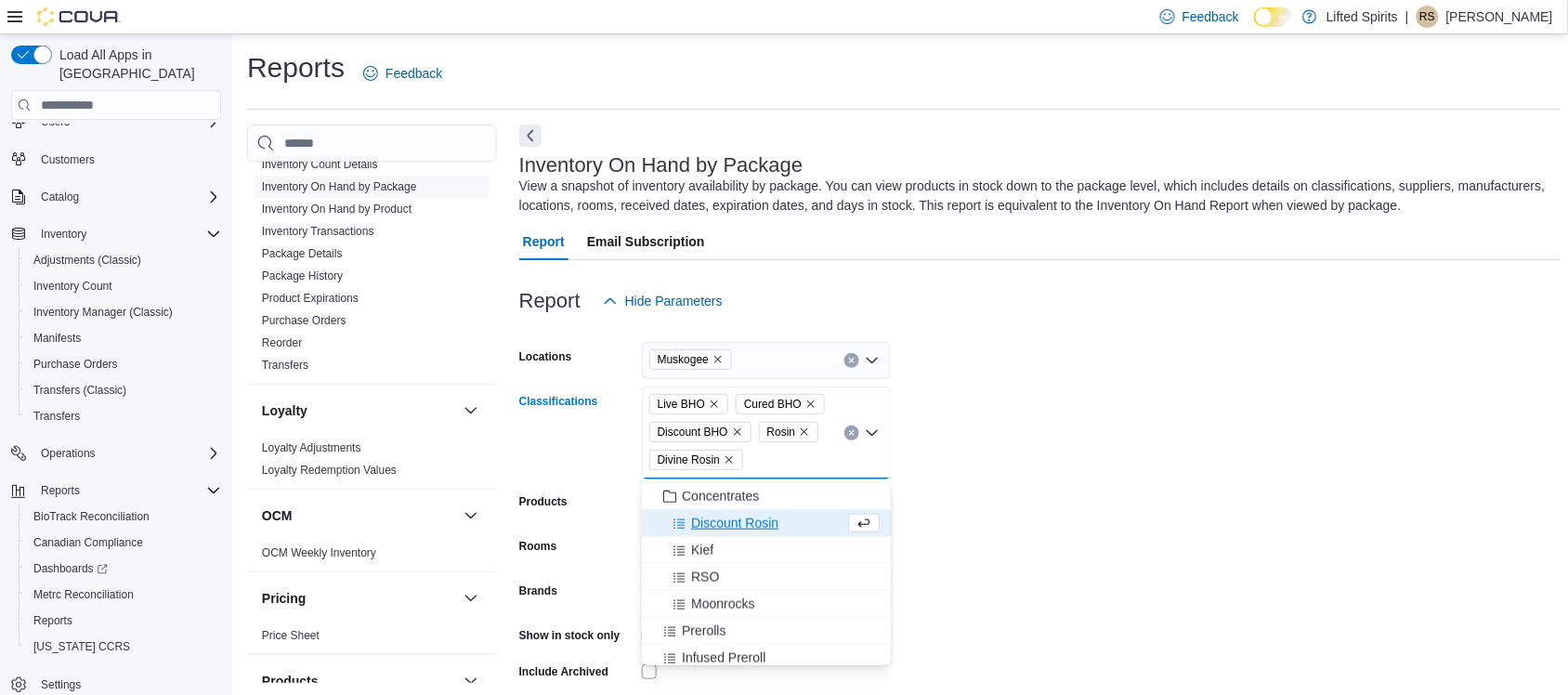
click at [757, 521] on span "Discount Rosin" at bounding box center [735, 523] width 87 height 19
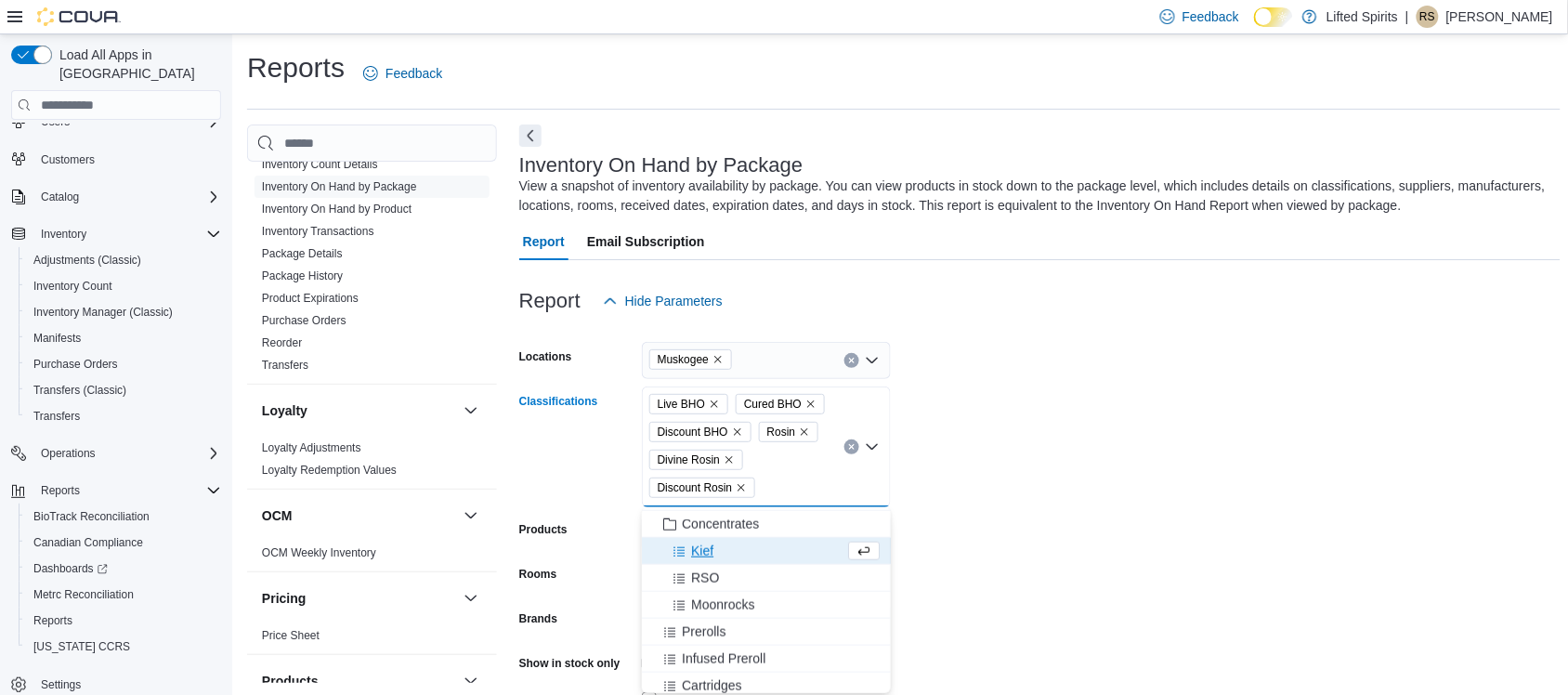
click at [746, 554] on div "Kief" at bounding box center [749, 551] width 191 height 19
click at [740, 578] on span "Moonrocks" at bounding box center [723, 578] width 63 height 19
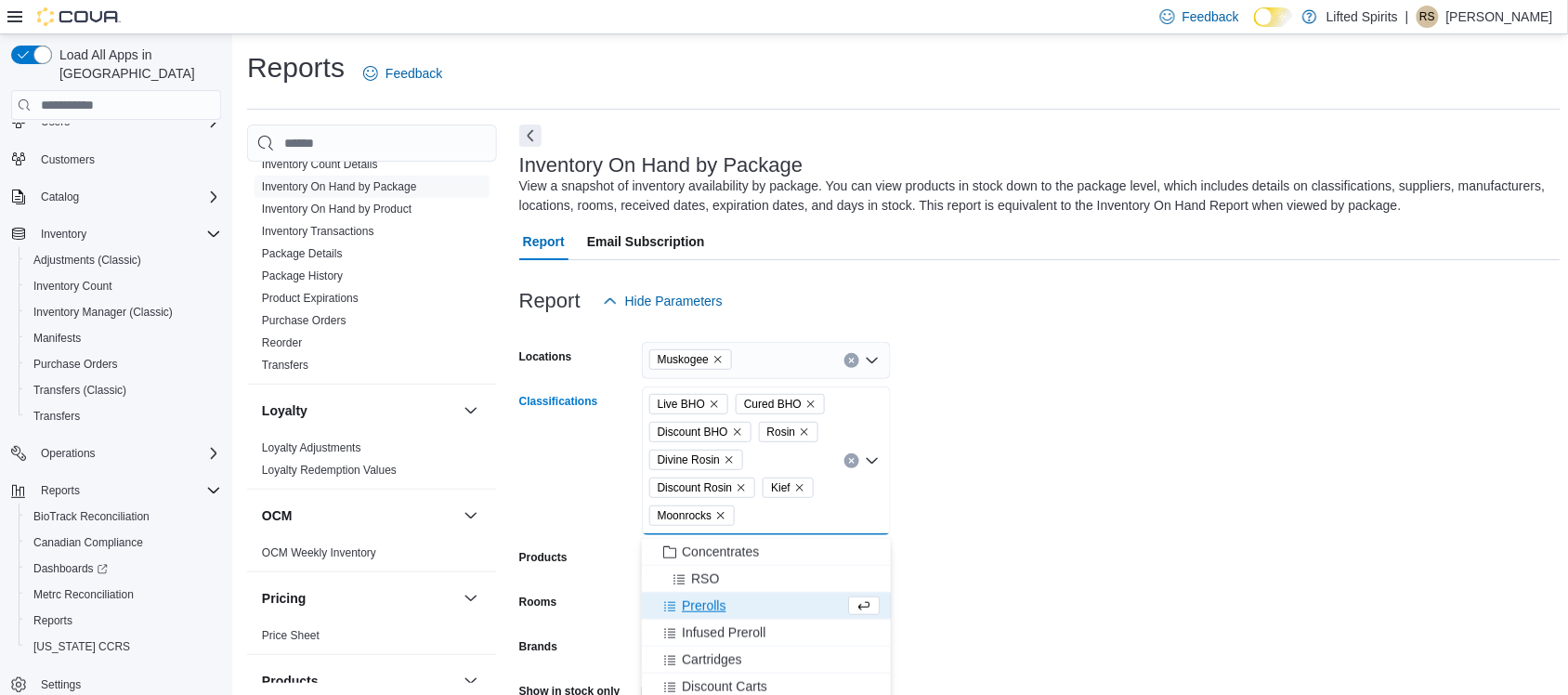
click at [725, 510] on icon "Remove Moonrocks from selection in this group" at bounding box center [721, 515] width 11 height 11
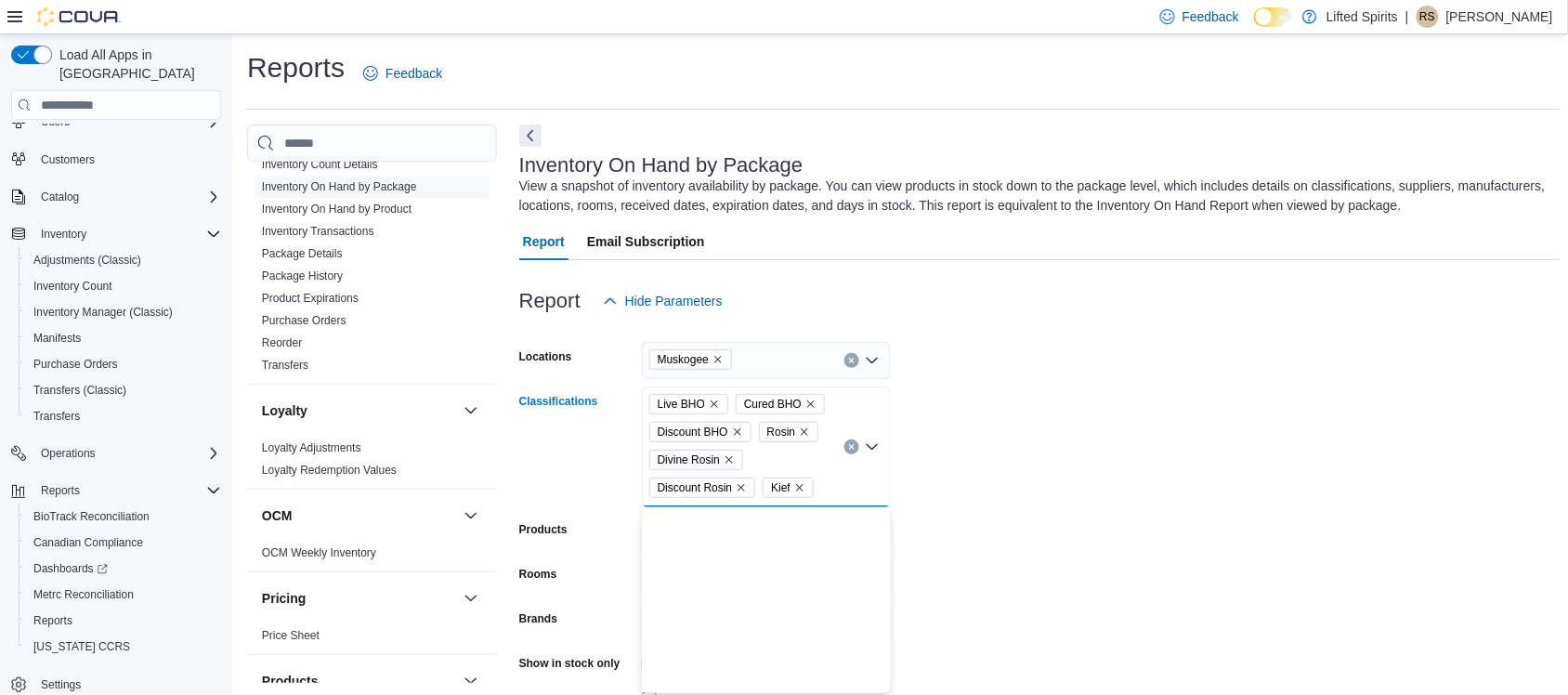
scroll to position [0, 0]
click at [1094, 470] on form "Locations Muskogee Classifications Live BHO Cured BHO Discount BHO Rosin Divine…" at bounding box center [1039, 542] width 1041 height 446
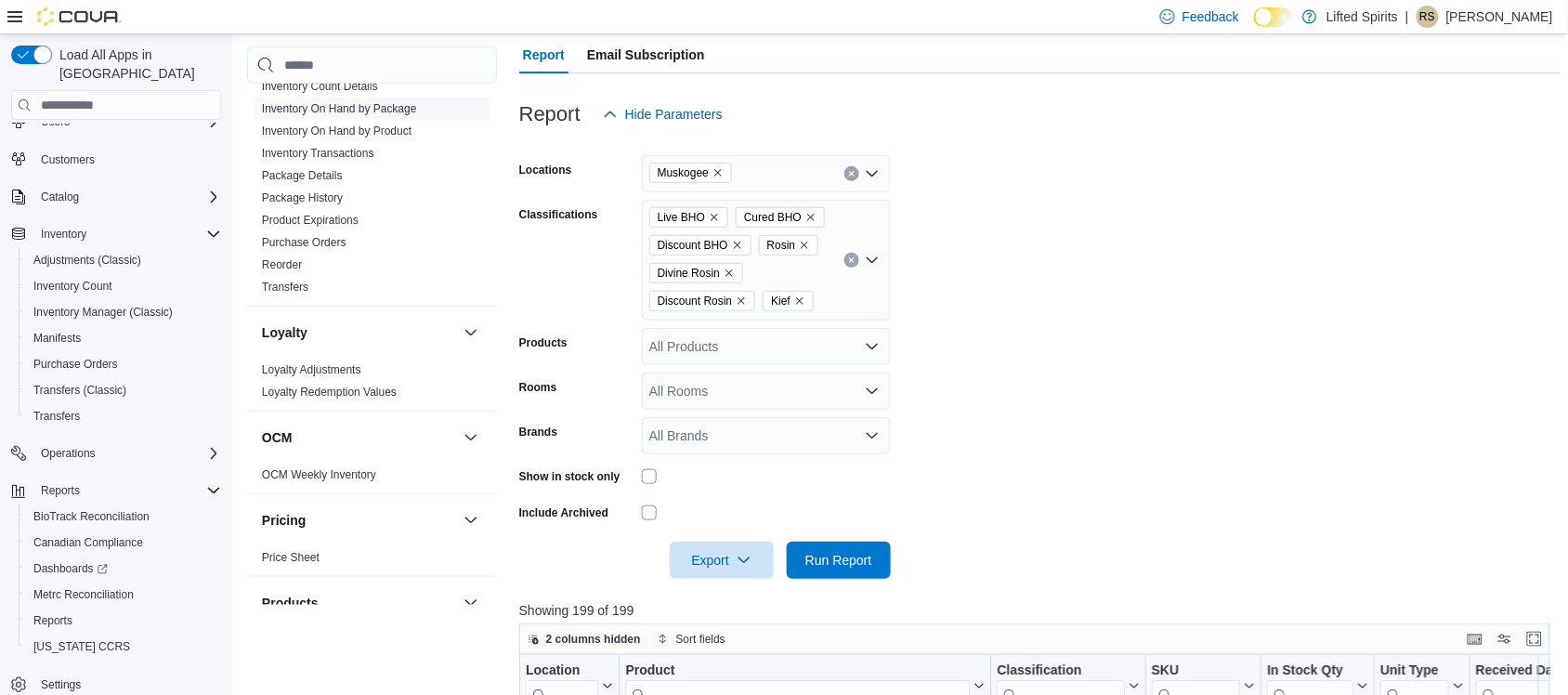
scroll to position [232, 0]
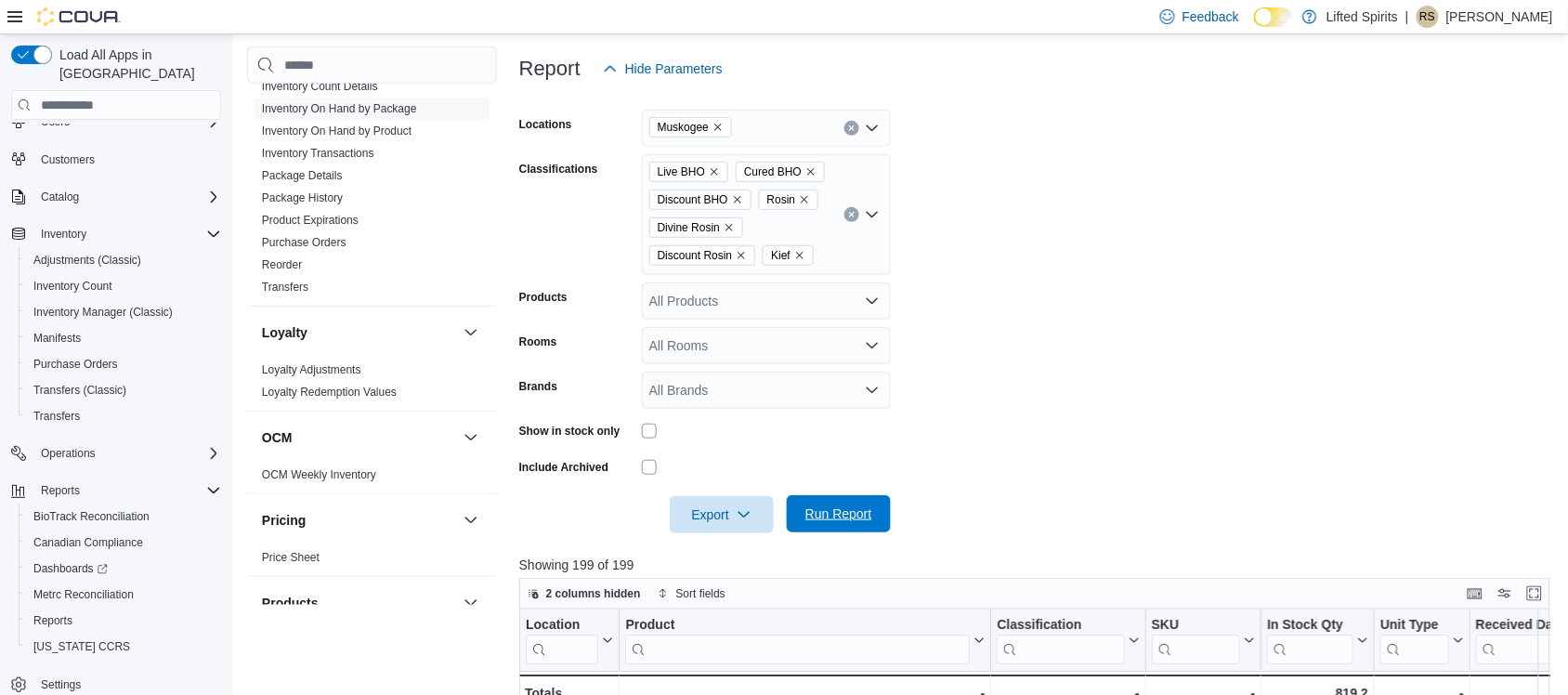
click at [850, 512] on span "Run Report" at bounding box center [839, 513] width 67 height 19
drag, startPoint x: 850, startPoint y: 512, endPoint x: 746, endPoint y: 24, distance: 499.0
click at [850, 512] on span "Run Report" at bounding box center [839, 514] width 67 height 19
click at [720, 523] on span "Export" at bounding box center [722, 513] width 82 height 37
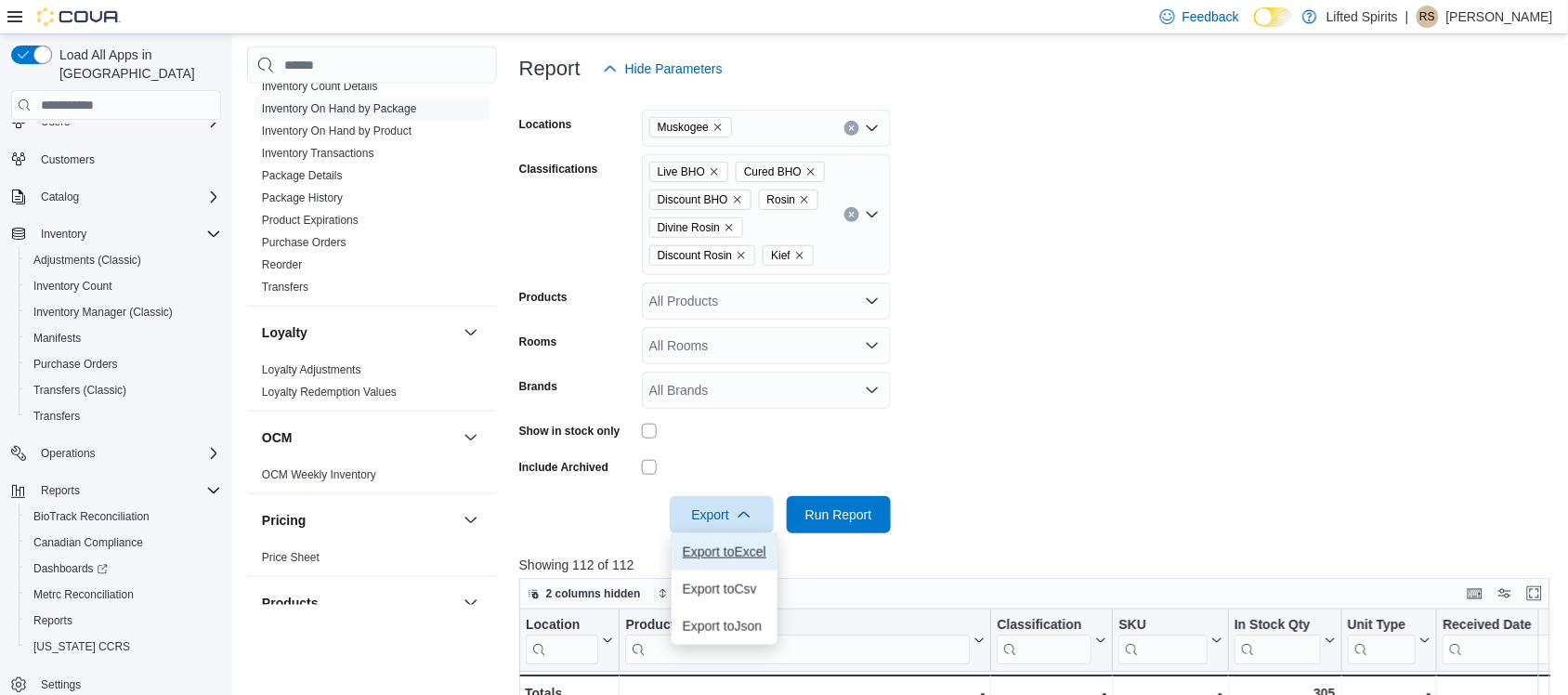
click at [723, 537] on button "Export to Excel" at bounding box center [724, 552] width 106 height 37
click at [850, 216] on icon "Clear input" at bounding box center [851, 214] width 5 height 5
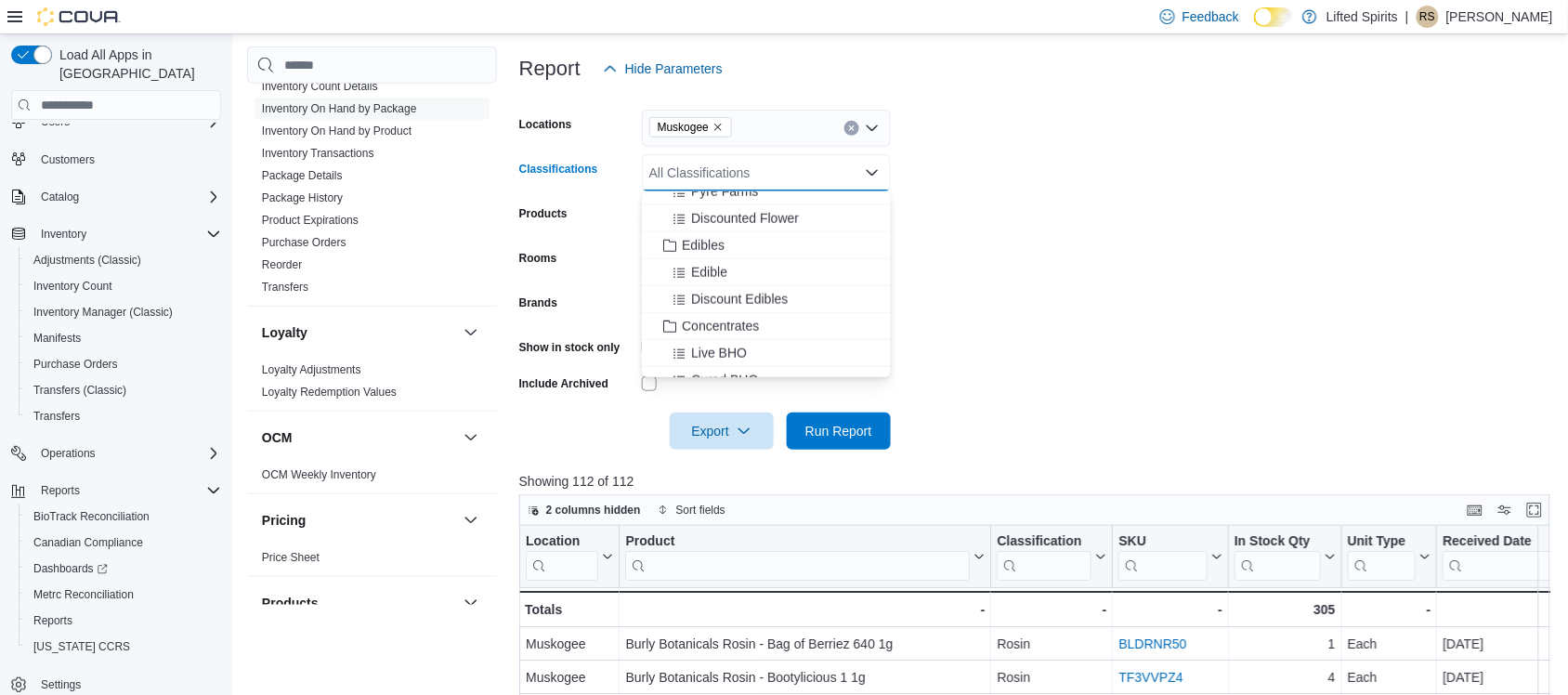
scroll to position [581, 0]
click at [727, 244] on div "Edibles" at bounding box center [767, 244] width 227 height 19
click at [727, 244] on div "Edible" at bounding box center [749, 244] width 191 height 19
click at [727, 244] on span "Discount Edibles" at bounding box center [739, 244] width 97 height 19
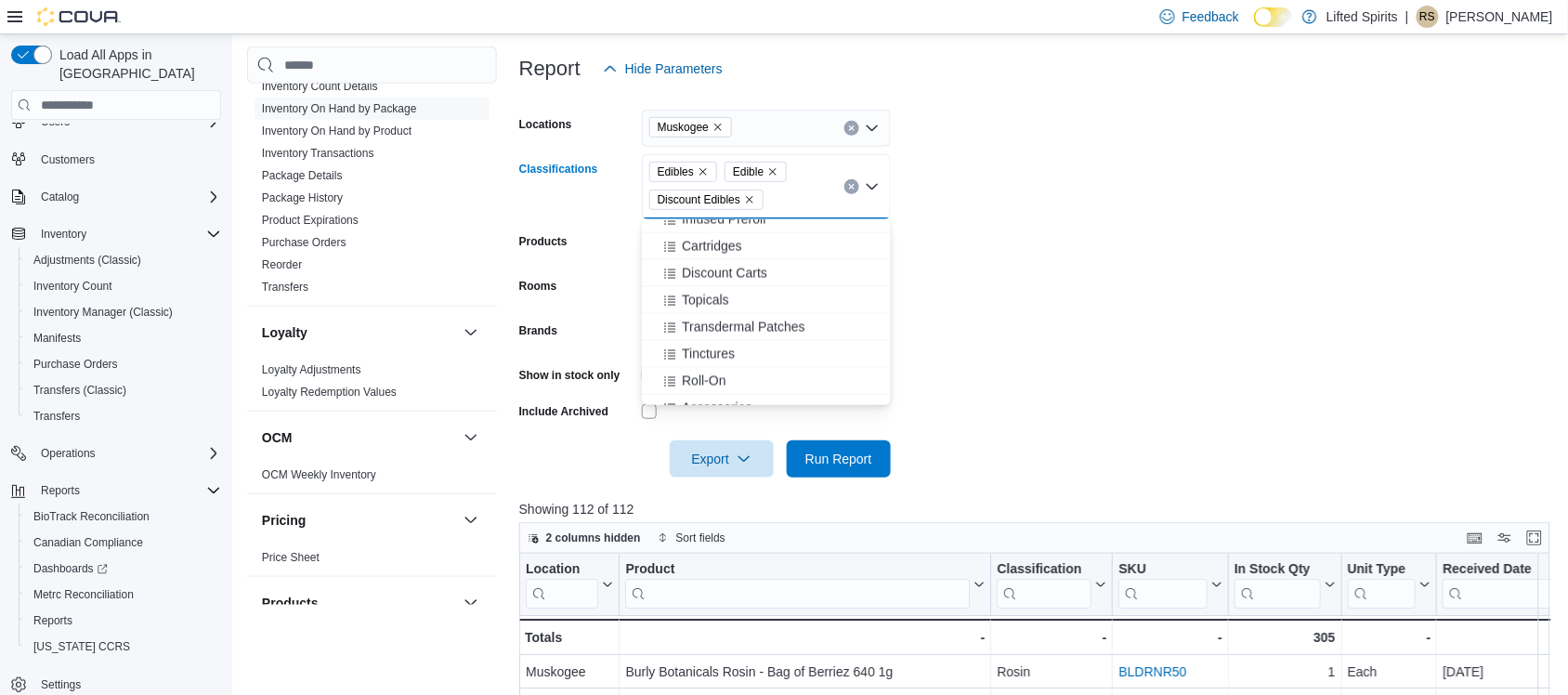
scroll to position [812, 0]
click at [729, 261] on div "RSO" at bounding box center [767, 255] width 227 height 19
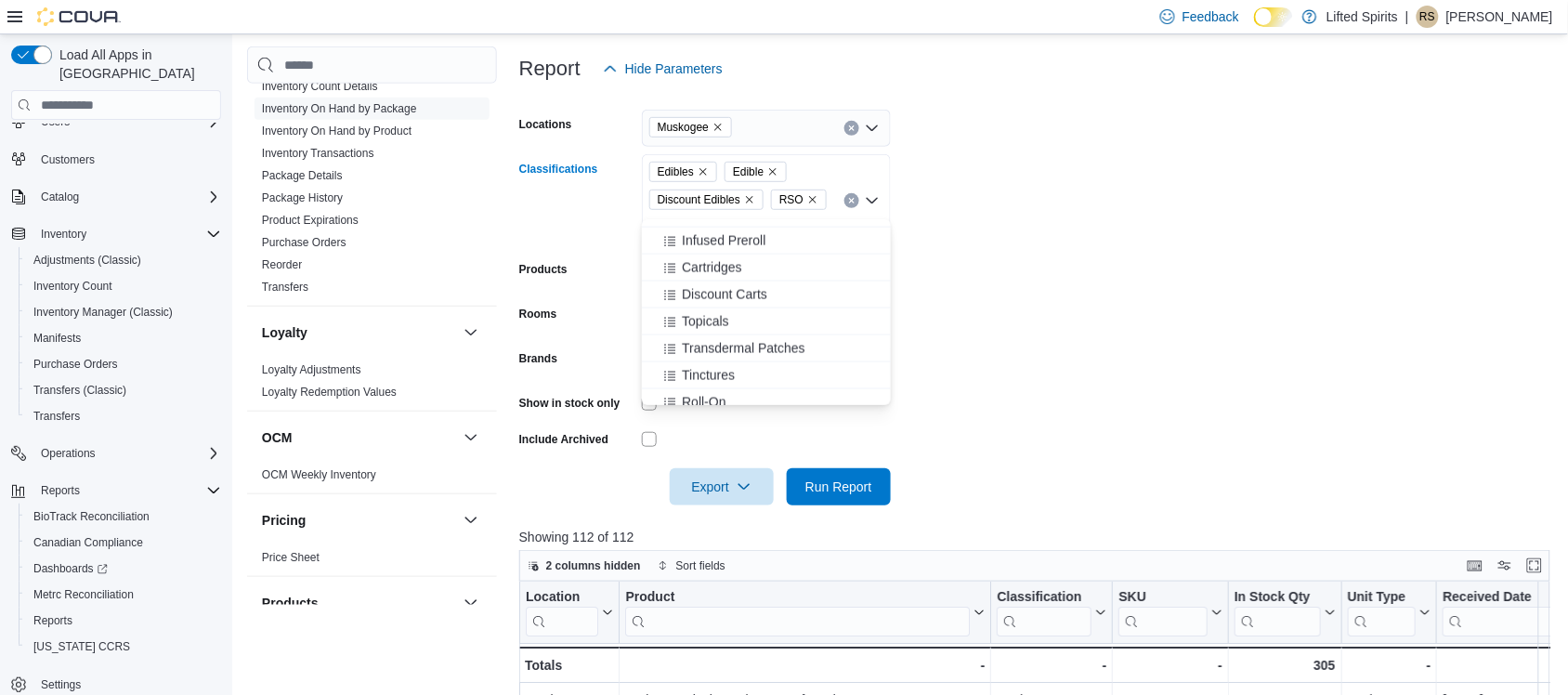
scroll to position [928, 0]
click at [727, 279] on span "Topicals" at bounding box center [706, 274] width 48 height 19
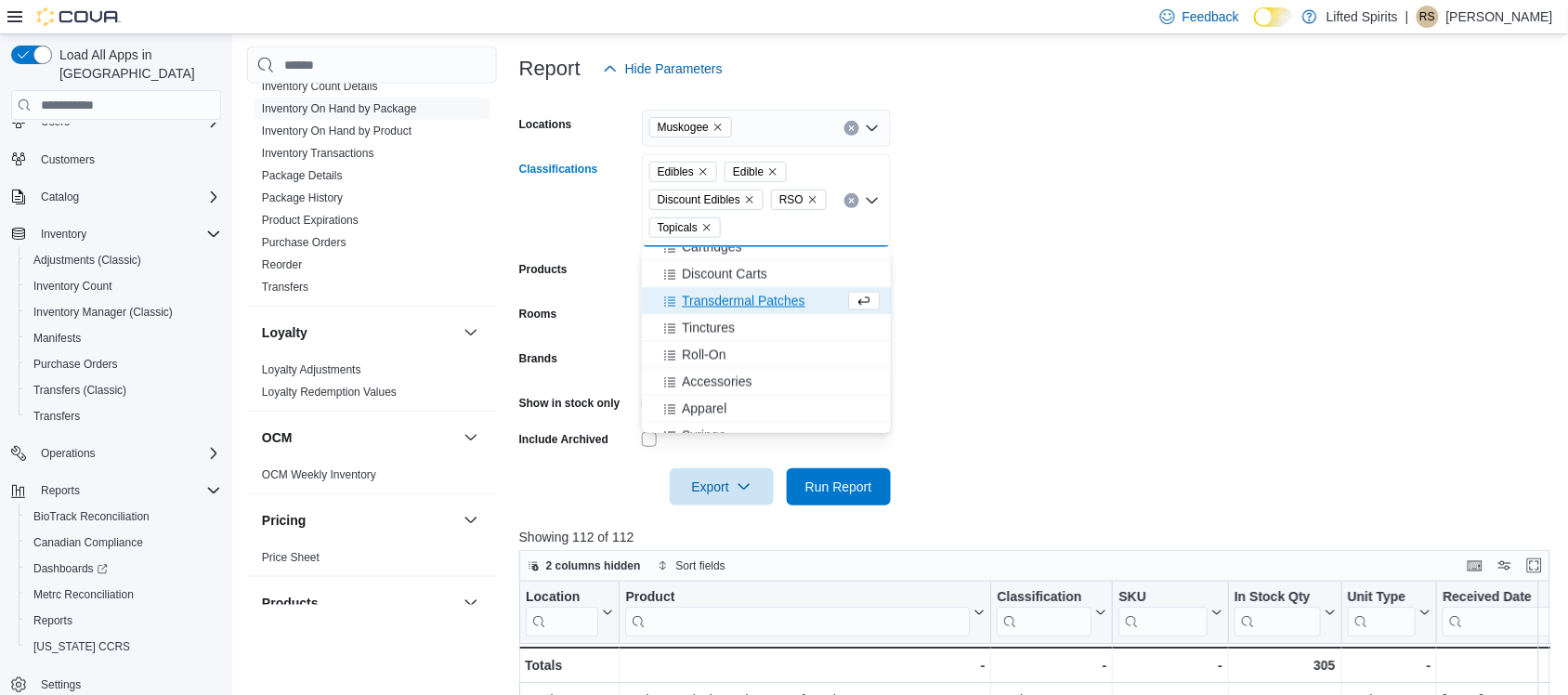
click at [739, 292] on span "Transdermal Patches" at bounding box center [744, 301] width 124 height 19
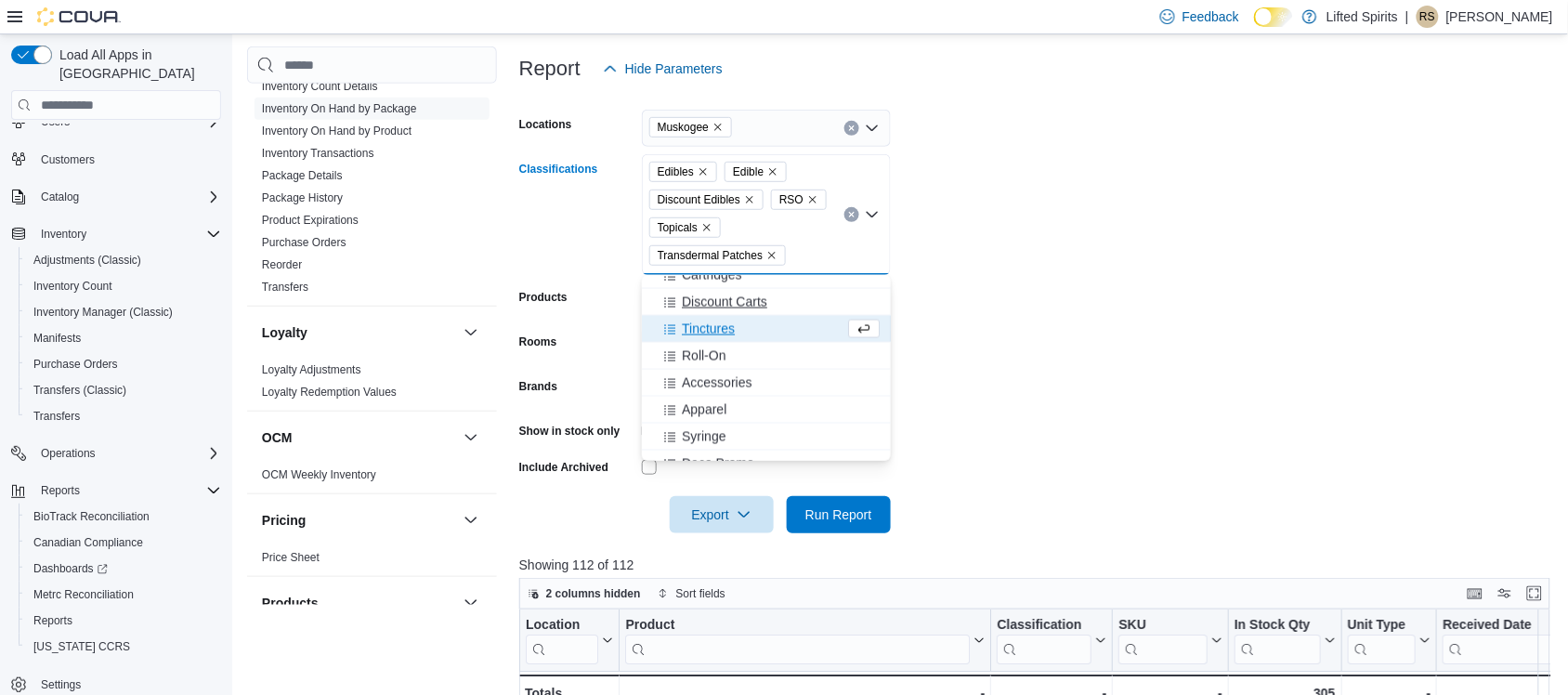
click at [727, 327] on span "Tinctures" at bounding box center [709, 329] width 53 height 19
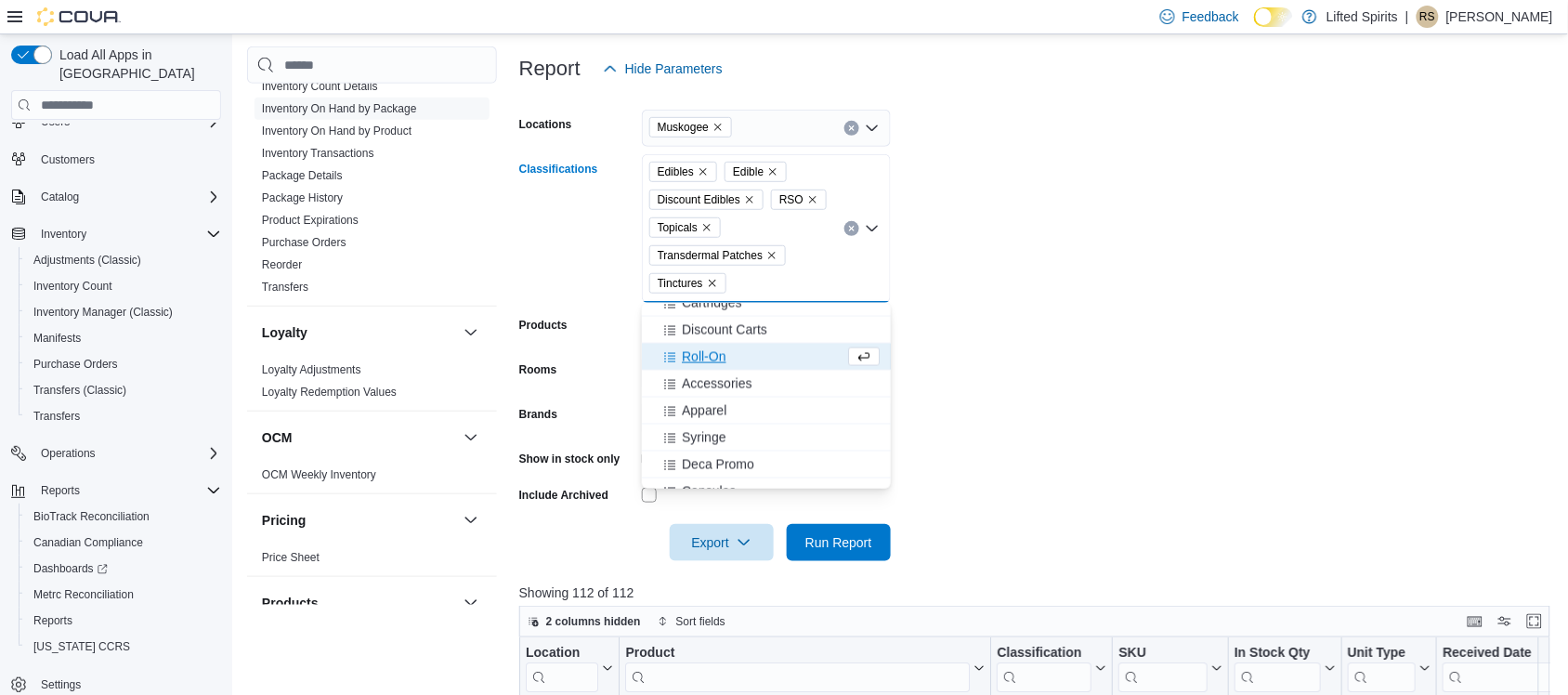
click at [732, 361] on div "Roll-On" at bounding box center [749, 357] width 191 height 19
click at [729, 410] on div "Syringe" at bounding box center [767, 410] width 227 height 19
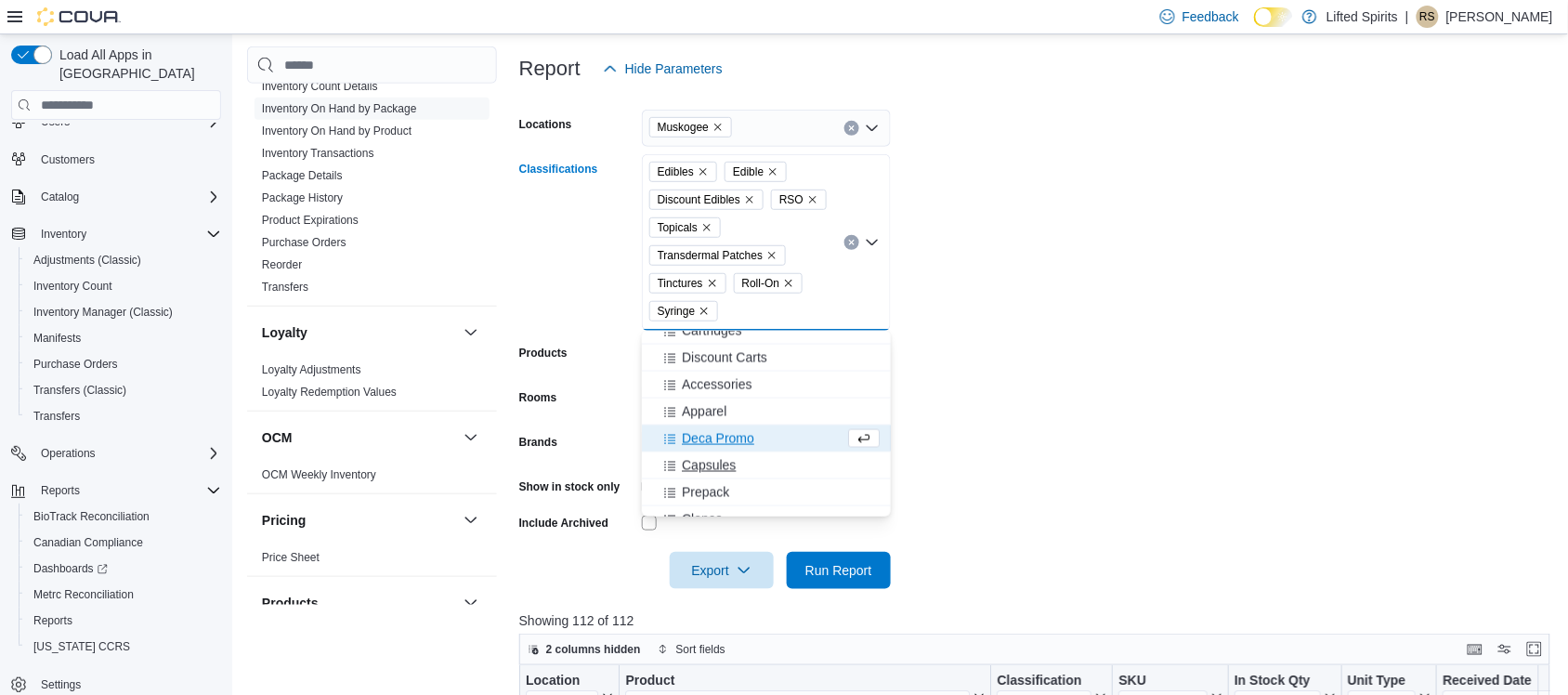
click at [725, 461] on span "Capsules" at bounding box center [709, 466] width 54 height 19
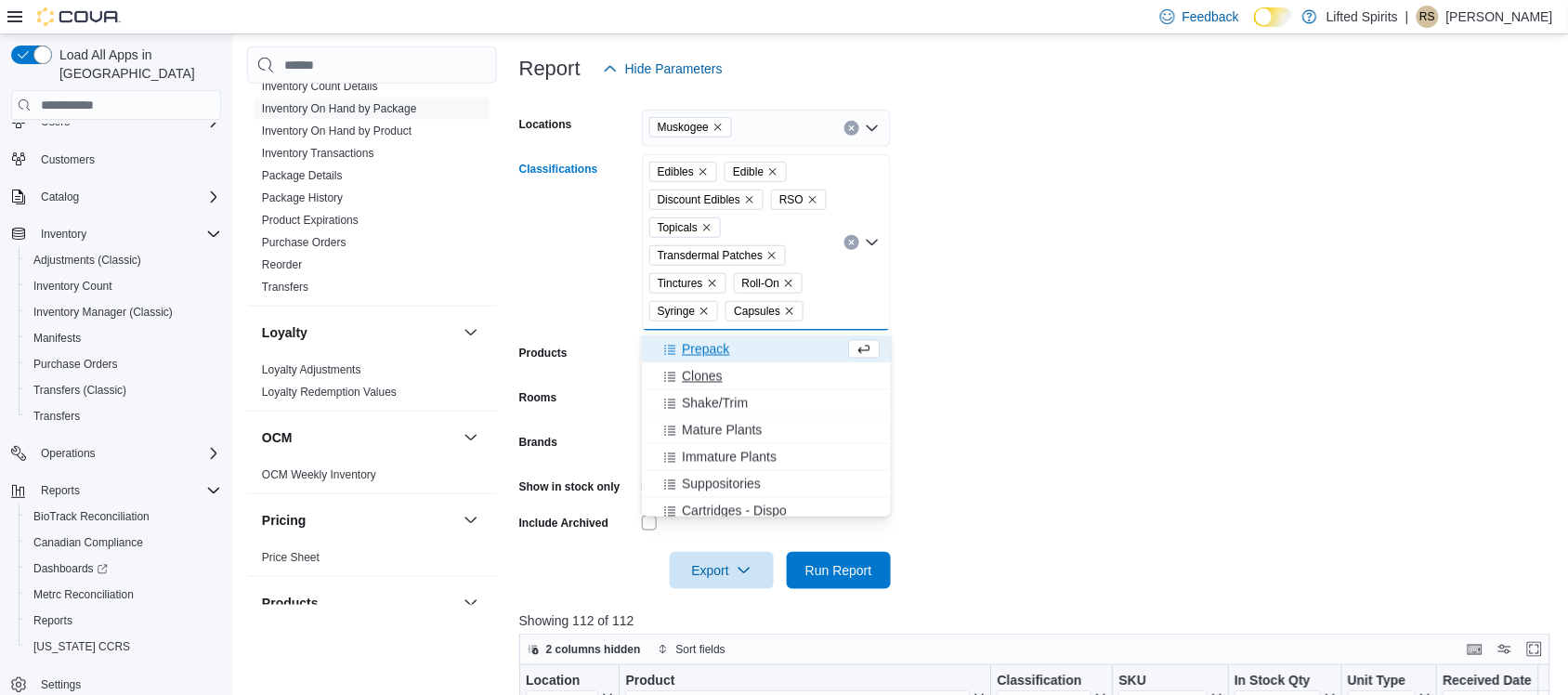
scroll to position [1161, 0]
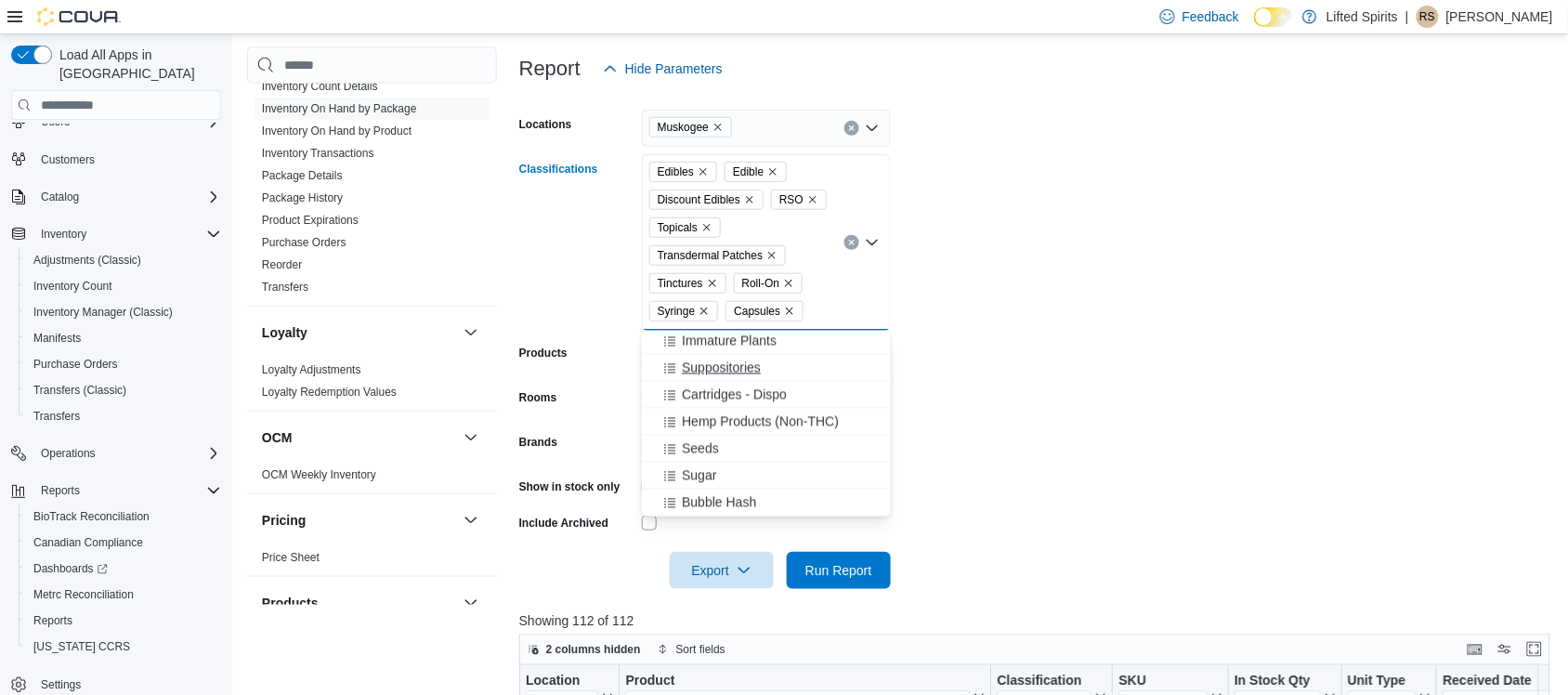
click at [739, 367] on span "Suppositories" at bounding box center [722, 368] width 79 height 19
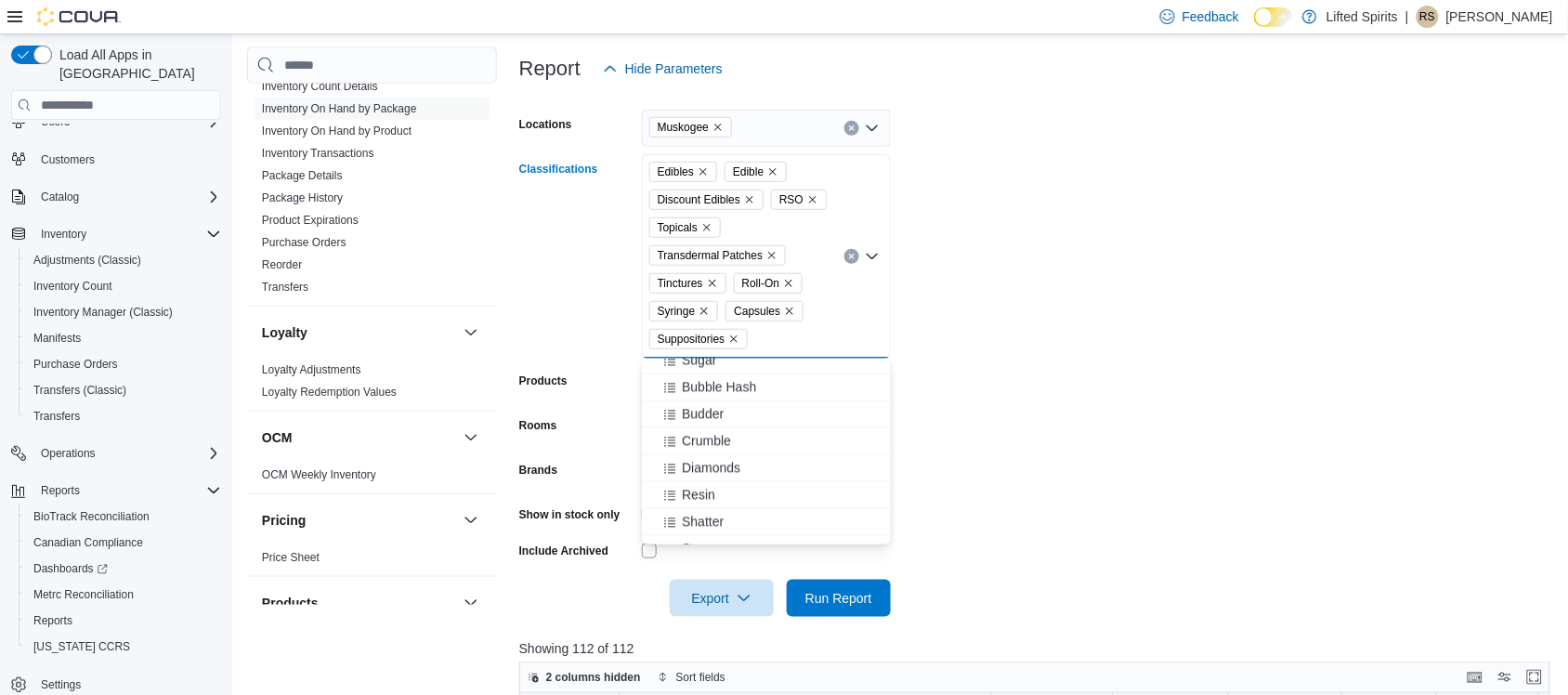
scroll to position [1295, 0]
click at [1167, 574] on div at bounding box center [1039, 572] width 1041 height 15
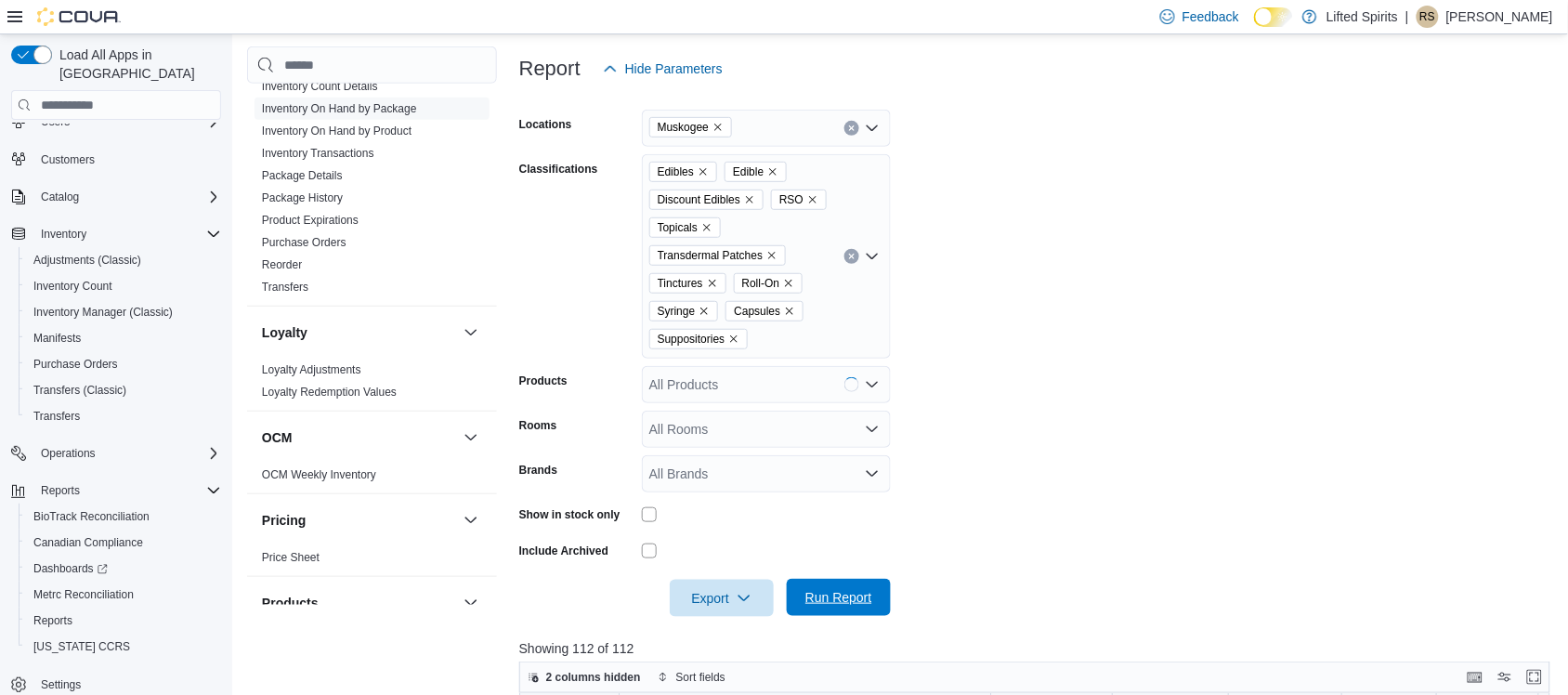
click at [818, 597] on span "Run Report" at bounding box center [839, 598] width 67 height 19
